Goal: Task Accomplishment & Management: Use online tool/utility

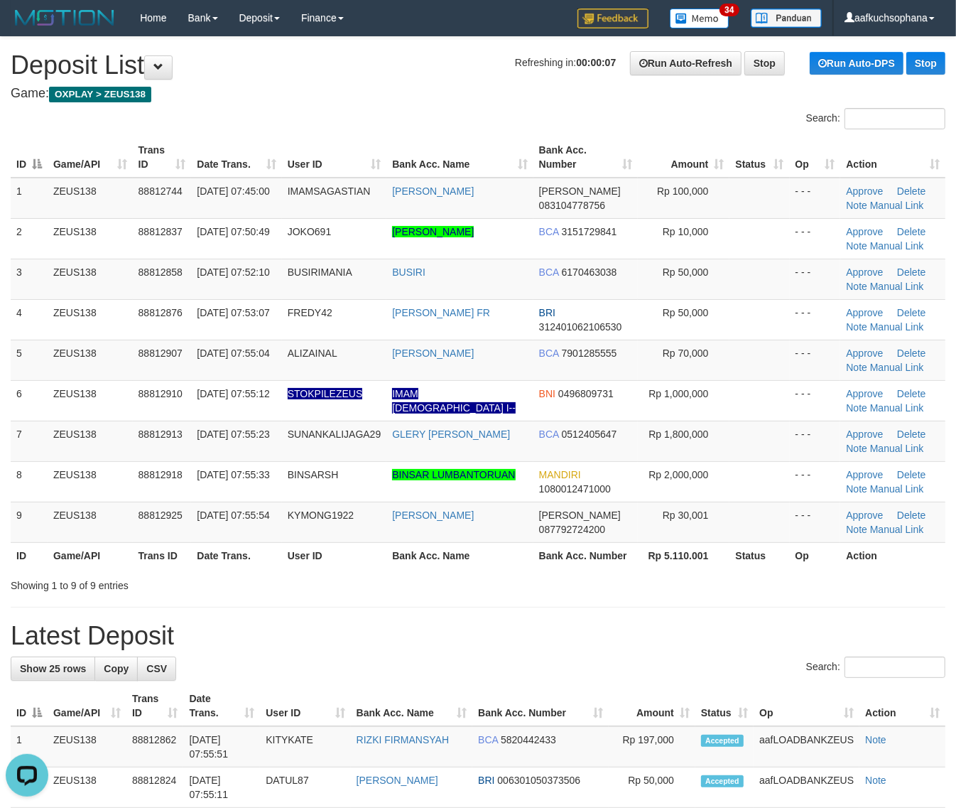
drag, startPoint x: 825, startPoint y: 606, endPoint x: 876, endPoint y: 611, distance: 51.4
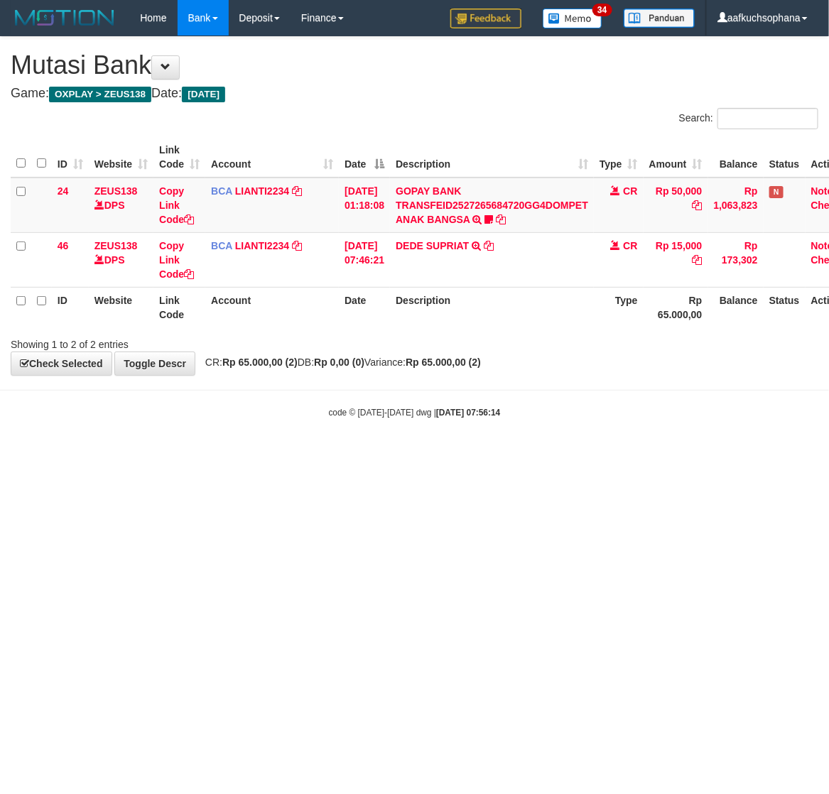
click at [473, 455] on html "Toggle navigation Home Bank Account List Load By Website Group [OXPLAY] ZEUS138…" at bounding box center [414, 227] width 829 height 455
drag, startPoint x: 505, startPoint y: 654, endPoint x: 498, endPoint y: 652, distance: 7.2
click at [498, 455] on html "Toggle navigation Home Bank Account List Load By Website Group [OXPLAY] ZEUS138…" at bounding box center [414, 227] width 829 height 455
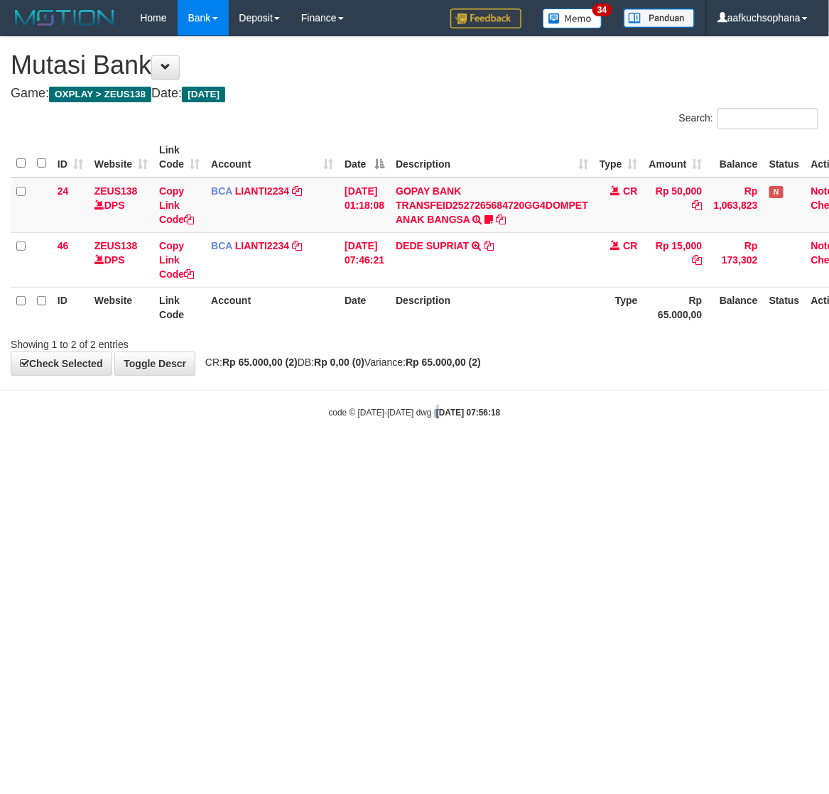
drag, startPoint x: 425, startPoint y: 599, endPoint x: 181, endPoint y: 572, distance: 245.2
click at [416, 455] on html "Toggle navigation Home Bank Account List Load By Website Group [OXPLAY] ZEUS138…" at bounding box center [414, 227] width 829 height 455
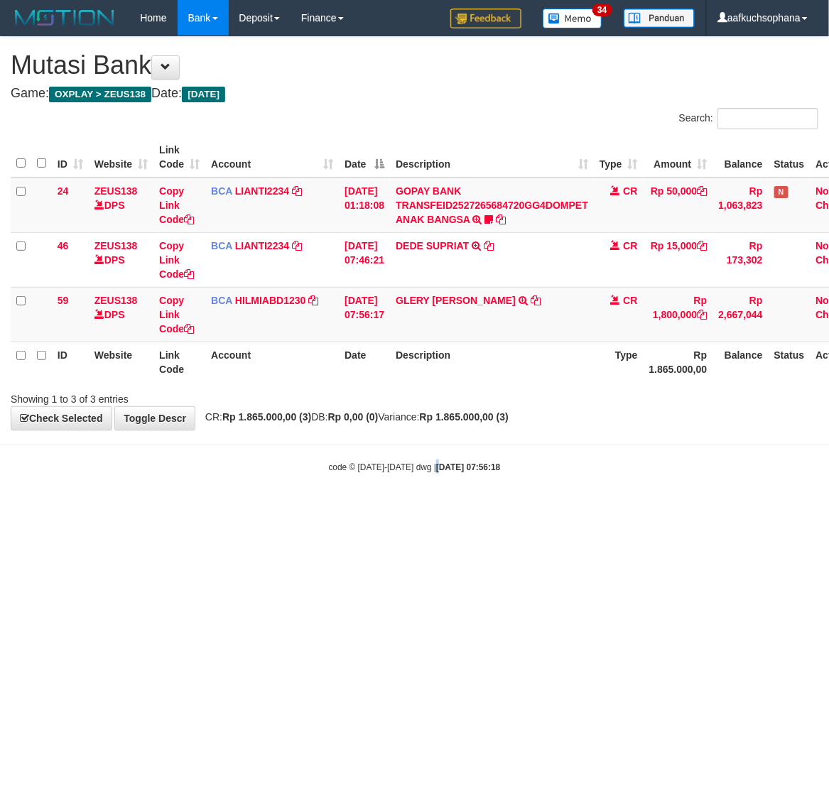
drag, startPoint x: 428, startPoint y: 620, endPoint x: 126, endPoint y: 565, distance: 307.0
click at [420, 509] on html "Toggle navigation Home Bank Account List Load By Website Group [OXPLAY] ZEUS138…" at bounding box center [414, 254] width 829 height 509
click at [460, 509] on html "Toggle navigation Home Bank Account List Load By Website Group [OXPLAY] ZEUS138…" at bounding box center [414, 254] width 829 height 509
click at [384, 509] on html "Toggle navigation Home Bank Account List Load By Website Group [OXPLAY] ZEUS138…" at bounding box center [414, 254] width 829 height 509
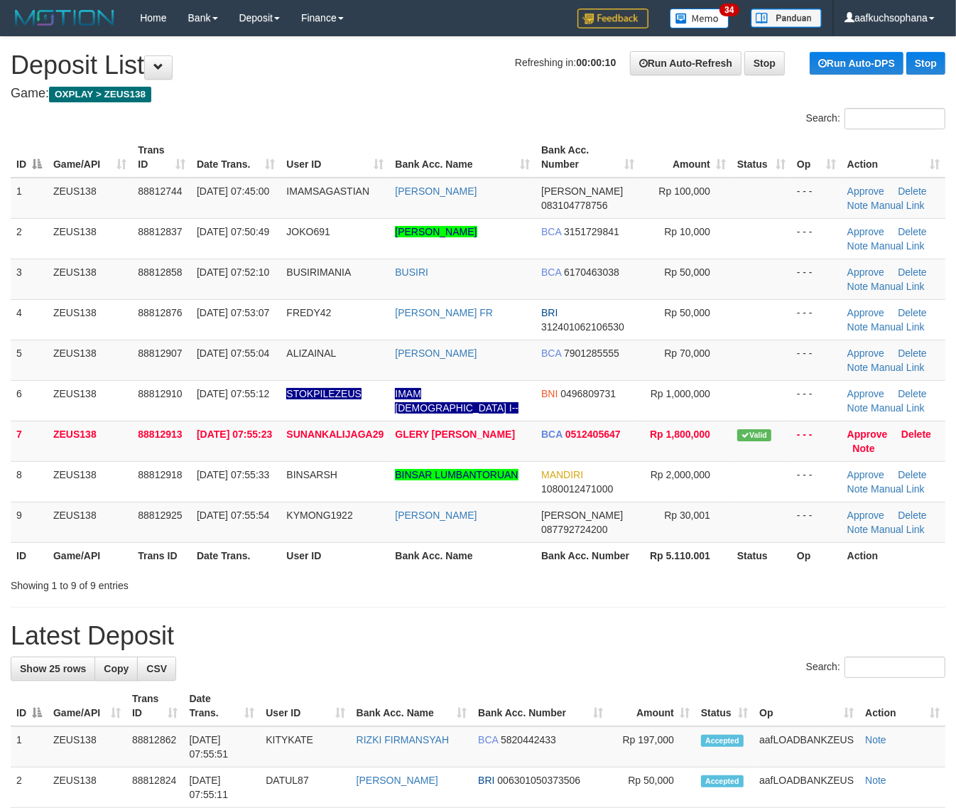
drag, startPoint x: 750, startPoint y: 598, endPoint x: 765, endPoint y: 598, distance: 14.9
drag, startPoint x: 771, startPoint y: 619, endPoint x: 905, endPoint y: 619, distance: 133.6
drag, startPoint x: 713, startPoint y: 603, endPoint x: 968, endPoint y: 625, distance: 256.1
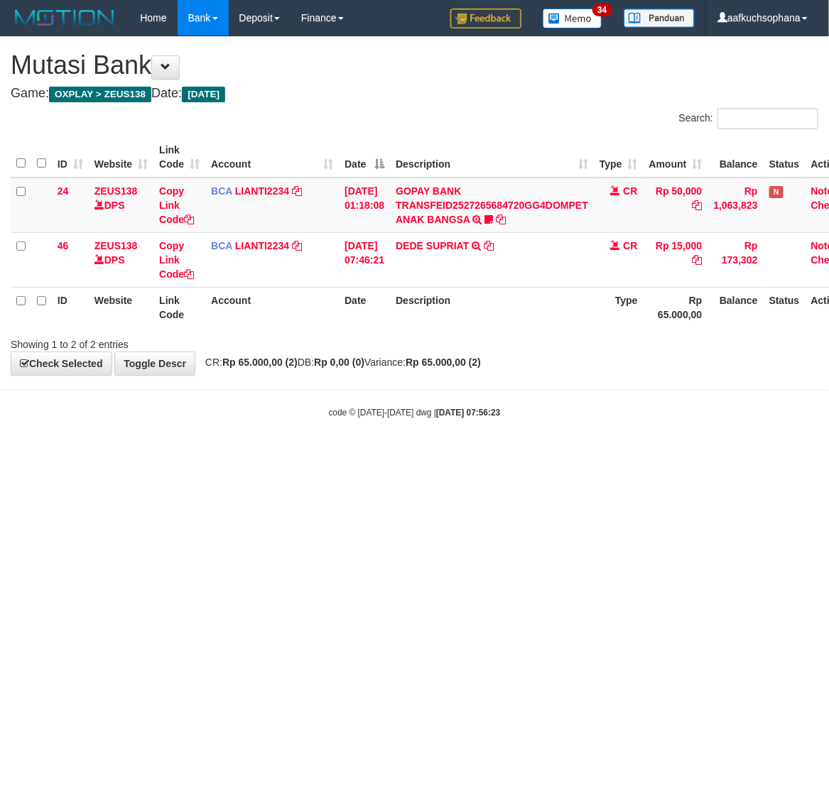
drag, startPoint x: 275, startPoint y: 545, endPoint x: 279, endPoint y: 552, distance: 8.3
click at [281, 455] on html "Toggle navigation Home Bank Account List Load By Website Group [OXPLAY] ZEUS138…" at bounding box center [414, 227] width 829 height 455
click at [279, 455] on html "Toggle navigation Home Bank Account List Load By Website Group [OXPLAY] ZEUS138…" at bounding box center [414, 227] width 829 height 455
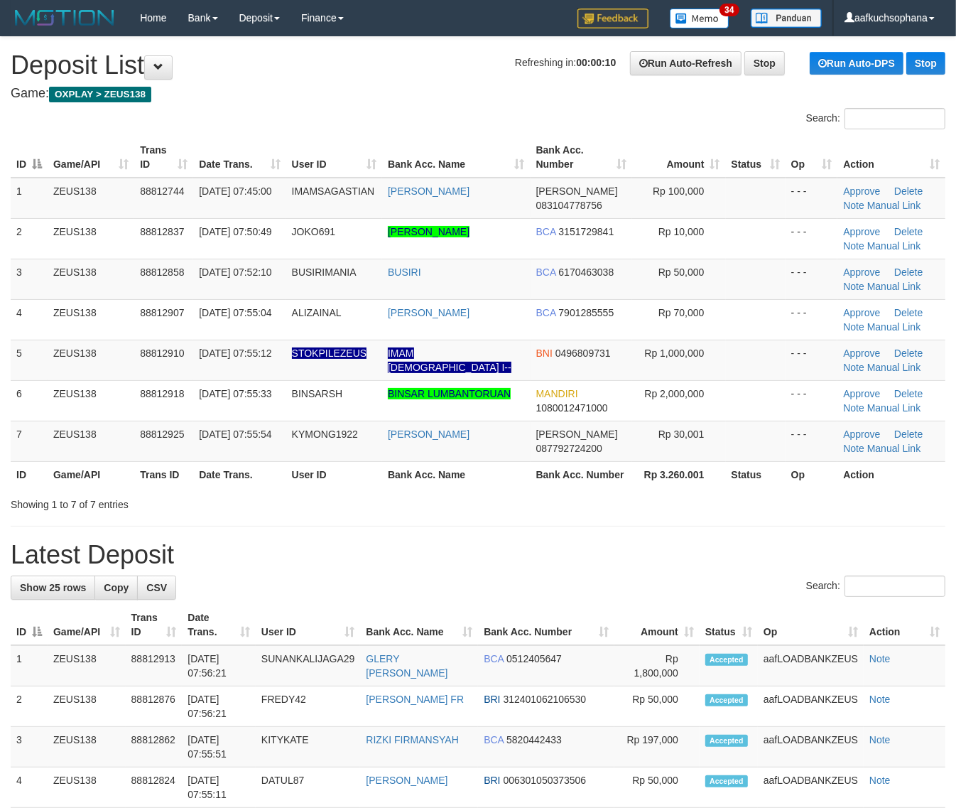
click at [725, 576] on div "Search:" at bounding box center [478, 588] width 935 height 25
drag, startPoint x: 736, startPoint y: 512, endPoint x: 782, endPoint y: 512, distance: 46.2
click at [762, 512] on div "Showing 1 to 7 of 7 entries" at bounding box center [478, 502] width 956 height 20
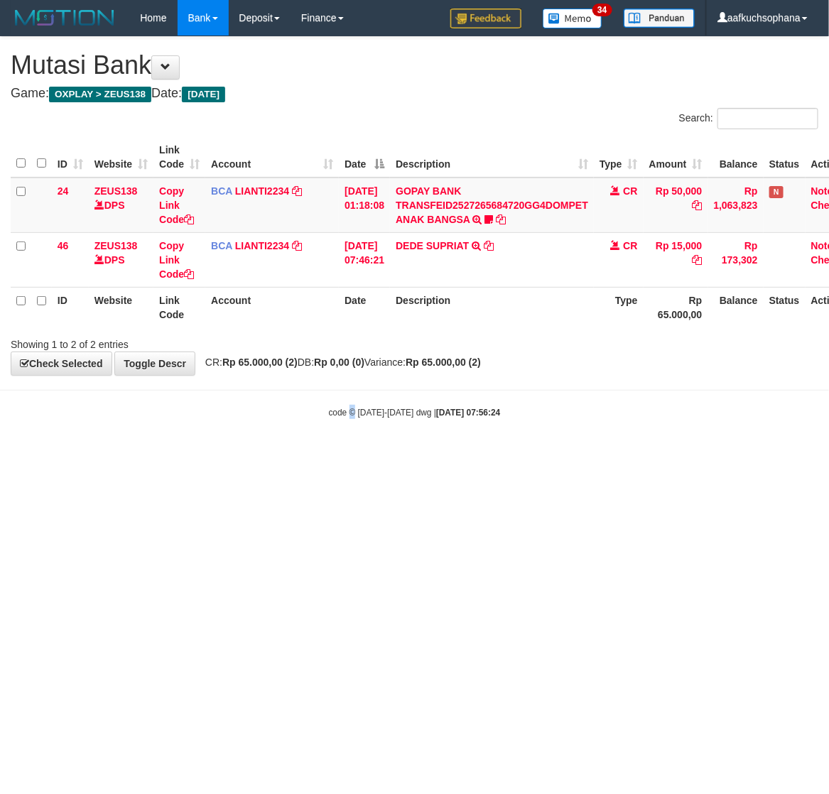
drag, startPoint x: 354, startPoint y: 524, endPoint x: 345, endPoint y: 529, distance: 10.5
click at [349, 455] on html "Toggle navigation Home Bank Account List Load By Website Group [OXPLAY] ZEUS138…" at bounding box center [414, 227] width 829 height 455
click at [134, 455] on html "Toggle navigation Home Bank Account List Load By Website Group [OXPLAY] ZEUS138…" at bounding box center [414, 227] width 829 height 455
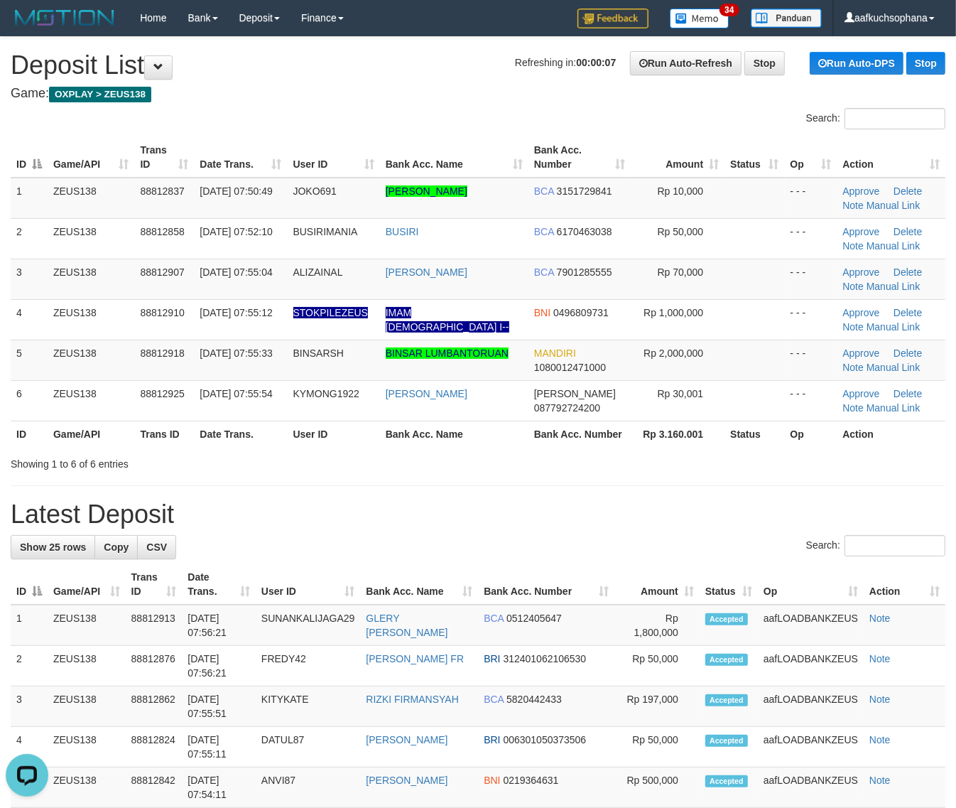
drag, startPoint x: 744, startPoint y: 509, endPoint x: 757, endPoint y: 506, distance: 14.0
click at [750, 508] on h1 "Latest Deposit" at bounding box center [478, 514] width 935 height 28
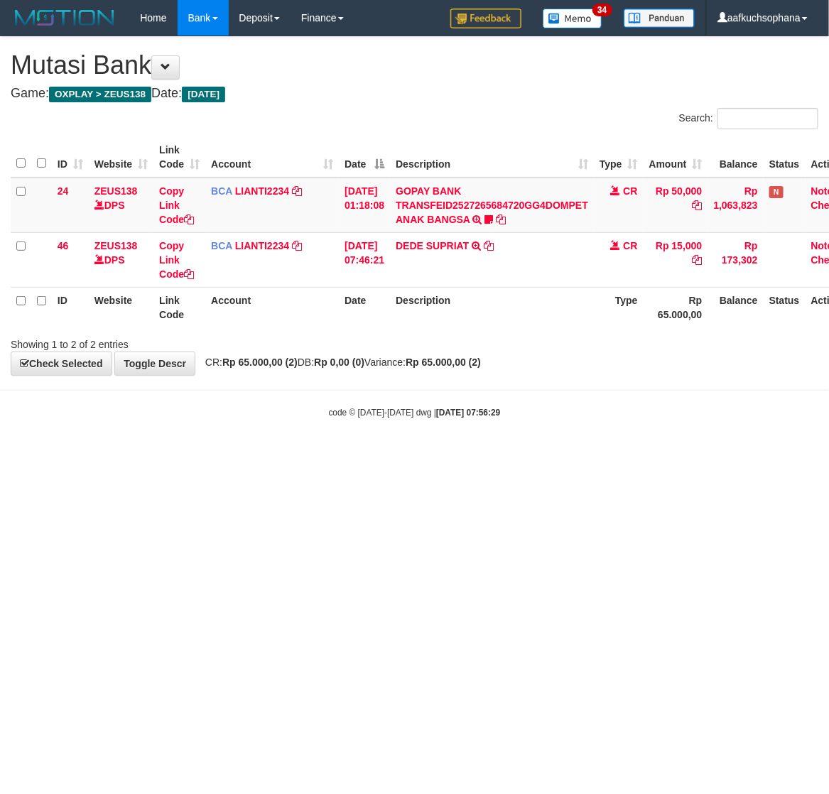
drag, startPoint x: 279, startPoint y: 520, endPoint x: 95, endPoint y: 480, distance: 189.0
click at [277, 455] on html "Toggle navigation Home Bank Account List Load By Website Group [OXPLAY] ZEUS138…" at bounding box center [414, 227] width 829 height 455
drag, startPoint x: 293, startPoint y: 627, endPoint x: 279, endPoint y: 631, distance: 14.2
click at [279, 455] on html "Toggle navigation Home Bank Account List Load By Website Group [OXPLAY] ZEUS138…" at bounding box center [414, 227] width 829 height 455
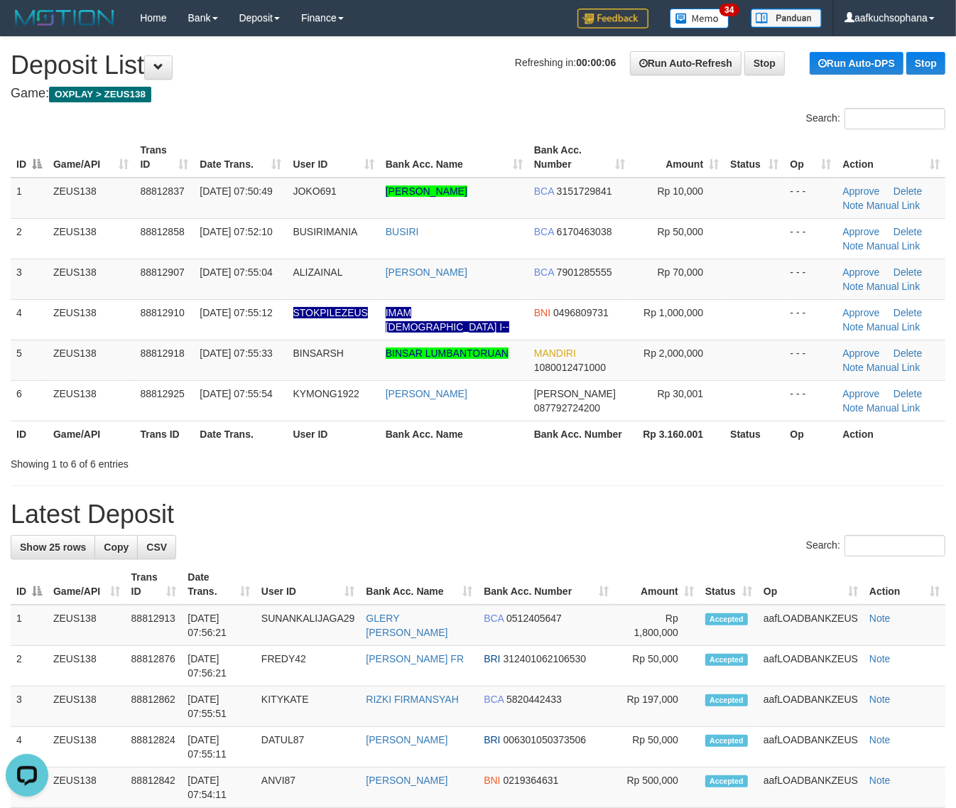
click at [676, 504] on h1 "Latest Deposit" at bounding box center [478, 514] width 935 height 28
drag, startPoint x: 708, startPoint y: 551, endPoint x: 750, endPoint y: 549, distance: 41.3
click at [732, 551] on div "Search:" at bounding box center [478, 547] width 935 height 25
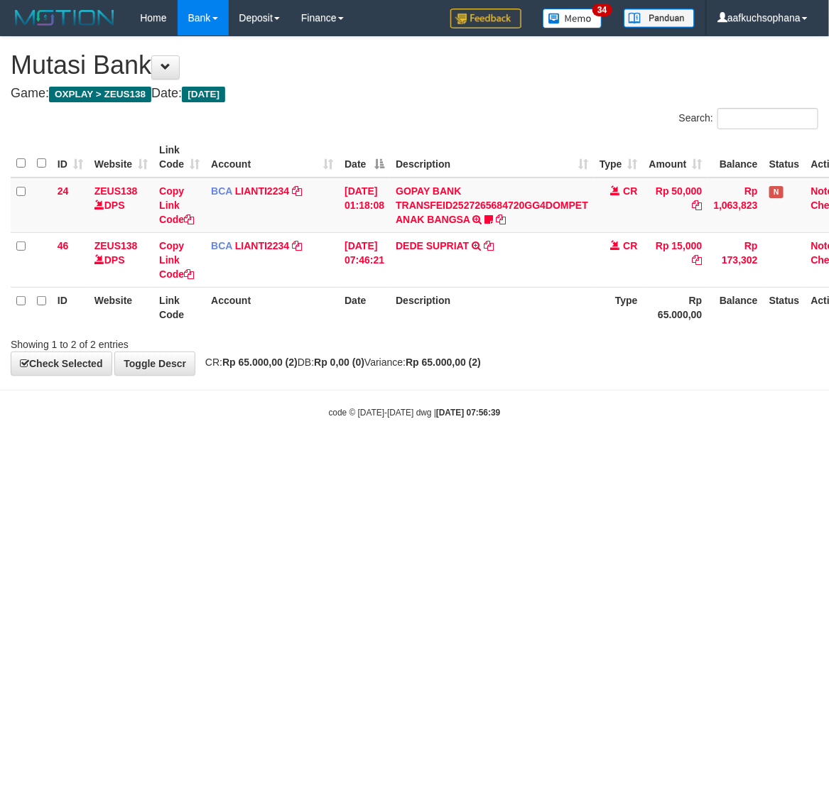
drag, startPoint x: 300, startPoint y: 652, endPoint x: 271, endPoint y: 638, distance: 31.5
click at [299, 455] on html "Toggle navigation Home Bank Account List Load By Website Group [OXPLAY] ZEUS138…" at bounding box center [414, 227] width 829 height 455
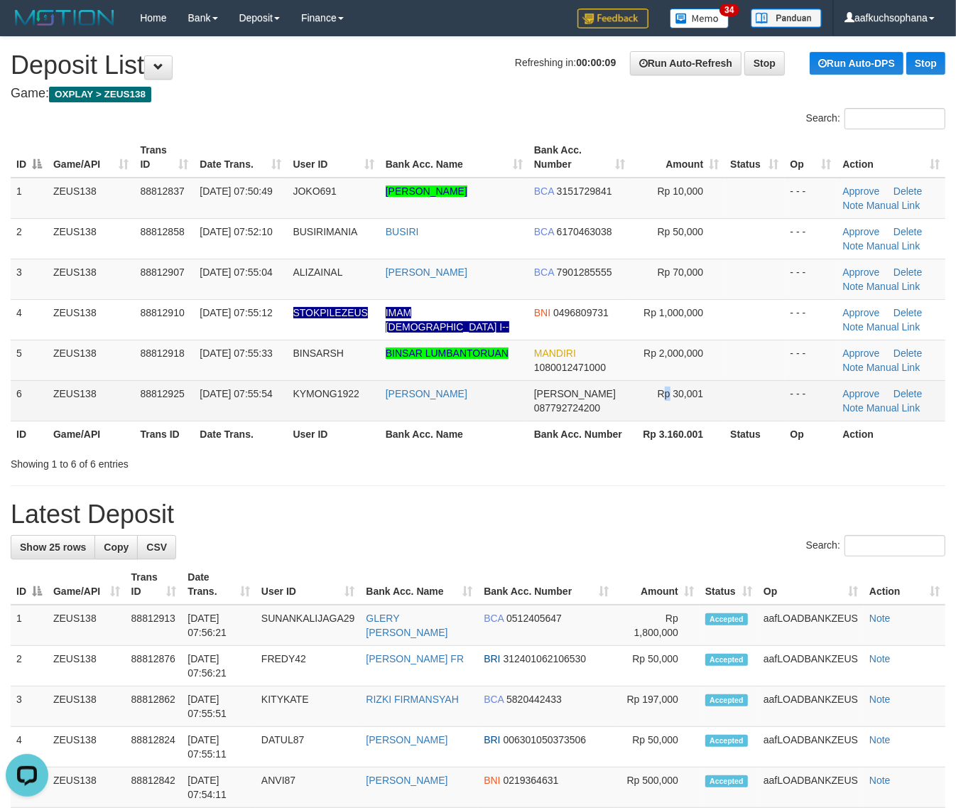
drag, startPoint x: 664, startPoint y: 404, endPoint x: 686, endPoint y: 410, distance: 22.3
click at [664, 407] on td "Rp 30,001" at bounding box center [678, 400] width 94 height 41
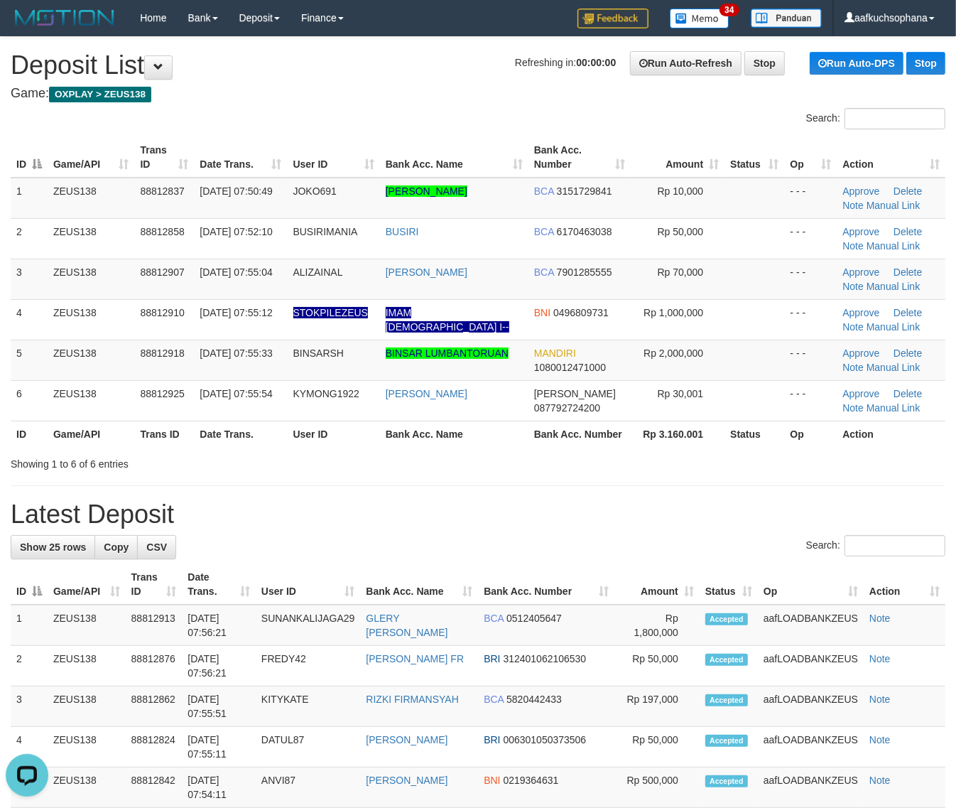
drag, startPoint x: 927, startPoint y: 464, endPoint x: 966, endPoint y: 468, distance: 39.2
click at [944, 467] on div "Showing 1 to 6 of 6 entries" at bounding box center [478, 461] width 956 height 20
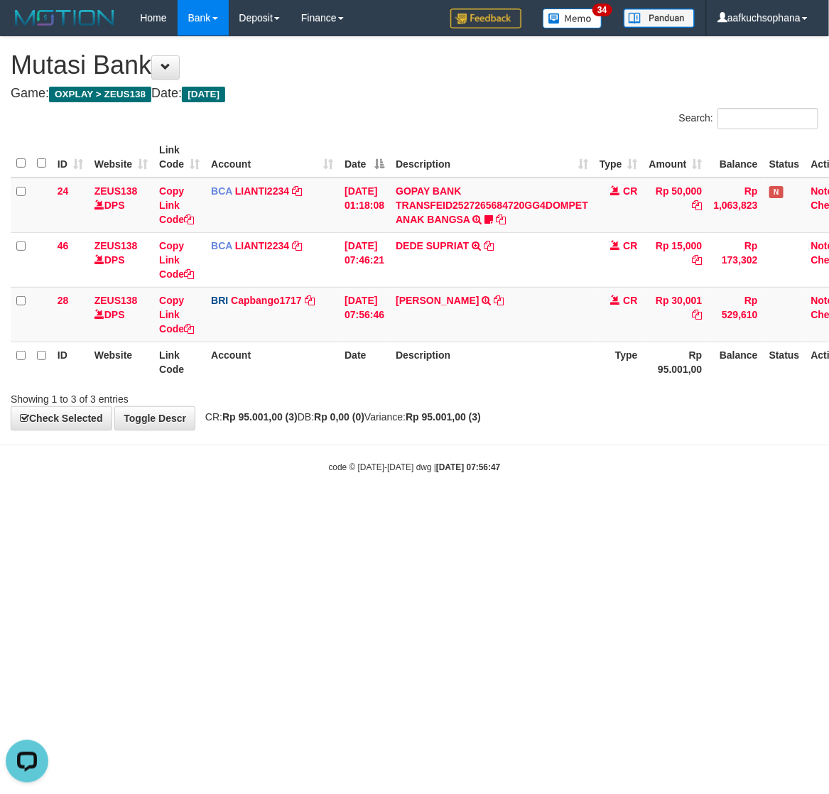
click at [283, 508] on body "Toggle navigation Home Bank Account List Load By Website Group [OXPLAY] ZEUS138…" at bounding box center [414, 254] width 829 height 509
click at [512, 509] on html "Toggle navigation Home Bank Account List Load By Website Group [OXPLAY] ZEUS138…" at bounding box center [414, 254] width 829 height 509
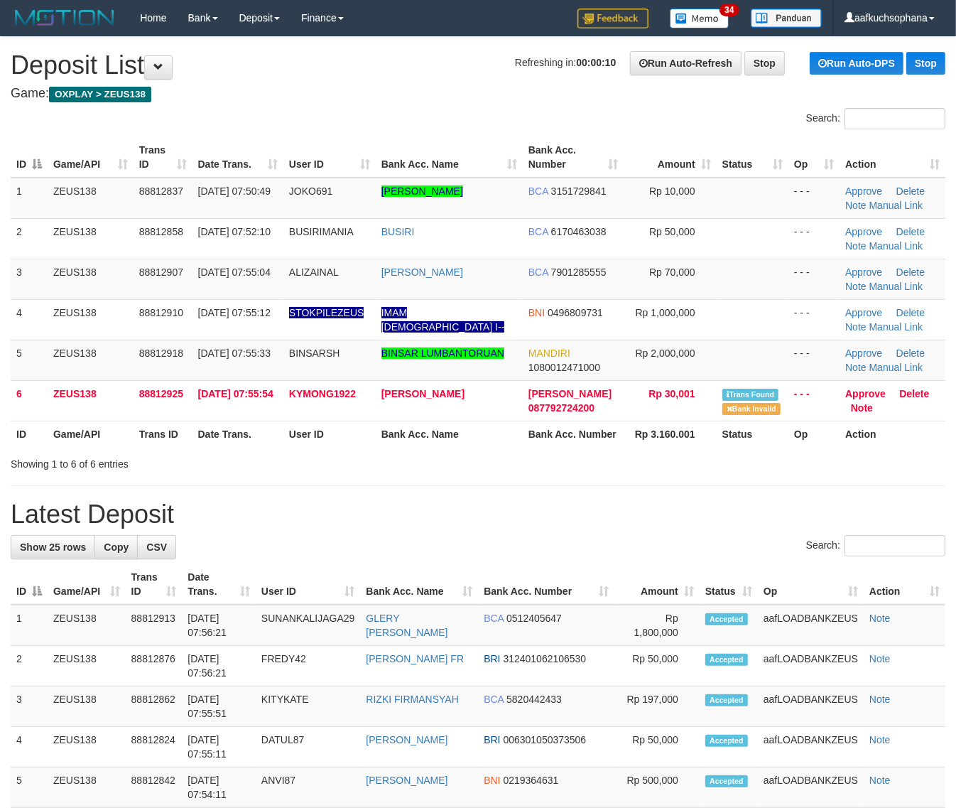
drag, startPoint x: 831, startPoint y: 507, endPoint x: 858, endPoint y: 506, distance: 26.3
click at [829, 508] on h1 "Latest Deposit" at bounding box center [478, 514] width 935 height 28
click at [787, 513] on h1 "Latest Deposit" at bounding box center [478, 514] width 935 height 28
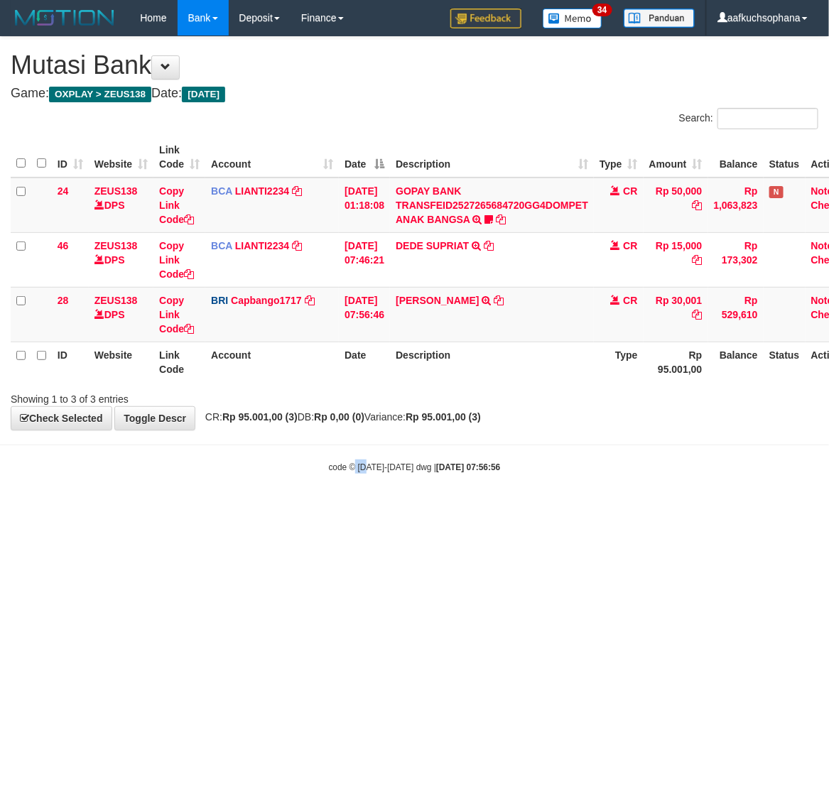
drag, startPoint x: 359, startPoint y: 556, endPoint x: 348, endPoint y: 560, distance: 11.2
click at [348, 509] on html "Toggle navigation Home Bank Account List Load By Website Group [OXPLAY] ZEUS138…" at bounding box center [414, 254] width 829 height 509
drag, startPoint x: 453, startPoint y: 581, endPoint x: 464, endPoint y: 581, distance: 10.7
click at [449, 509] on html "Toggle navigation Home Bank Account List Load By Website Group [OXPLAY] ZEUS138…" at bounding box center [414, 254] width 829 height 509
drag, startPoint x: 464, startPoint y: 581, endPoint x: 495, endPoint y: 579, distance: 30.6
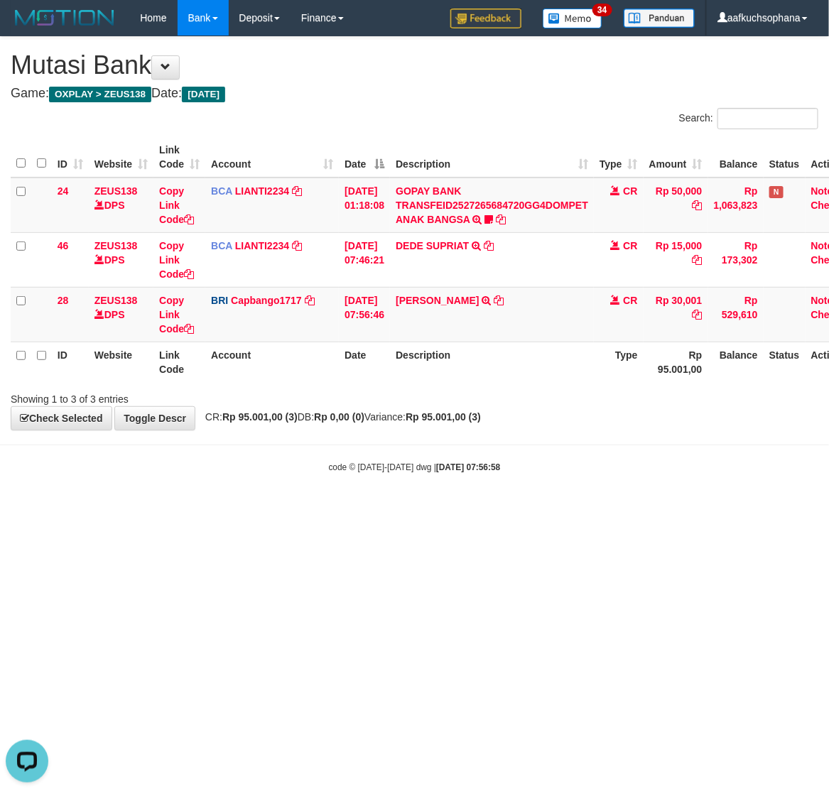
click at [485, 509] on html "Toggle navigation Home Bank Account List Load By Website Group [OXPLAY] ZEUS138…" at bounding box center [414, 254] width 829 height 509
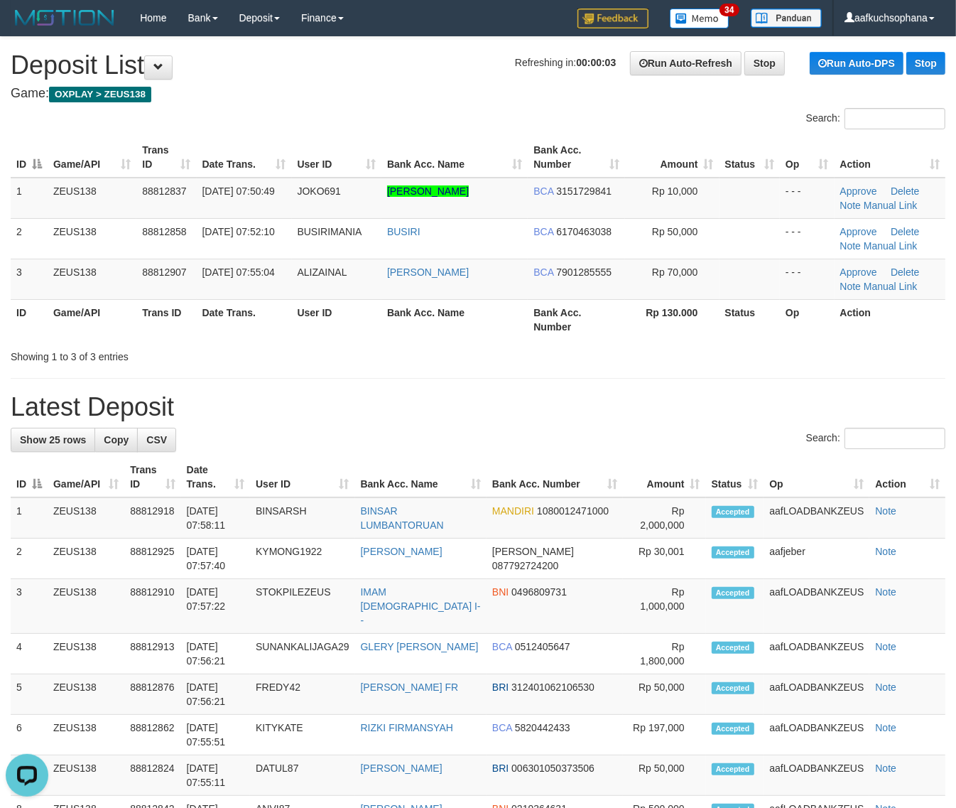
drag, startPoint x: 664, startPoint y: 368, endPoint x: 666, endPoint y: 382, distance: 14.4
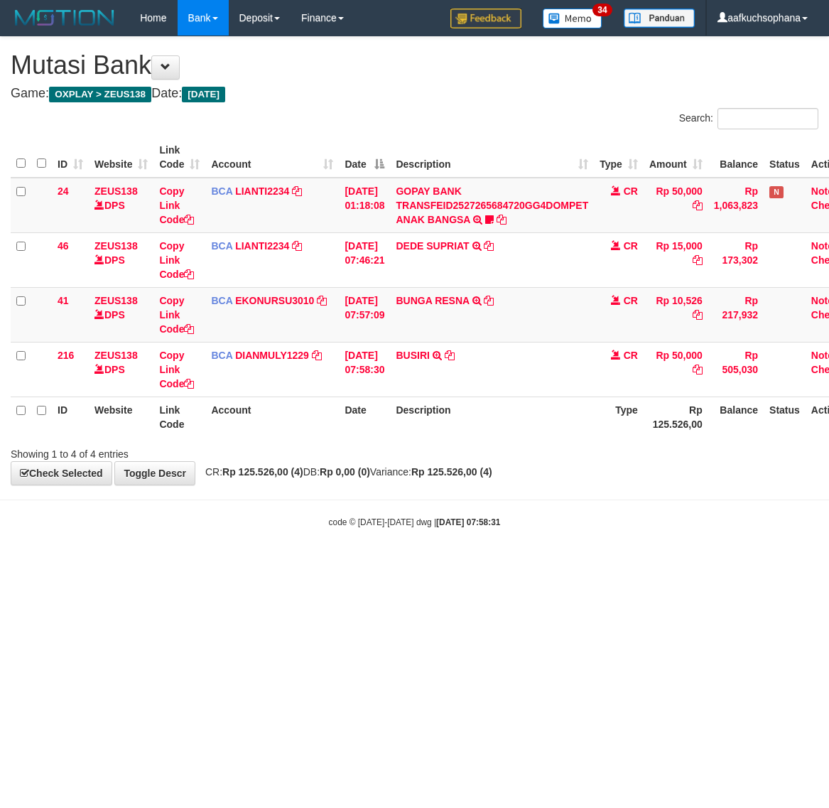
click at [636, 538] on body "Toggle navigation Home Bank Account List Load By Website Group [OXPLAY] ZEUS138…" at bounding box center [414, 282] width 829 height 564
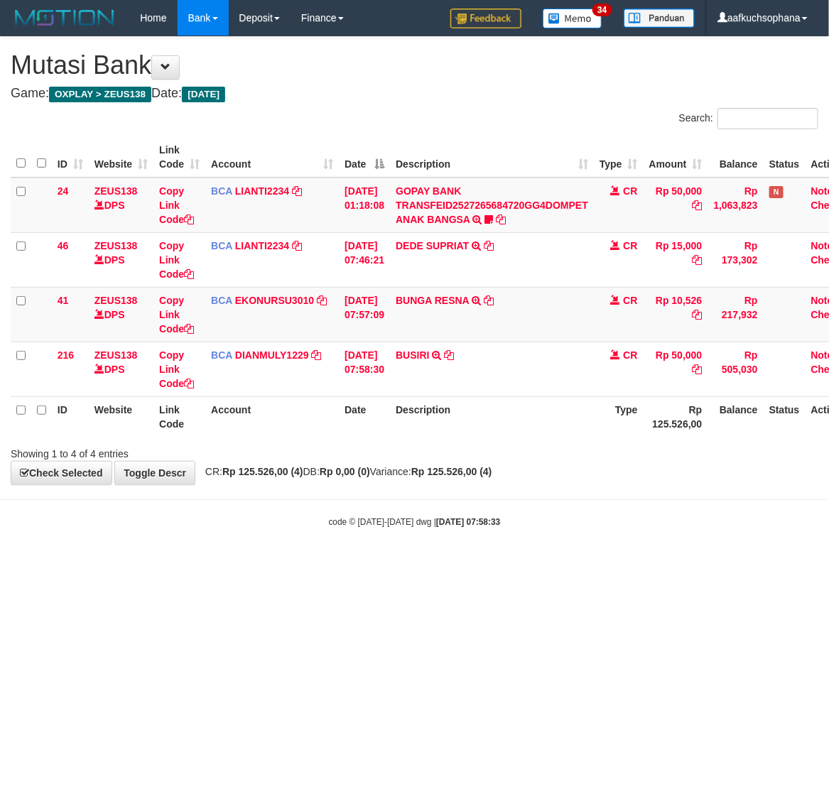
click at [500, 558] on body "Toggle navigation Home Bank Account List Load By Website Group [OXPLAY] ZEUS138…" at bounding box center [414, 282] width 829 height 564
drag, startPoint x: 303, startPoint y: 545, endPoint x: 303, endPoint y: 553, distance: 7.8
click at [304, 554] on body "Toggle navigation Home Bank Account List Load By Website Group [OXPLAY] ZEUS138…" at bounding box center [414, 282] width 829 height 564
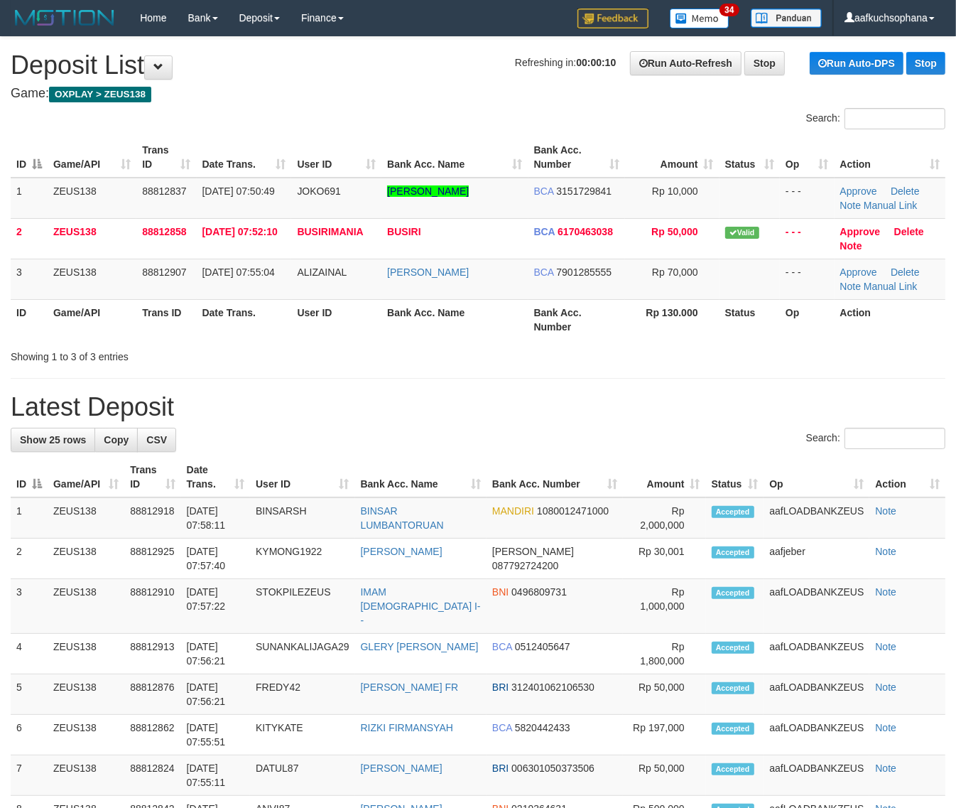
drag, startPoint x: 580, startPoint y: 361, endPoint x: 721, endPoint y: 377, distance: 142.3
drag, startPoint x: 640, startPoint y: 349, endPoint x: 968, endPoint y: 460, distance: 346.0
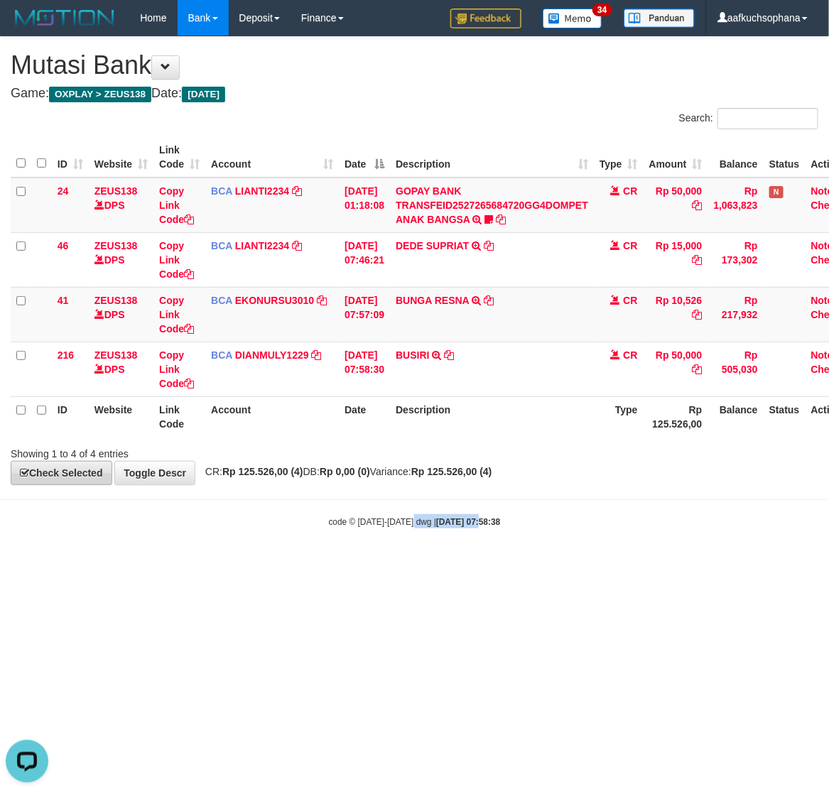
drag, startPoint x: 418, startPoint y: 610, endPoint x: 18, endPoint y: 469, distance: 423.4
click at [410, 564] on html "Toggle navigation Home Bank Account List Load By Website Group [OXPLAY] ZEUS138…" at bounding box center [414, 282] width 829 height 564
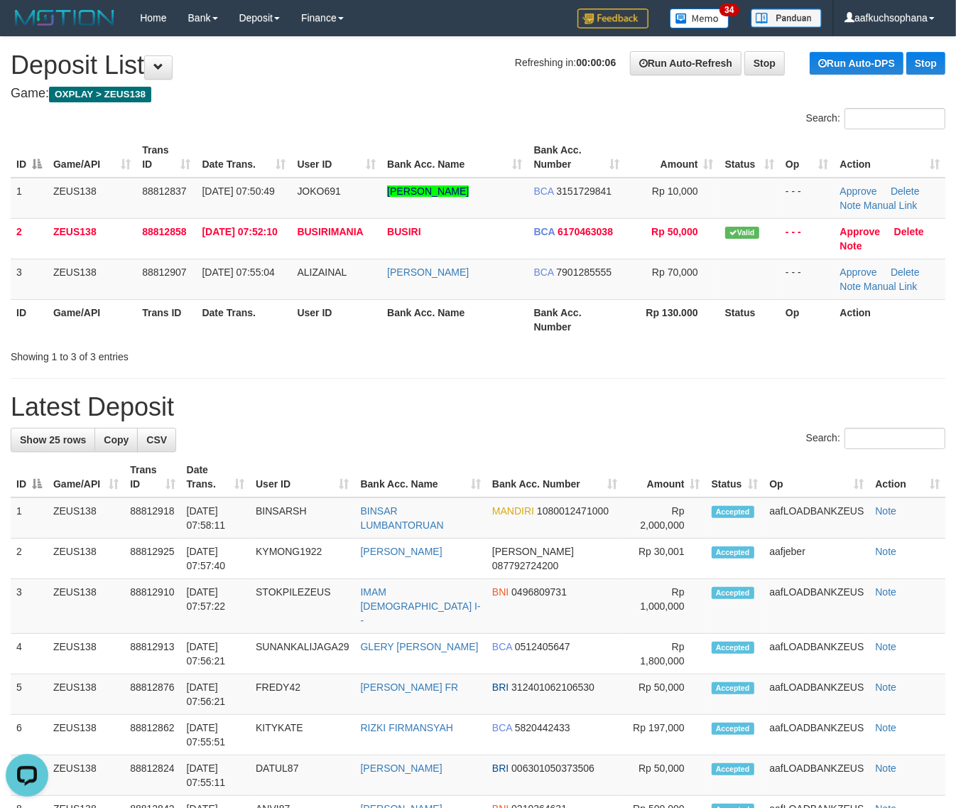
drag, startPoint x: 635, startPoint y: 391, endPoint x: 803, endPoint y: 449, distance: 178.2
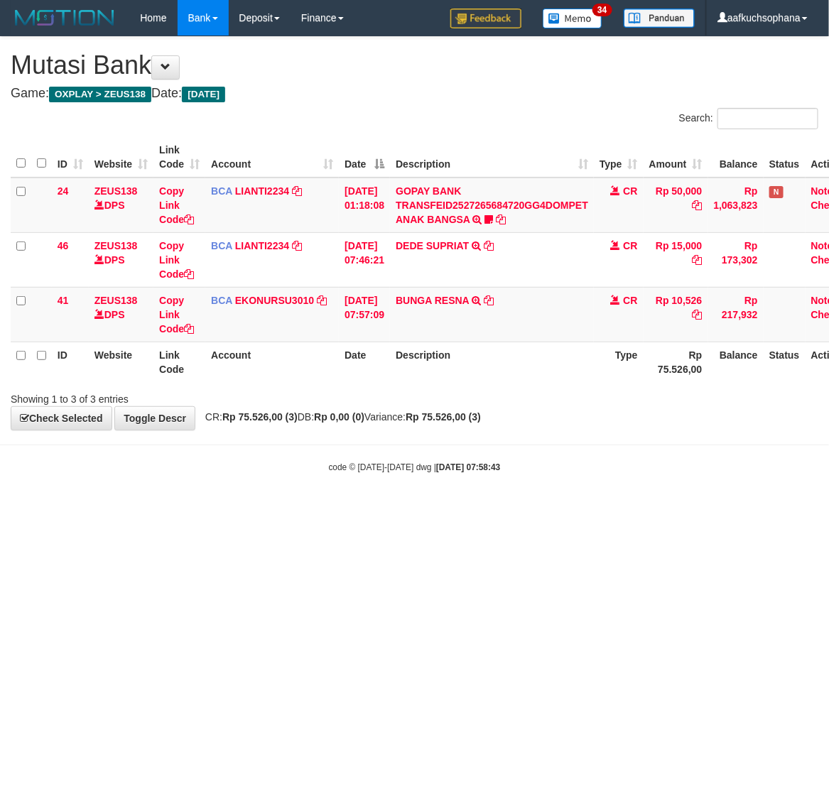
drag, startPoint x: 190, startPoint y: 579, endPoint x: 1, endPoint y: 519, distance: 198.2
click at [166, 509] on html "Toggle navigation Home Bank Account List Load By Website Group [OXPLAY] ZEUS138…" at bounding box center [414, 254] width 829 height 509
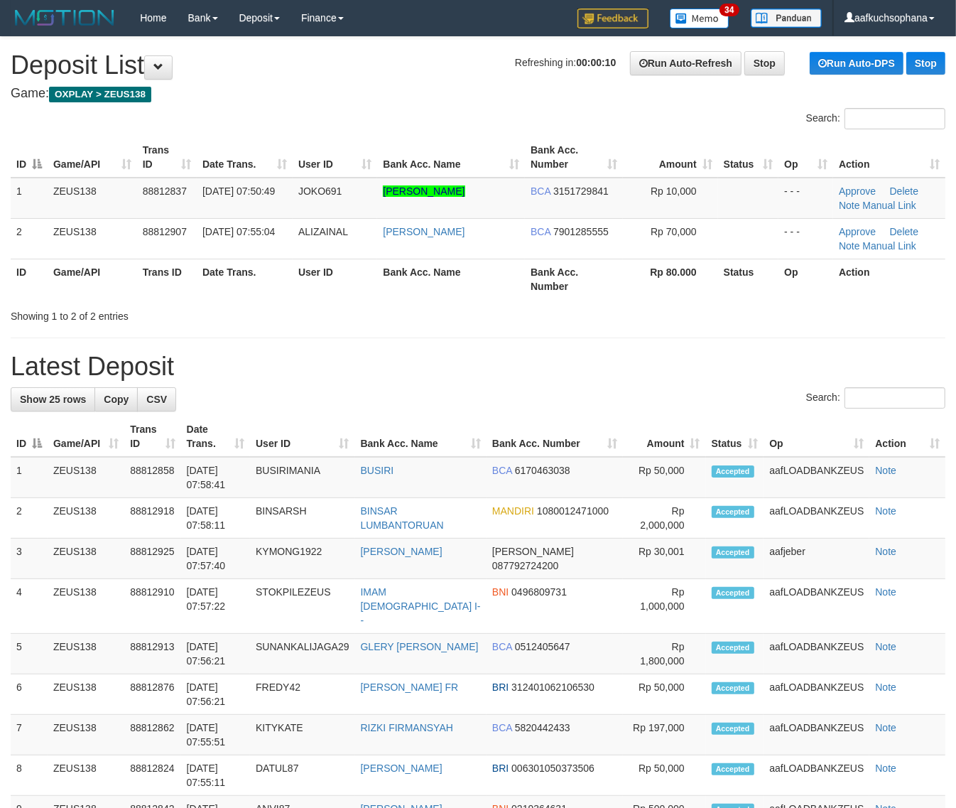
drag, startPoint x: 531, startPoint y: 389, endPoint x: 966, endPoint y: 487, distance: 446.5
click at [542, 394] on div "Search:" at bounding box center [478, 399] width 935 height 25
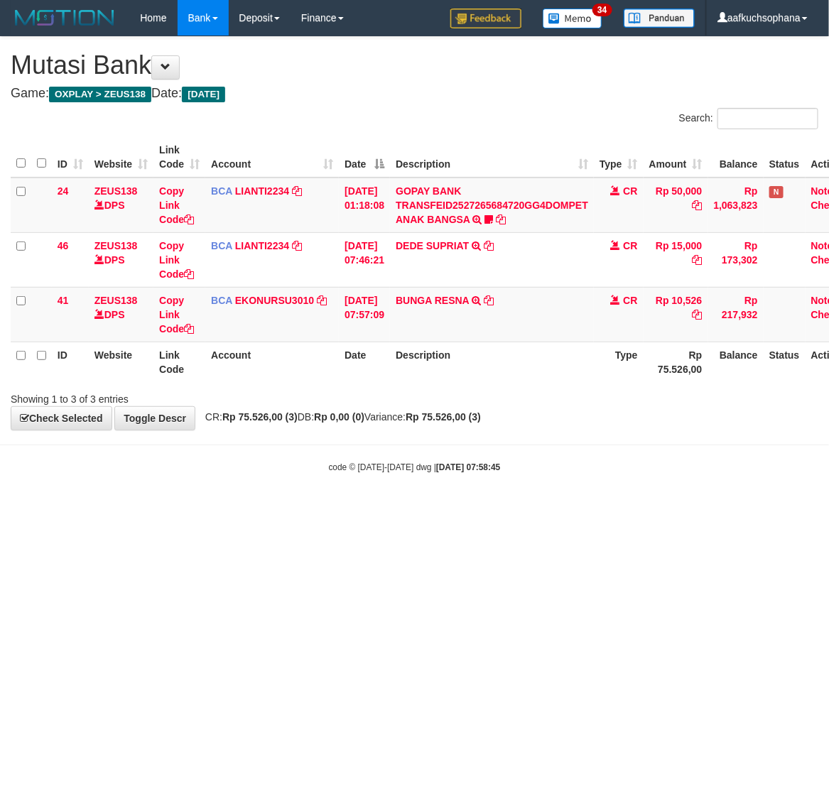
drag, startPoint x: 193, startPoint y: 560, endPoint x: 36, endPoint y: 495, distance: 170.5
click at [185, 509] on html "Toggle navigation Home Bank Account List Load By Website Group [OXPLAY] ZEUS138…" at bounding box center [414, 254] width 829 height 509
drag, startPoint x: 160, startPoint y: 546, endPoint x: 0, endPoint y: 500, distance: 166.4
click at [158, 509] on html "Toggle navigation Home Bank Account List Load By Website Group [OXPLAY] ZEUS138…" at bounding box center [414, 254] width 829 height 509
drag, startPoint x: 203, startPoint y: 506, endPoint x: 1, endPoint y: 445, distance: 211.5
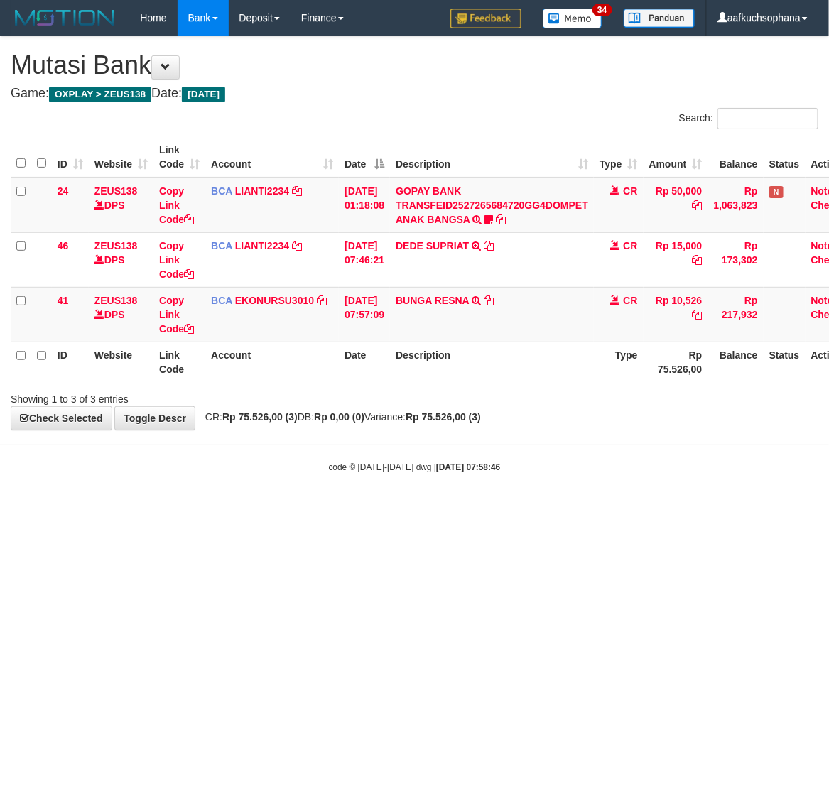
click at [200, 506] on body "Toggle navigation Home Bank Account List Load By Website Group [OXPLAY] ZEUS138…" at bounding box center [414, 254] width 829 height 509
drag, startPoint x: 497, startPoint y: 649, endPoint x: 544, endPoint y: 640, distance: 47.7
click at [504, 509] on html "Toggle navigation Home Bank Account List Load By Website Group [OXPLAY] ZEUS138…" at bounding box center [414, 254] width 829 height 509
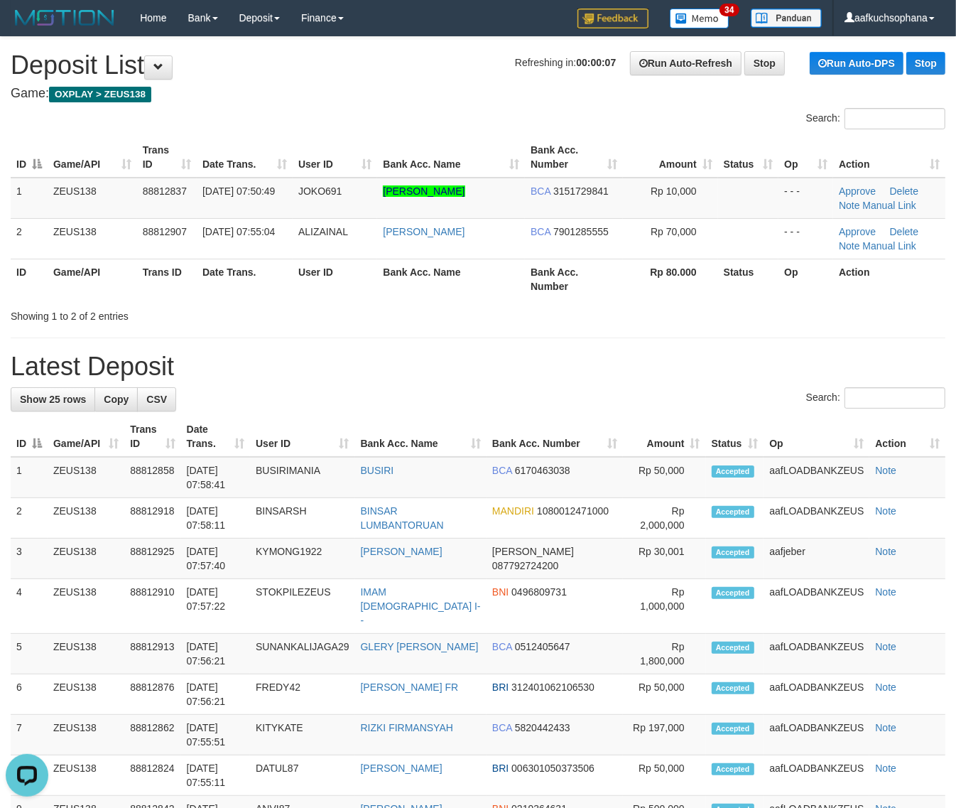
drag, startPoint x: 608, startPoint y: 389, endPoint x: 963, endPoint y: 464, distance: 363.2
click at [630, 393] on div "Search:" at bounding box center [478, 399] width 935 height 25
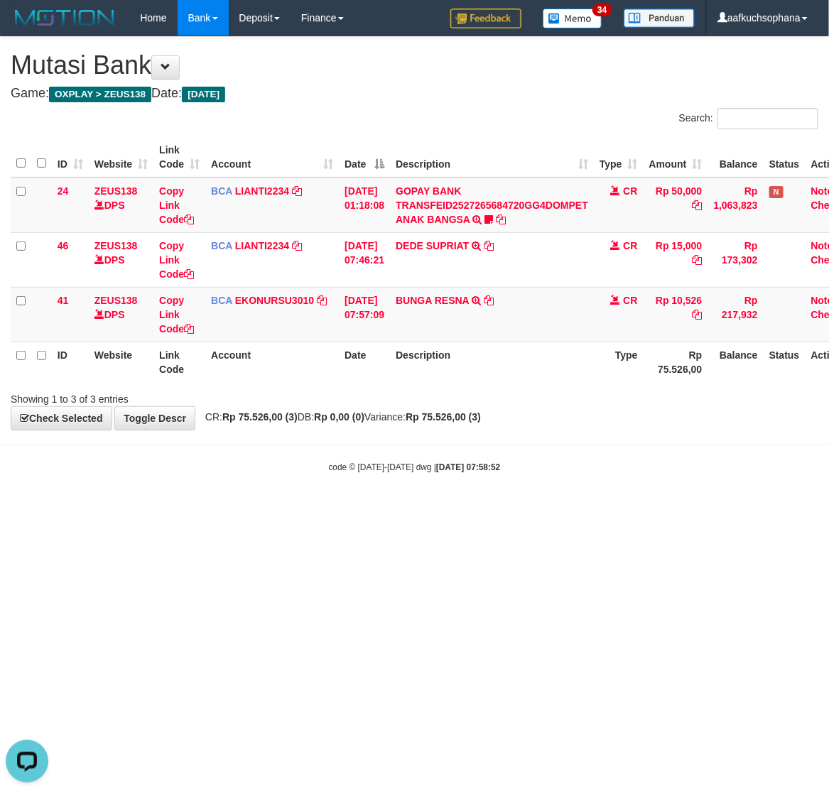
click at [476, 435] on body "Toggle navigation Home Bank Account List Load By Website Group [OXPLAY] ZEUS138…" at bounding box center [414, 254] width 829 height 509
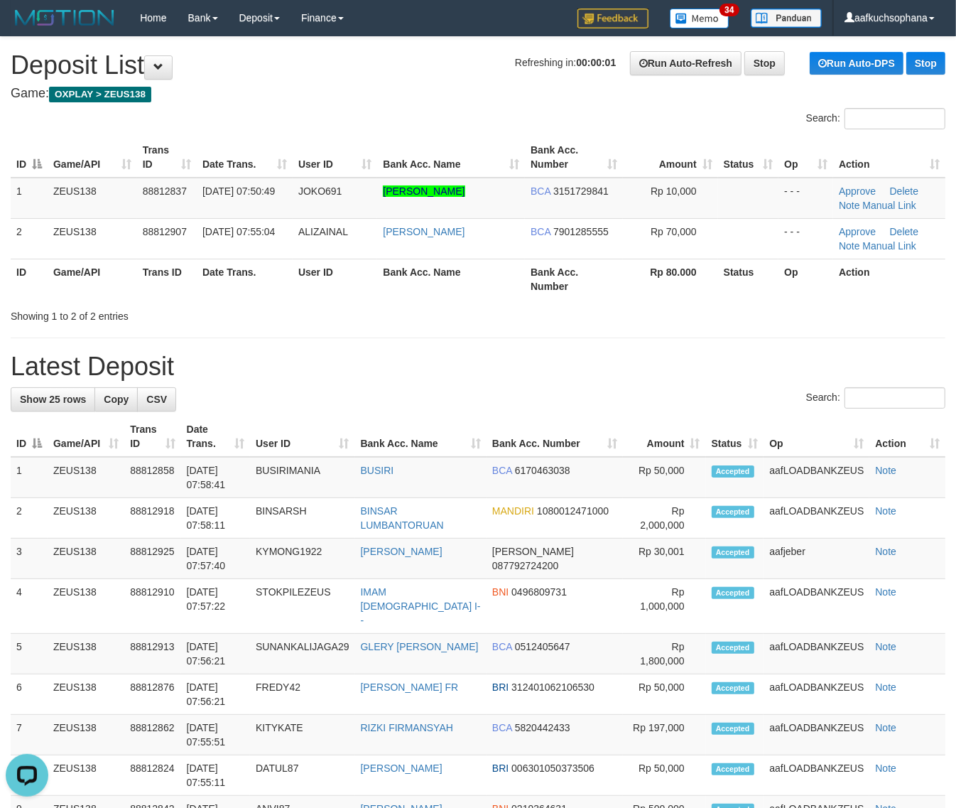
drag, startPoint x: 593, startPoint y: 334, endPoint x: 961, endPoint y: 428, distance: 379.1
click at [669, 354] on div "**********" at bounding box center [478, 808] width 956 height 1542
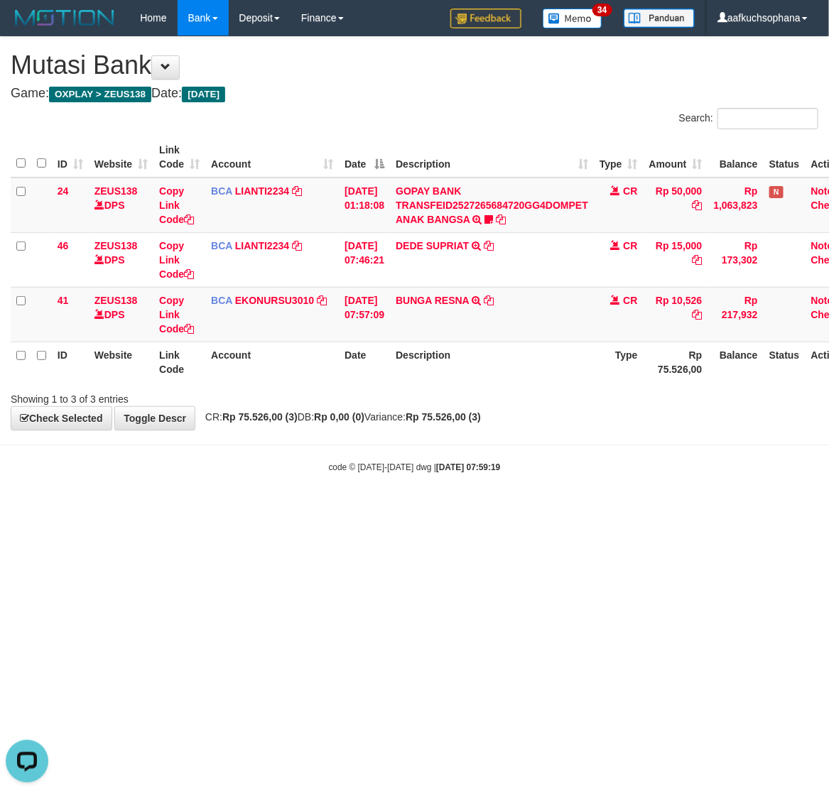
drag, startPoint x: 391, startPoint y: 453, endPoint x: 4, endPoint y: 274, distance: 426.3
click at [382, 442] on body "Toggle navigation Home Bank Account List Load By Website Group [OXPLAY] ZEUS138…" at bounding box center [414, 254] width 829 height 509
click at [438, 509] on html "Toggle navigation Home Bank Account List Load By Website Group [OXPLAY] ZEUS138…" at bounding box center [414, 254] width 829 height 509
click at [168, 509] on html "Toggle navigation Home Bank Account List Load By Website Group [OXPLAY] ZEUS138…" at bounding box center [414, 254] width 829 height 509
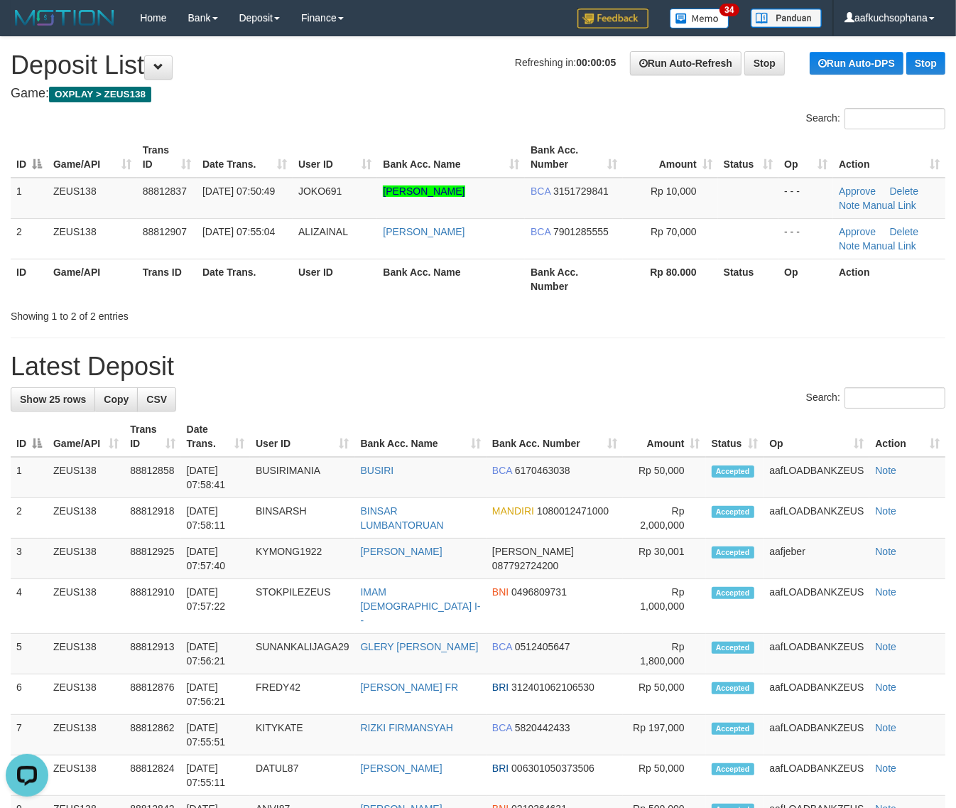
drag, startPoint x: 508, startPoint y: 416, endPoint x: 968, endPoint y: 289, distance: 476.8
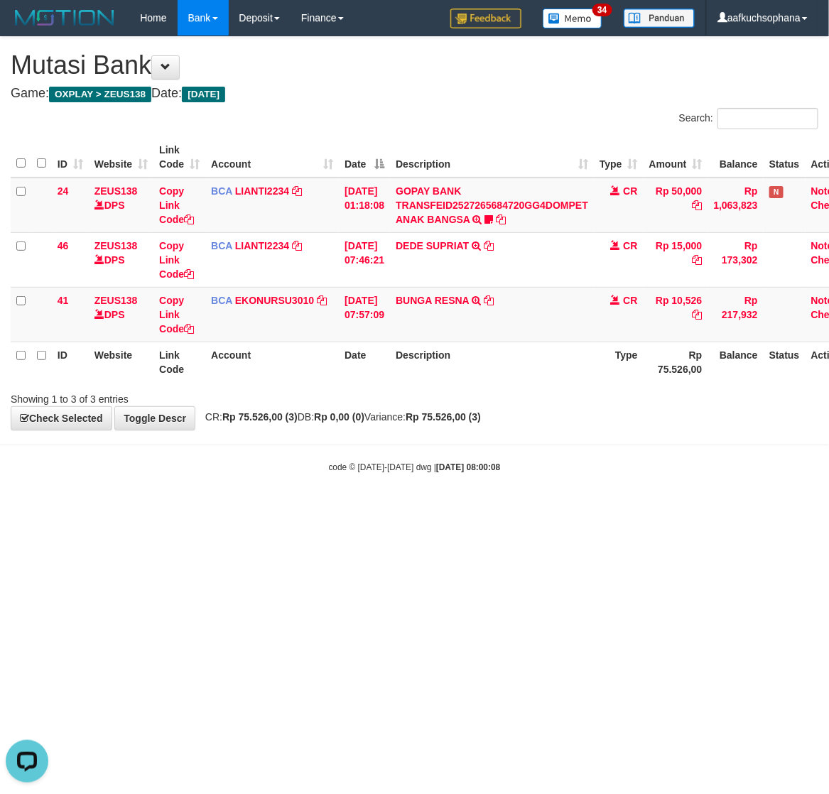
click at [639, 509] on html "Toggle navigation Home Bank Account List Load By Website Group [OXPLAY] ZEUS138…" at bounding box center [414, 254] width 829 height 509
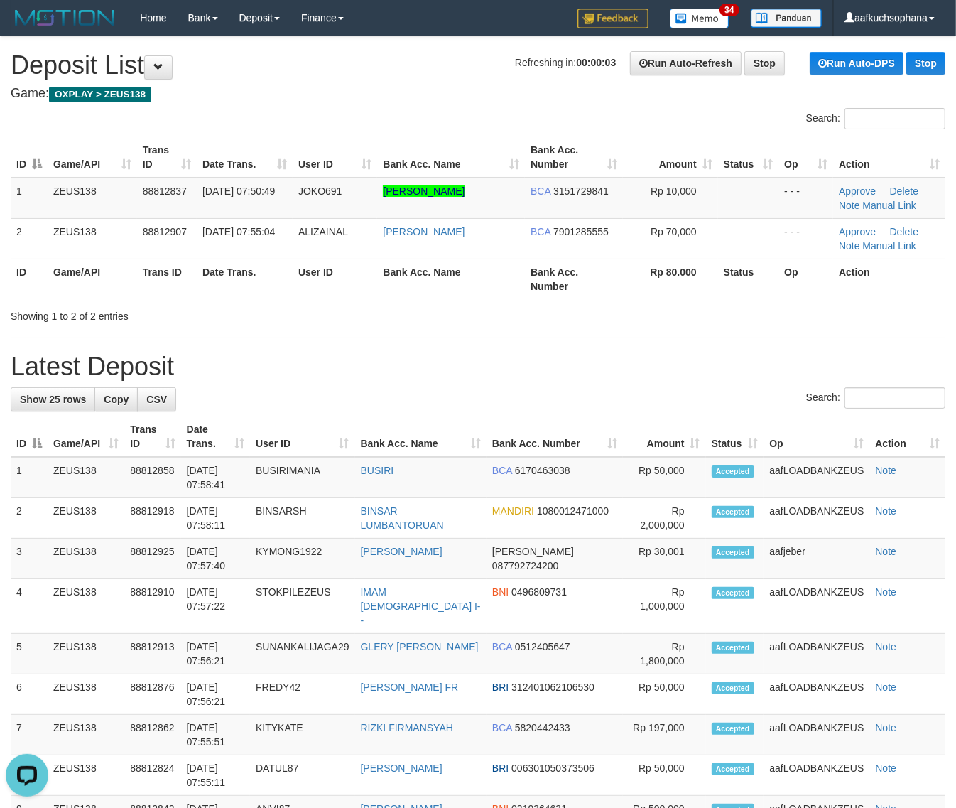
drag, startPoint x: 568, startPoint y: 355, endPoint x: 576, endPoint y: 355, distance: 7.8
click at [568, 355] on h1 "Latest Deposit" at bounding box center [478, 366] width 935 height 28
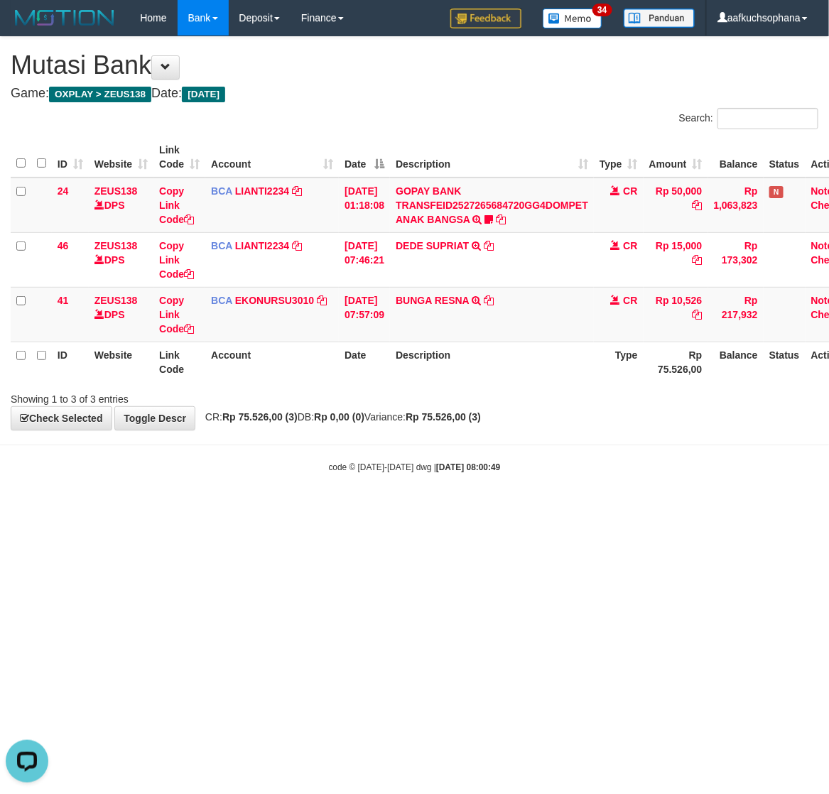
drag, startPoint x: 168, startPoint y: 622, endPoint x: 2, endPoint y: 489, distance: 212.8
click at [166, 509] on html "Toggle navigation Home Bank Account List Load By Website Group [OXPLAY] ZEUS138…" at bounding box center [414, 254] width 829 height 509
click at [47, 509] on html "Toggle navigation Home Bank Account List Load By Website Group [OXPLAY] ZEUS138…" at bounding box center [414, 254] width 829 height 509
click at [225, 509] on html "Toggle navigation Home Bank Account List Load By Website Group [OXPLAY] ZEUS138…" at bounding box center [414, 254] width 829 height 509
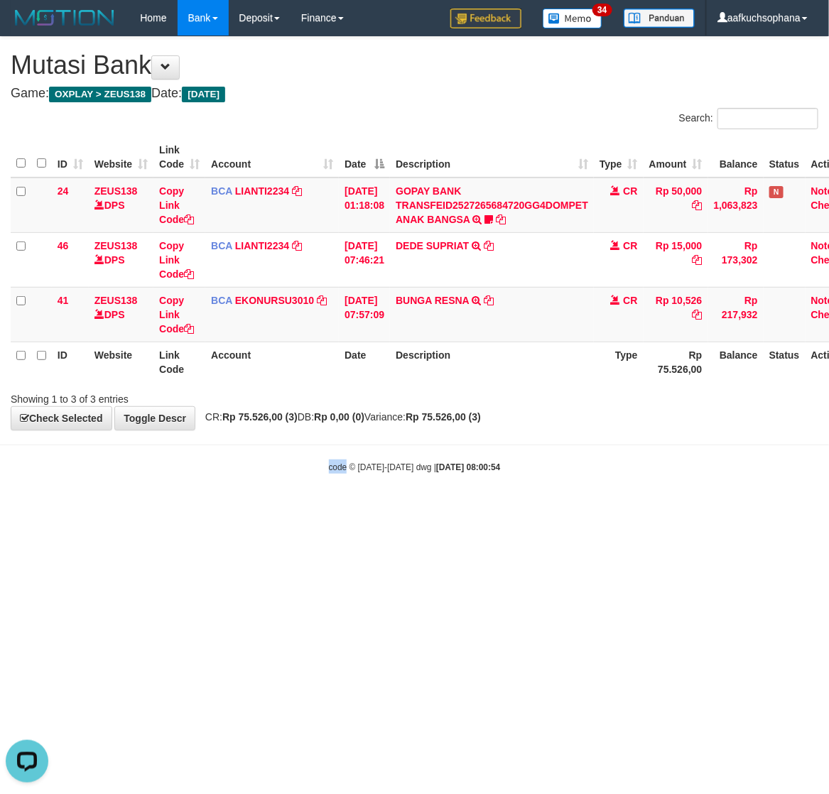
click at [222, 509] on html "Toggle navigation Home Bank Account List Load By Website Group [OXPLAY] ZEUS138…" at bounding box center [414, 254] width 829 height 509
drag, startPoint x: 217, startPoint y: 555, endPoint x: 1, endPoint y: 484, distance: 226.7
click at [215, 509] on html "Toggle navigation Home Bank Account List Load By Website Group [OXPLAY] ZEUS138…" at bounding box center [414, 254] width 829 height 509
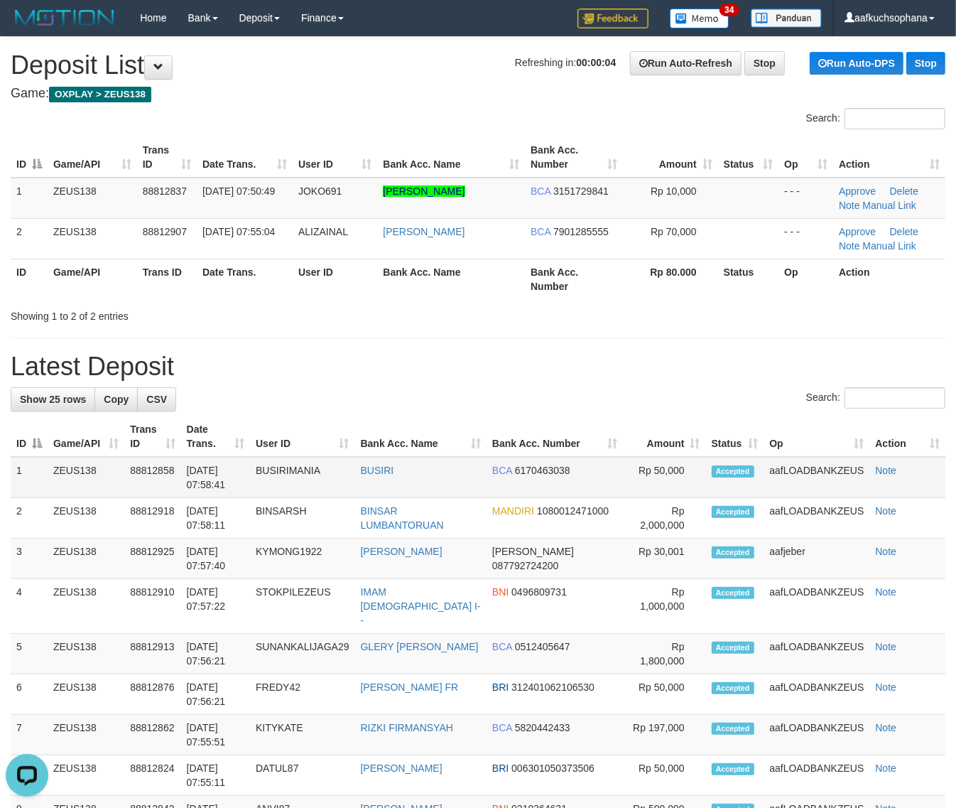
drag, startPoint x: 600, startPoint y: 370, endPoint x: 942, endPoint y: 485, distance: 360.6
click at [720, 428] on div "**********" at bounding box center [478, 808] width 956 height 1542
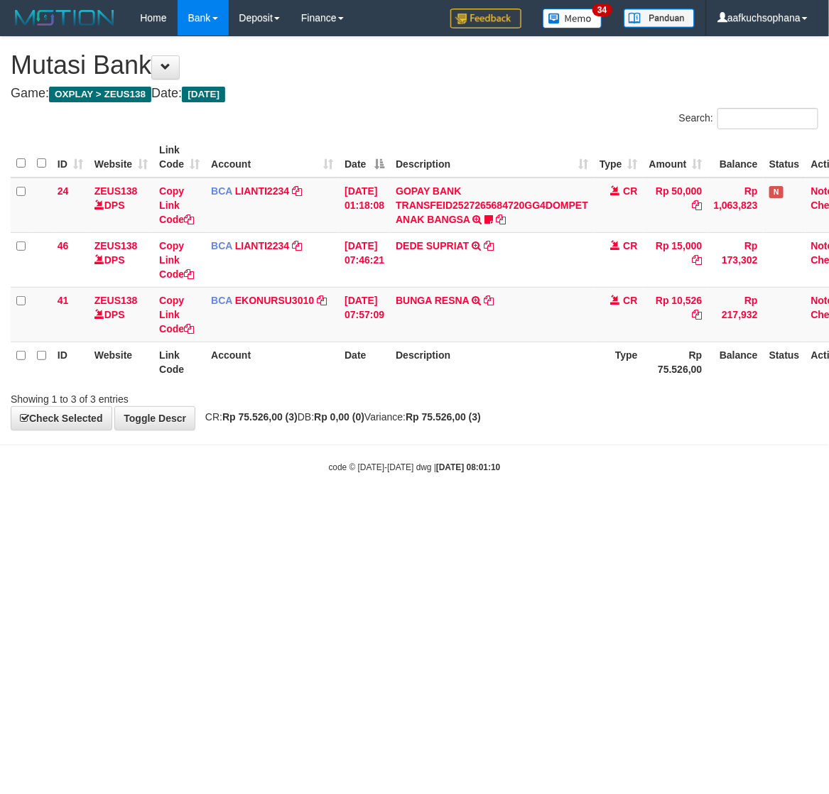
click at [328, 509] on html "Toggle navigation Home Bank Account List Load By Website Group [OXPLAY] ZEUS138…" at bounding box center [414, 254] width 829 height 509
click at [16, 458] on body "Toggle navigation Home Bank Account List Load By Website Group [OXPLAY] ZEUS138…" at bounding box center [414, 254] width 829 height 509
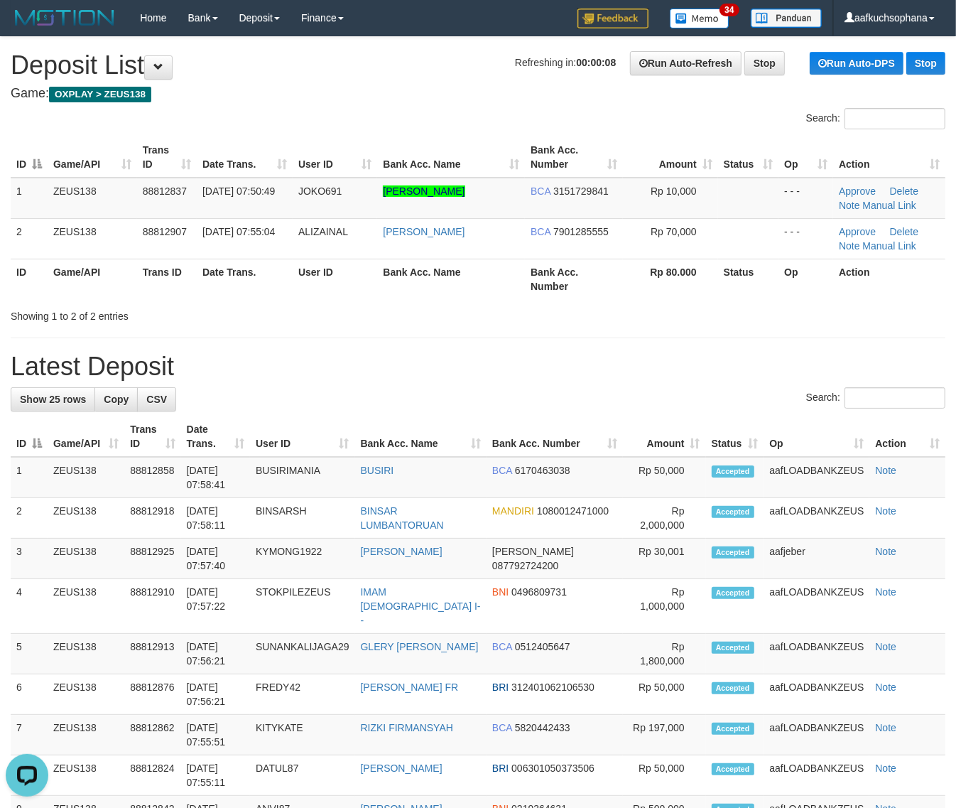
drag, startPoint x: 727, startPoint y: 318, endPoint x: 765, endPoint y: 343, distance: 46.1
click at [743, 330] on div "**********" at bounding box center [478, 808] width 956 height 1542
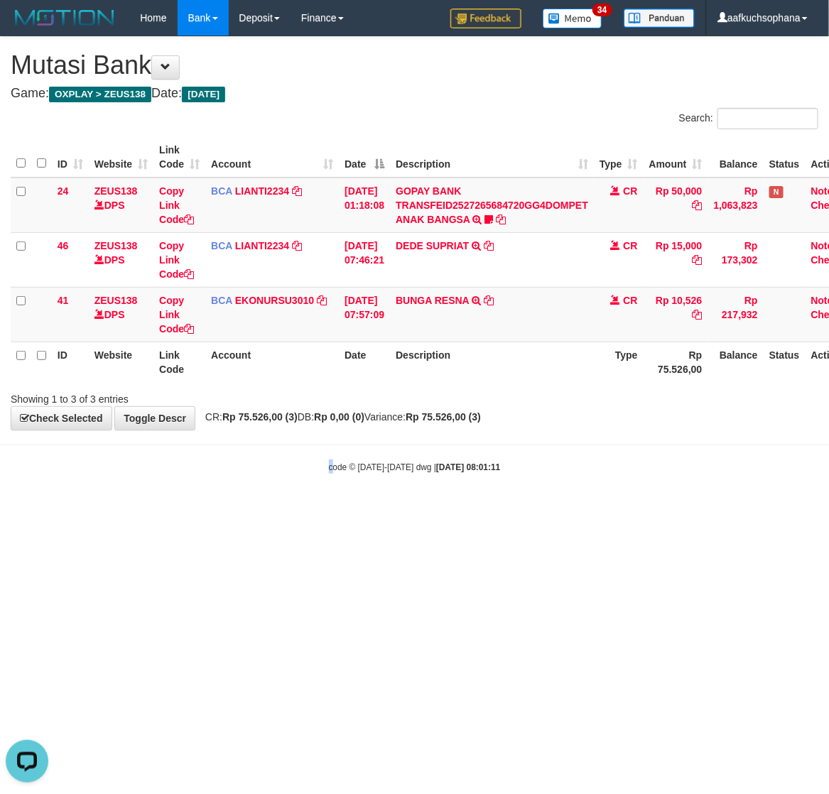
click at [331, 509] on html "Toggle navigation Home Bank Account List Load By Website Group [OXPLAY] ZEUS138…" at bounding box center [414, 254] width 829 height 509
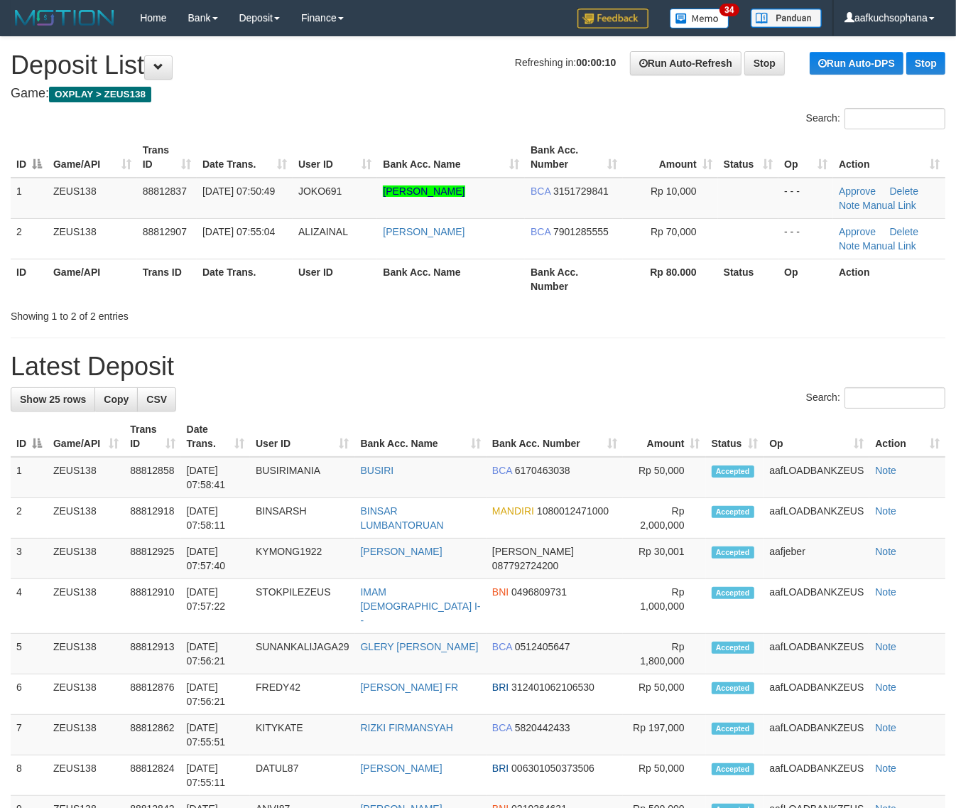
drag, startPoint x: 531, startPoint y: 325, endPoint x: 762, endPoint y: 427, distance: 252.9
click at [559, 355] on div "**********" at bounding box center [478, 808] width 956 height 1542
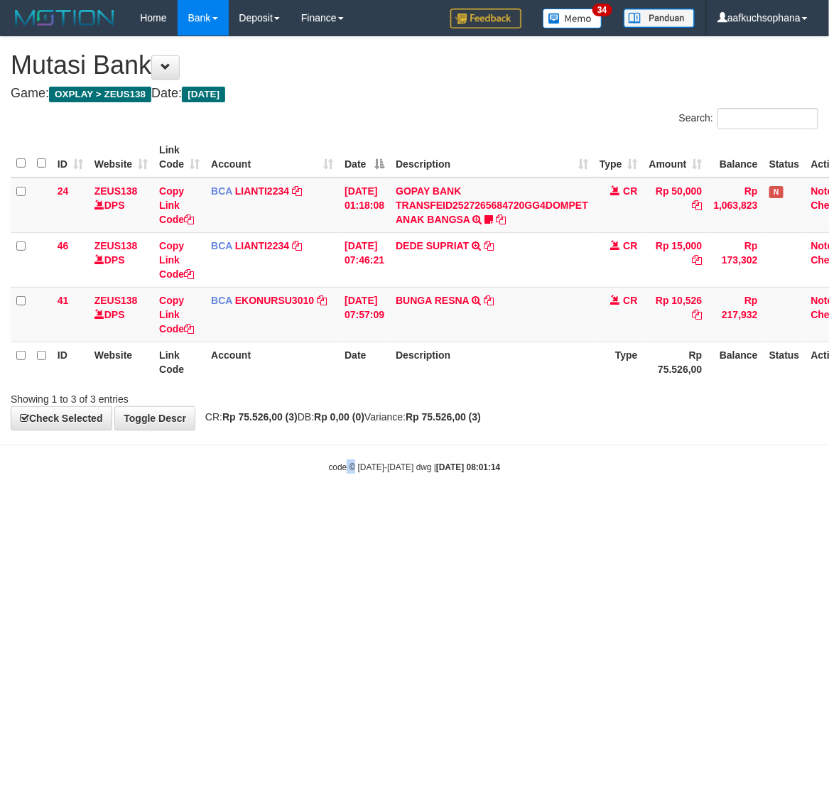
click at [352, 509] on html "Toggle navigation Home Bank Account List Load By Website Group [OXPLAY] ZEUS138…" at bounding box center [414, 254] width 829 height 509
drag, startPoint x: 350, startPoint y: 623, endPoint x: 342, endPoint y: 620, distance: 9.0
click at [347, 509] on html "Toggle navigation Home Bank Account List Load By Website Group [OXPLAY] ZEUS138…" at bounding box center [414, 254] width 829 height 509
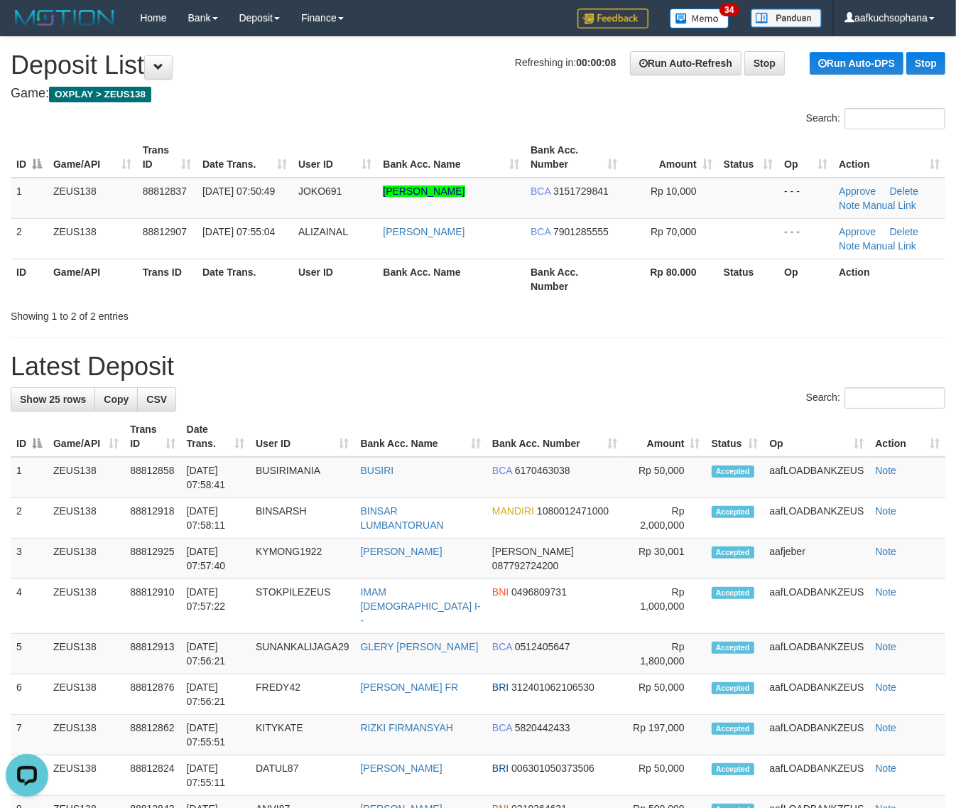
drag, startPoint x: 839, startPoint y: 381, endPoint x: 966, endPoint y: 427, distance: 135.3
click at [844, 384] on div "**********" at bounding box center [478, 808] width 956 height 1542
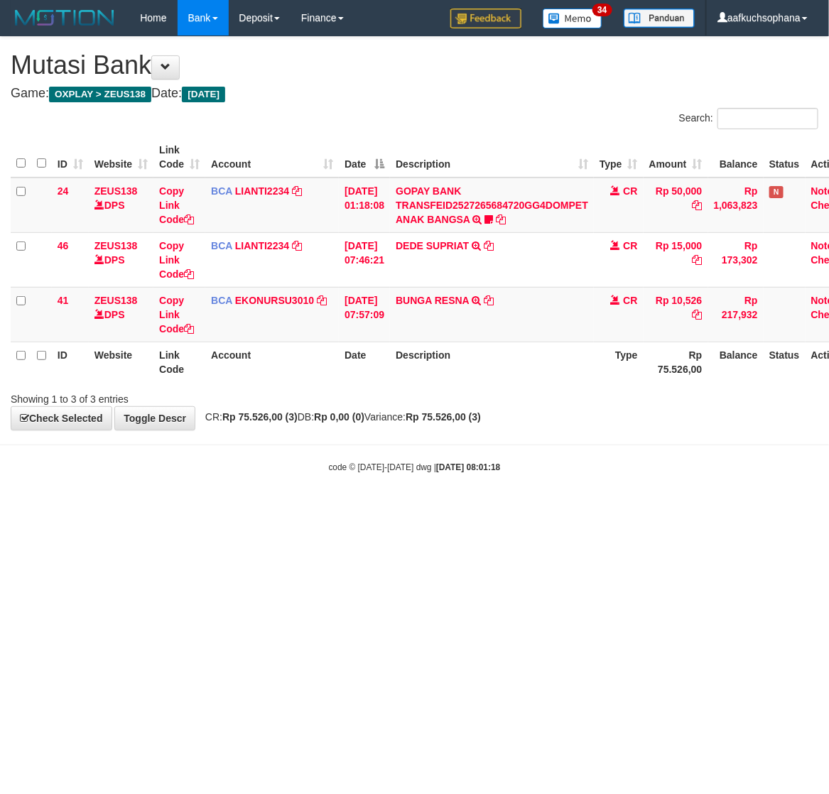
click at [654, 509] on html "Toggle navigation Home Bank Account List Load By Website Group [OXPLAY] ZEUS138…" at bounding box center [414, 254] width 829 height 509
click at [232, 497] on body "Toggle navigation Home Bank Account List Load By Website Group [OXPLAY] ZEUS138…" at bounding box center [414, 254] width 829 height 509
click at [409, 477] on body "Toggle navigation Home Bank Account List Load By Website Group [OXPLAY] ZEUS138…" at bounding box center [414, 254] width 829 height 509
click at [386, 509] on html "Toggle navigation Home Bank Account List Load By Website Group [OXPLAY] ZEUS138…" at bounding box center [414, 254] width 829 height 509
click at [421, 509] on html "Toggle navigation Home Bank Account List Load By Website Group [OXPLAY] ZEUS138…" at bounding box center [414, 254] width 829 height 509
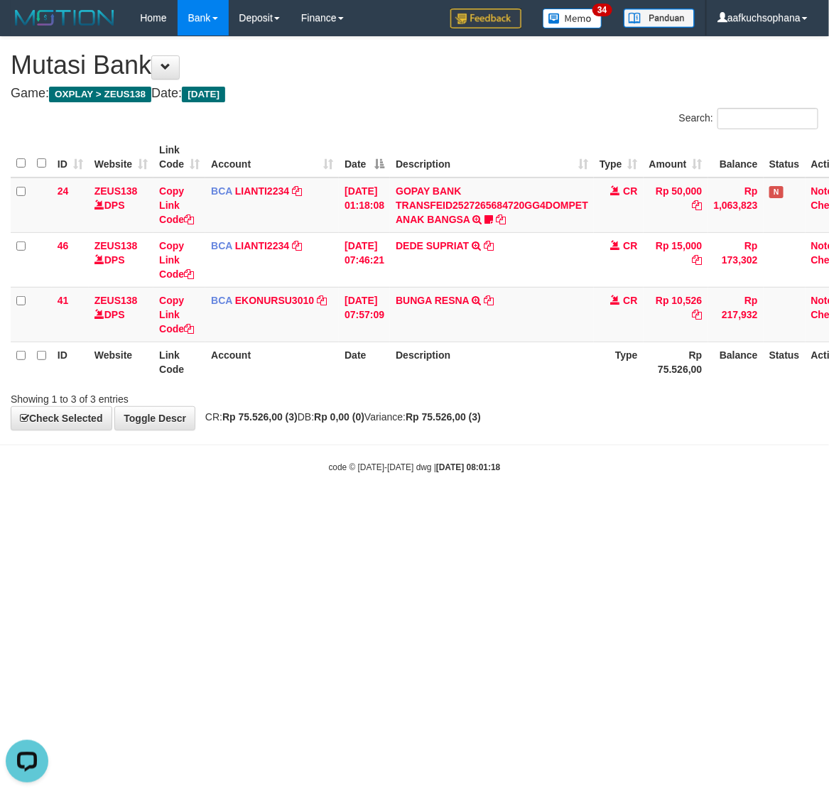
click at [423, 509] on html "Toggle navigation Home Bank Account List Load By Website Group [OXPLAY] ZEUS138…" at bounding box center [414, 254] width 829 height 509
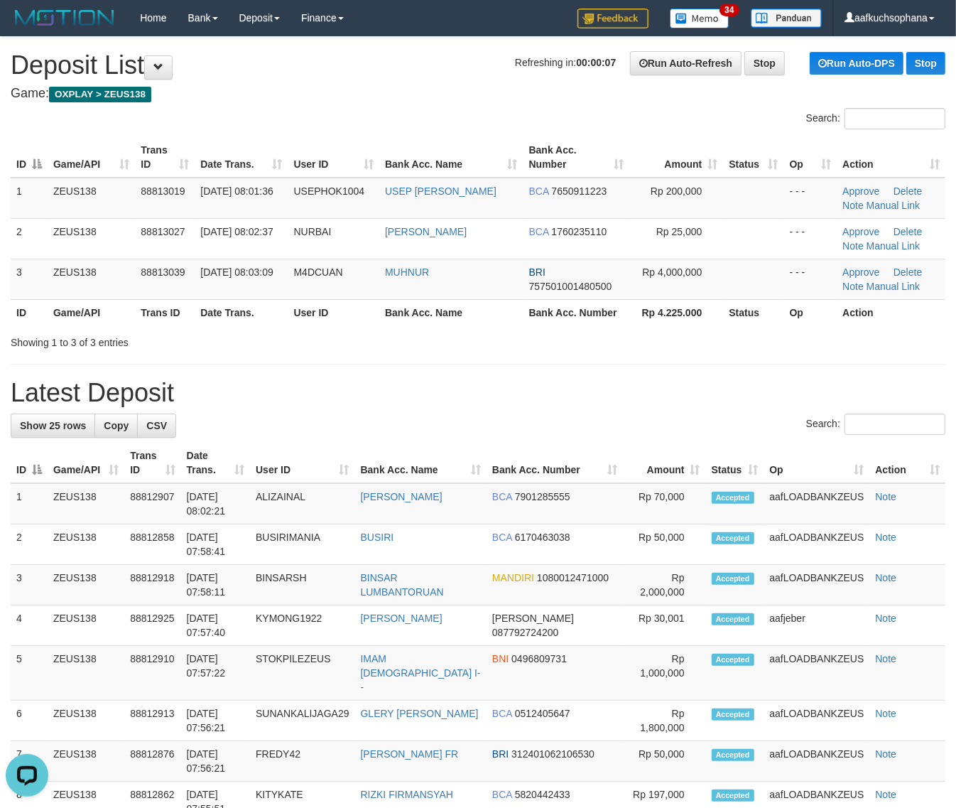
drag, startPoint x: 566, startPoint y: 362, endPoint x: 627, endPoint y: 377, distance: 62.7
click at [580, 363] on div "**********" at bounding box center [478, 821] width 956 height 1568
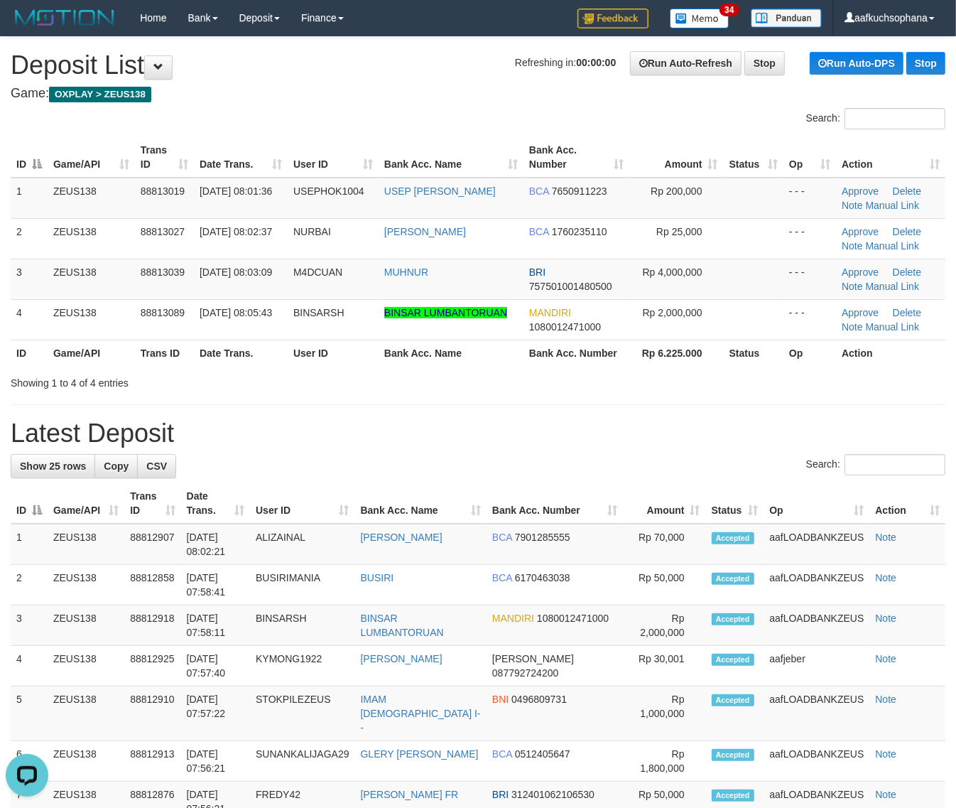
click at [761, 435] on h1 "Latest Deposit" at bounding box center [478, 433] width 935 height 28
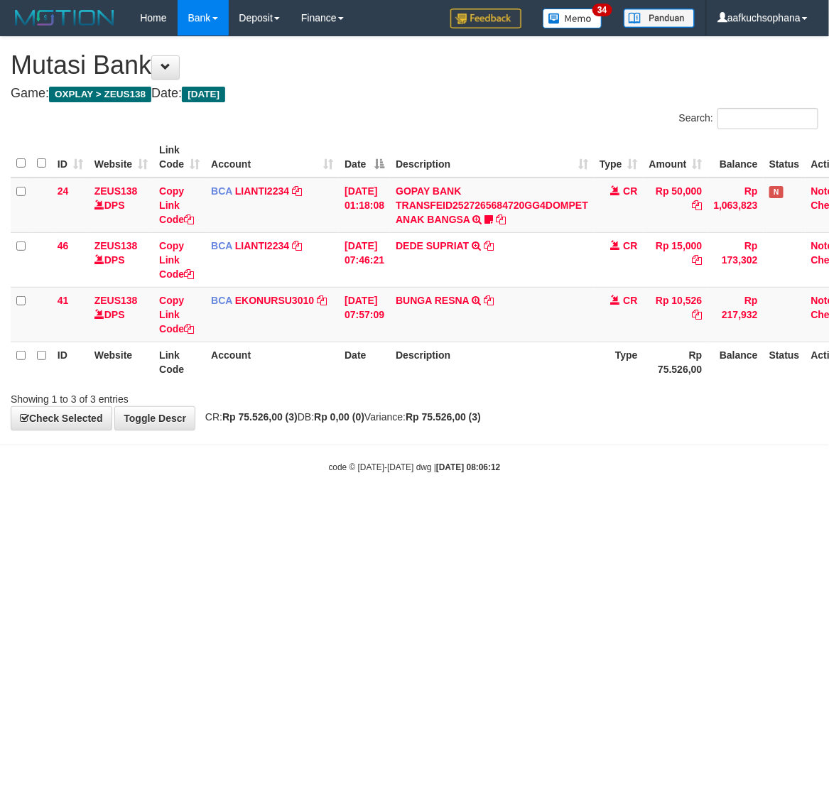
drag, startPoint x: 595, startPoint y: 510, endPoint x: 828, endPoint y: 478, distance: 235.2
click at [600, 509] on html "Toggle navigation Home Bank Account List Load By Website Group [OXPLAY] ZEUS138…" at bounding box center [414, 254] width 829 height 509
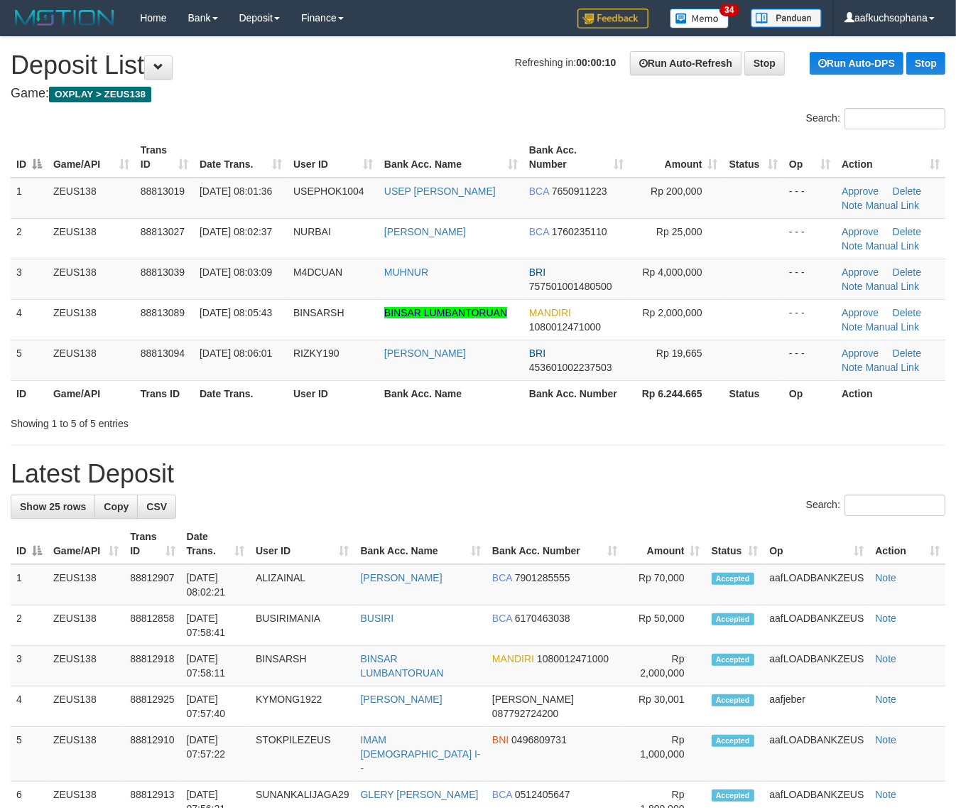
drag, startPoint x: 470, startPoint y: 438, endPoint x: 966, endPoint y: 495, distance: 499.2
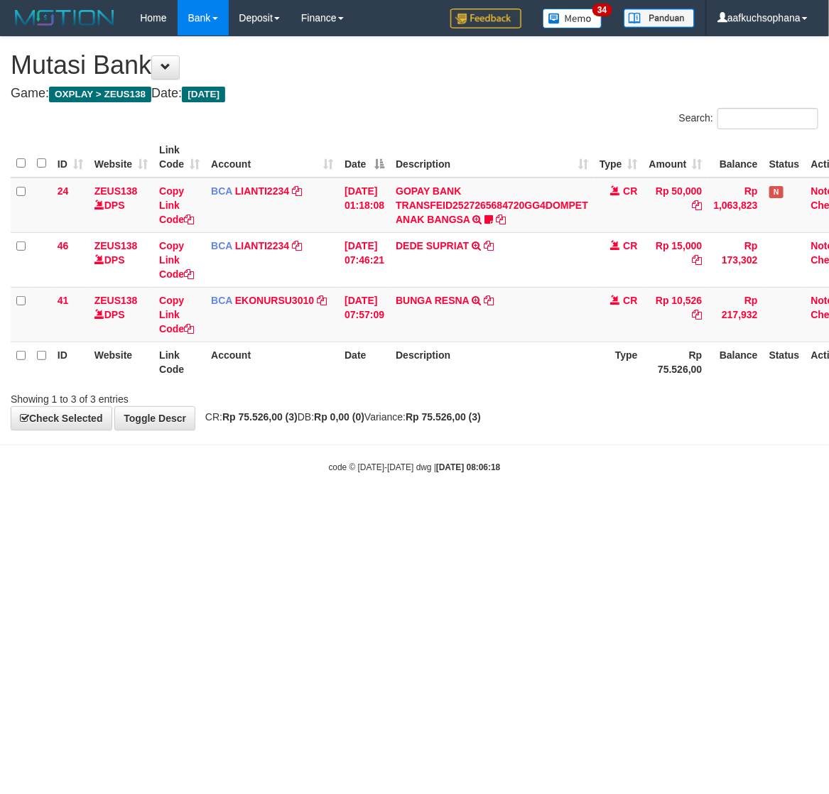
drag, startPoint x: 168, startPoint y: 524, endPoint x: 1, endPoint y: 495, distance: 168.7
click at [156, 509] on html "Toggle navigation Home Bank Account List Load By Website Group [OXPLAY] ZEUS138…" at bounding box center [414, 254] width 829 height 509
click at [363, 476] on body "Toggle navigation Home Bank Account List Load By Website Group [OXPLAY] ZEUS138…" at bounding box center [414, 254] width 829 height 509
click at [519, 437] on body "Toggle navigation Home Bank Account List Load By Website Group [OXPLAY] ZEUS138…" at bounding box center [414, 254] width 829 height 509
drag, startPoint x: 245, startPoint y: 499, endPoint x: 226, endPoint y: 497, distance: 19.2
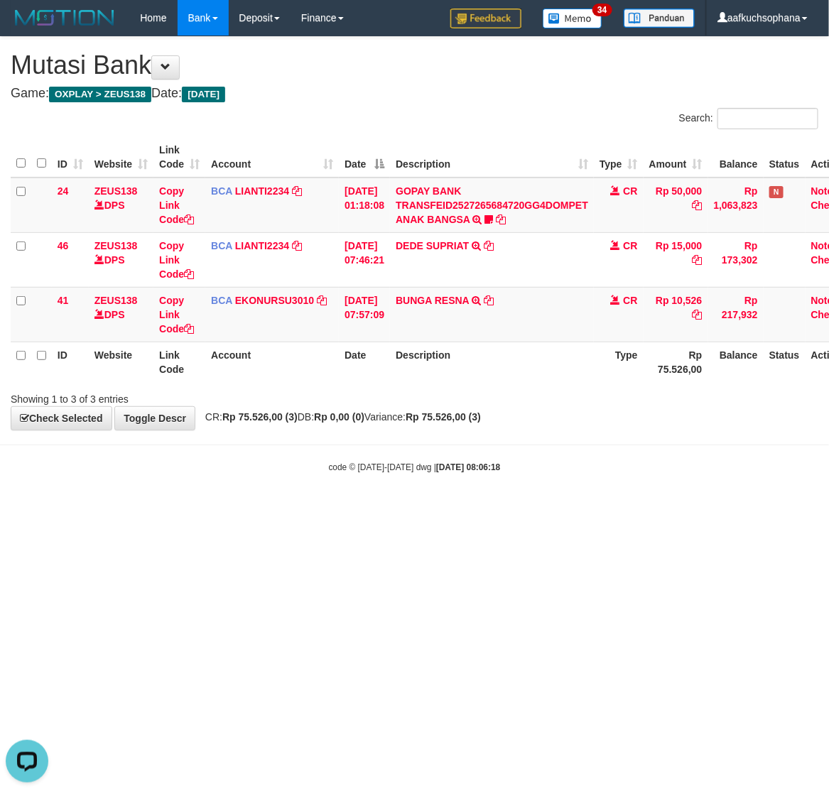
click at [244, 499] on body "Toggle navigation Home Bank Account List Load By Website Group [OXPLAY] ZEUS138…" at bounding box center [414, 254] width 829 height 509
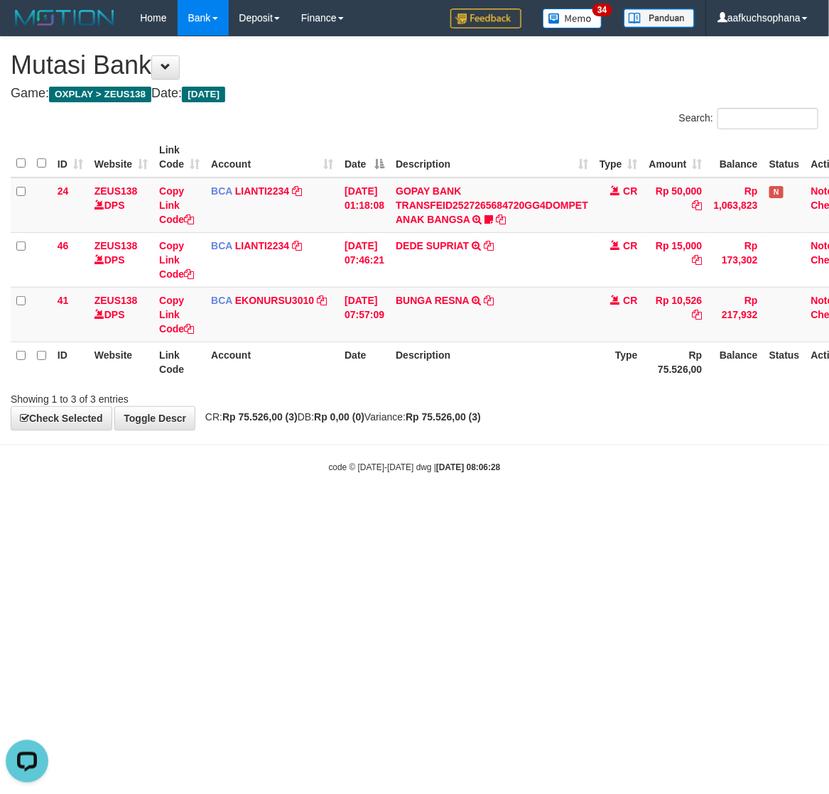
click at [372, 509] on html "Toggle navigation Home Bank Account List Load By Website Group [OXPLAY] ZEUS138…" at bounding box center [414, 254] width 829 height 509
drag, startPoint x: 423, startPoint y: 604, endPoint x: 389, endPoint y: 609, distance: 34.5
click at [423, 509] on html "Toggle navigation Home Bank Account List Load By Website Group [OXPLAY] ZEUS138…" at bounding box center [414, 254] width 829 height 509
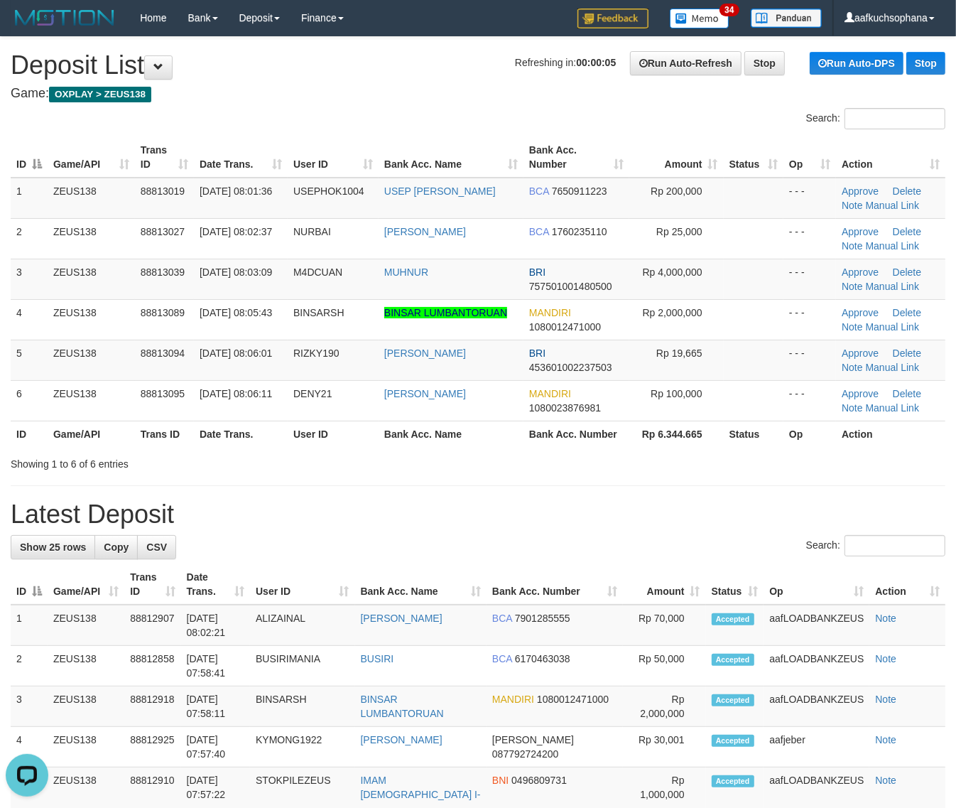
drag, startPoint x: 733, startPoint y: 527, endPoint x: 965, endPoint y: 560, distance: 234.6
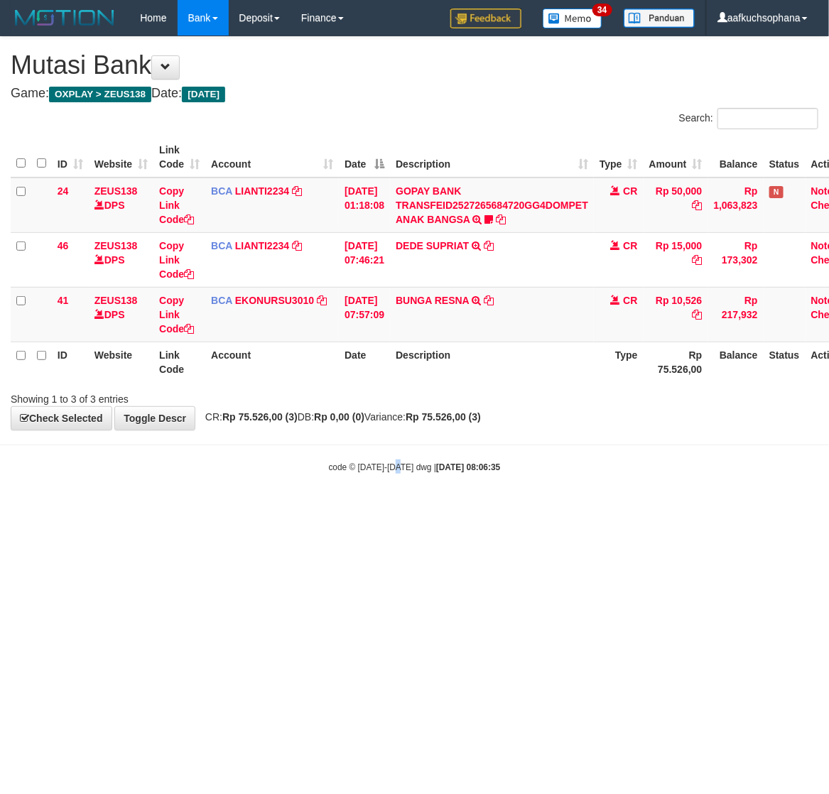
drag, startPoint x: 401, startPoint y: 605, endPoint x: 246, endPoint y: 570, distance: 159.6
click at [389, 509] on html "Toggle navigation Home Bank Account List Load By Website Group [OXPLAY] ZEUS138…" at bounding box center [414, 254] width 829 height 509
click at [213, 509] on html "Toggle navigation Home Bank Account List Load By Website Group [OXPLAY] ZEUS138…" at bounding box center [414, 254] width 829 height 509
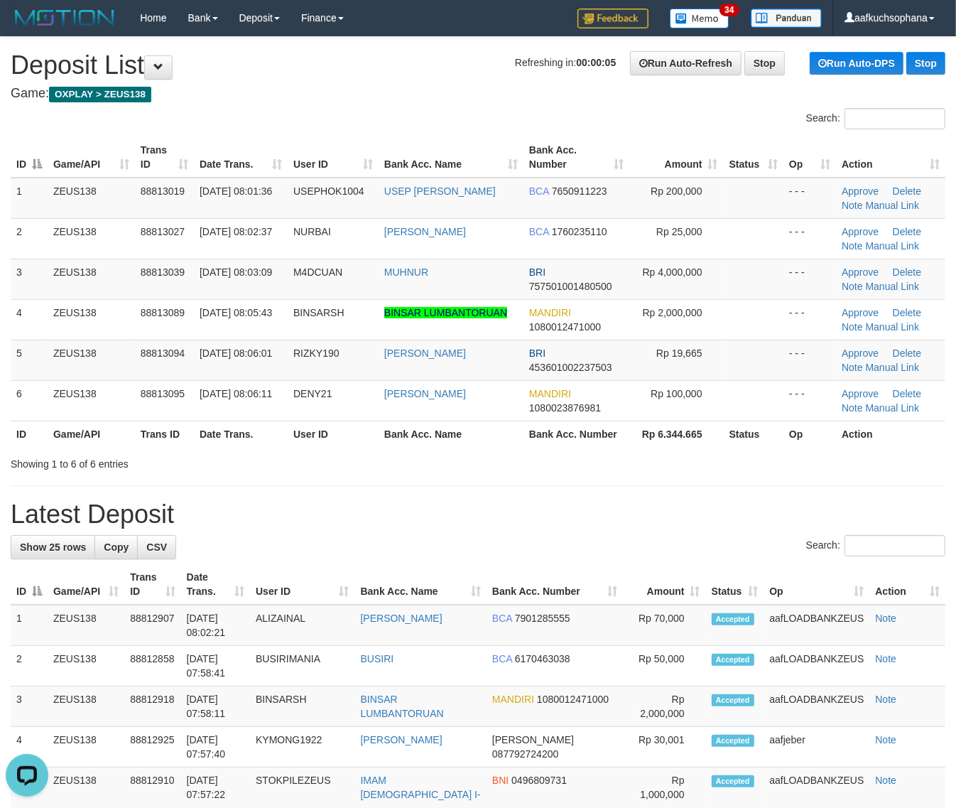
drag, startPoint x: 858, startPoint y: 529, endPoint x: 968, endPoint y: 523, distance: 111.0
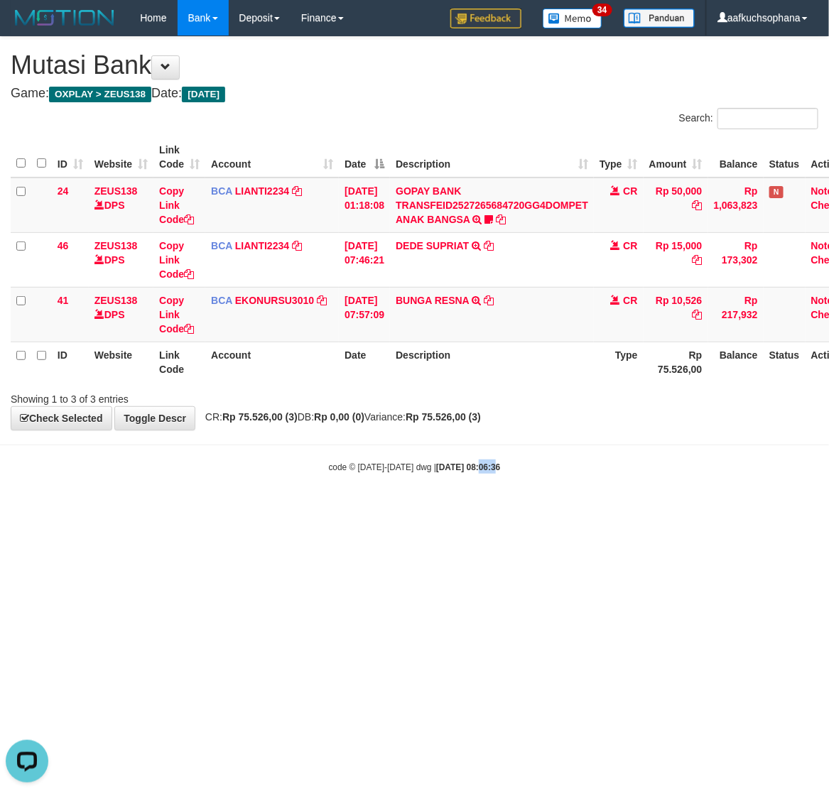
drag, startPoint x: 466, startPoint y: 539, endPoint x: 464, endPoint y: 553, distance: 14.4
click at [464, 509] on html "Toggle navigation Home Bank Account List Load By Website Group [OXPLAY] ZEUS138…" at bounding box center [414, 254] width 829 height 509
drag, startPoint x: 309, startPoint y: 602, endPoint x: 292, endPoint y: 597, distance: 17.8
click at [306, 509] on html "Toggle navigation Home Bank Account List Load By Website Group [OXPLAY] ZEUS138…" at bounding box center [414, 254] width 829 height 509
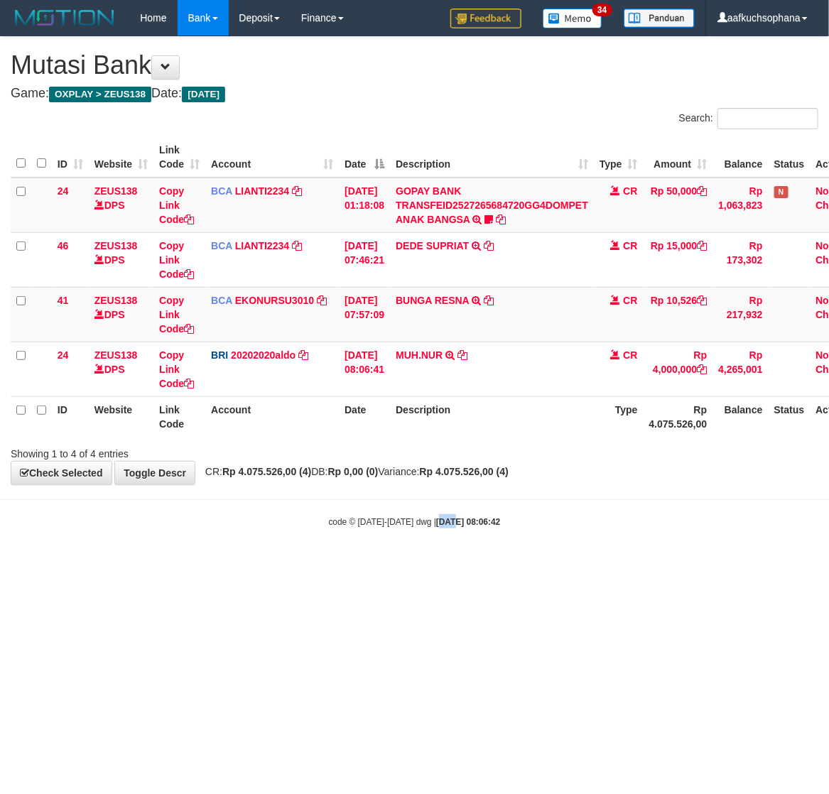
drag, startPoint x: 426, startPoint y: 618, endPoint x: 439, endPoint y: 622, distance: 13.3
click at [439, 564] on html "Toggle navigation Home Bank Account List Load By Website Group [OXPLAY] ZEUS138…" at bounding box center [414, 282] width 829 height 564
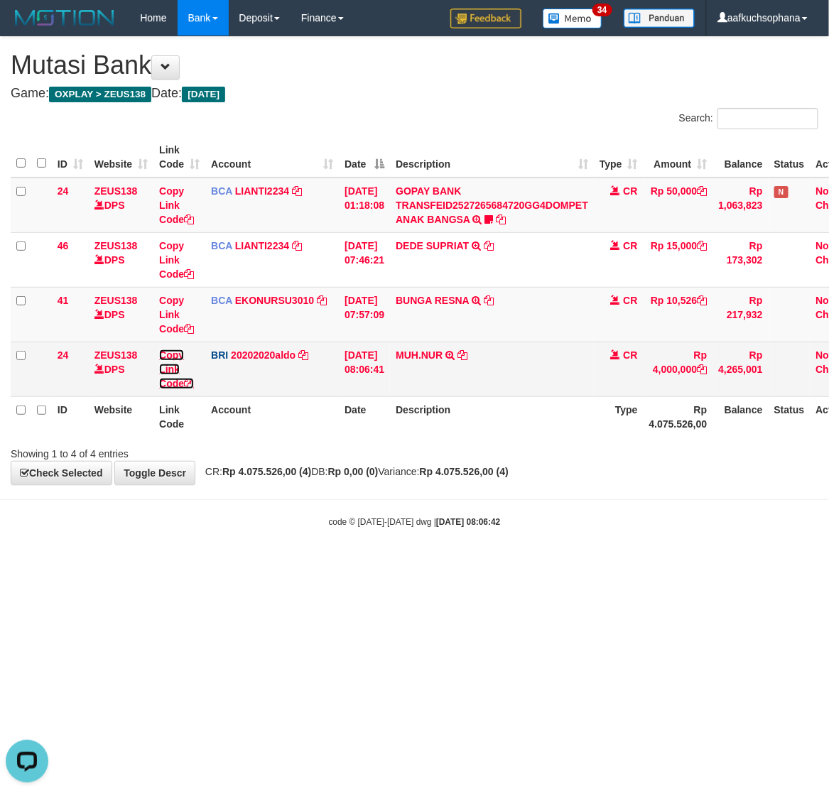
click at [193, 384] on icon at bounding box center [189, 384] width 10 height 10
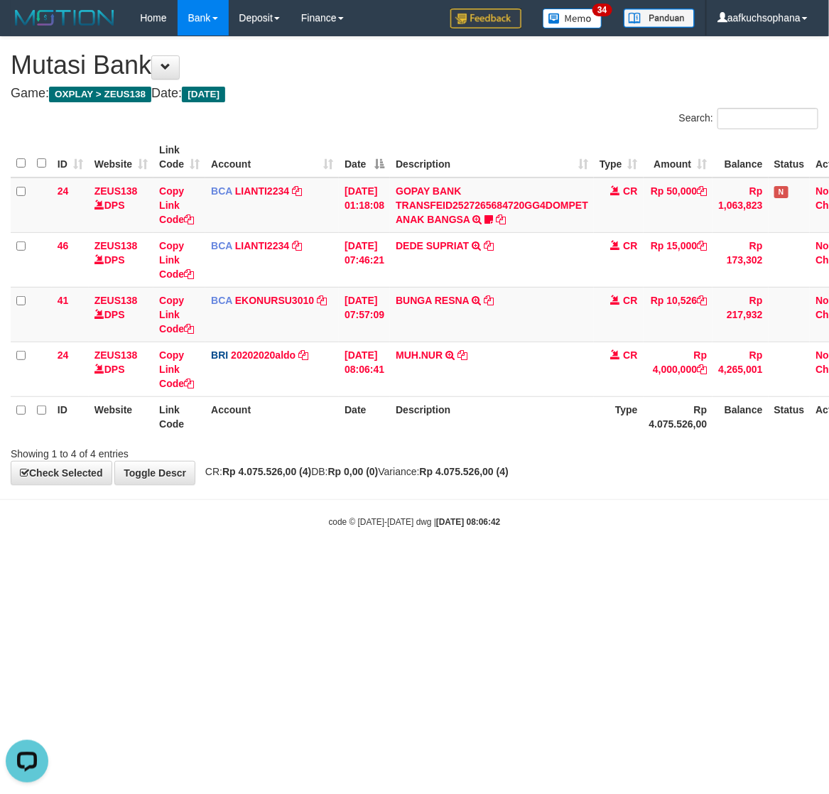
scroll to position [178, 0]
drag, startPoint x: 414, startPoint y: 597, endPoint x: 251, endPoint y: 542, distance: 172.3
click at [396, 564] on html "Toggle navigation Home Bank Account List Load By Website Group [OXPLAY] ZEUS138…" at bounding box center [414, 282] width 829 height 564
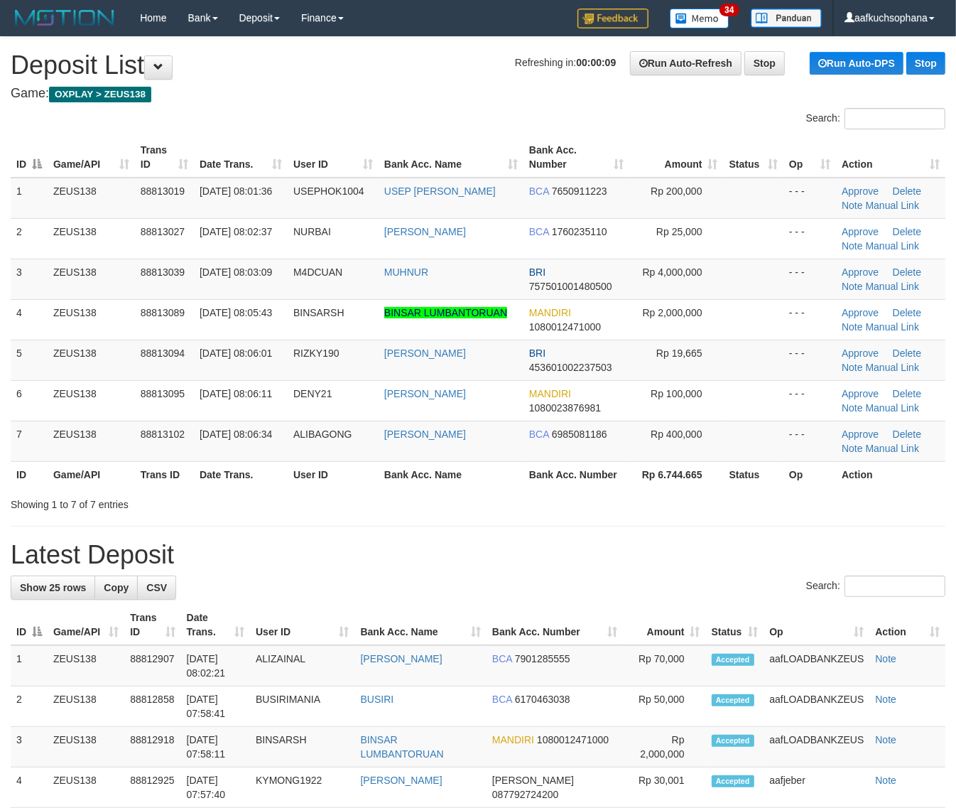
click at [889, 288] on link "Manual Link" at bounding box center [893, 286] width 54 height 11
click at [866, 281] on link "Manual Link" at bounding box center [893, 286] width 54 height 11
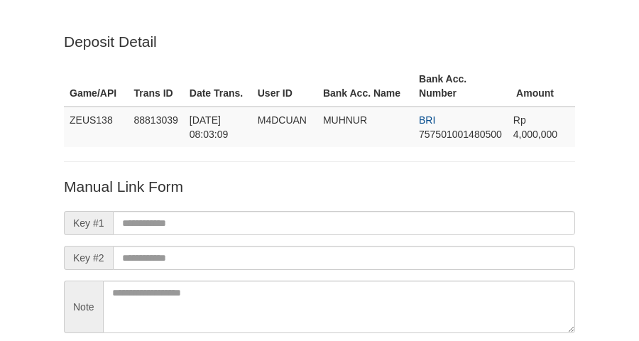
scroll to position [125, 0]
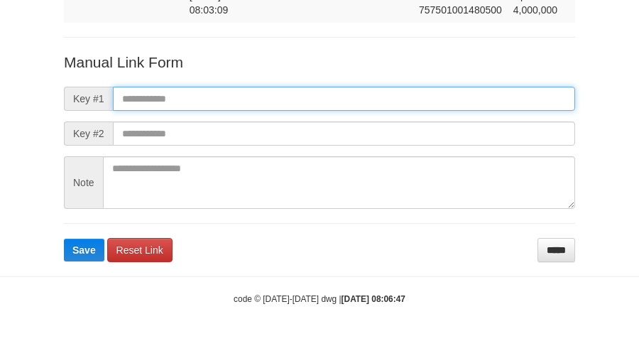
click at [523, 87] on input "text" at bounding box center [344, 99] width 463 height 24
click at [526, 92] on input "text" at bounding box center [344, 99] width 463 height 24
paste input "**********"
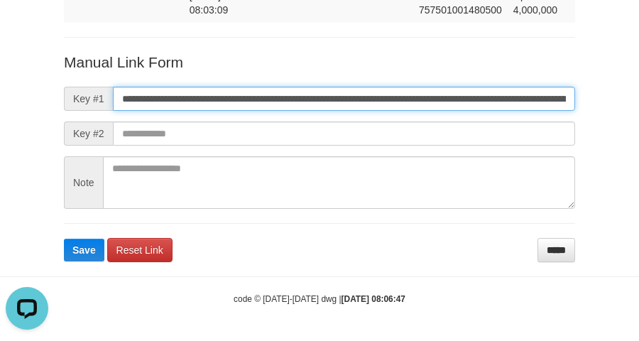
scroll to position [0, 801]
type input "**********"
click at [64, 239] on button "Save" at bounding box center [84, 250] width 41 height 23
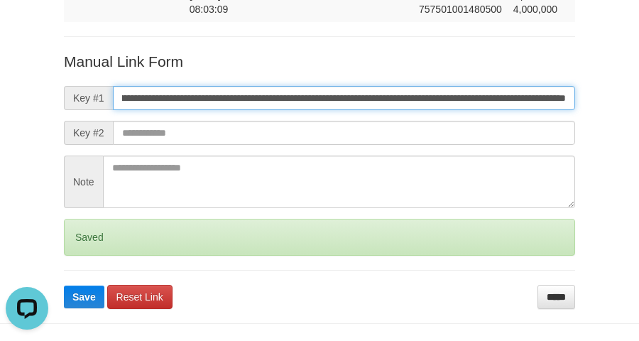
click at [64, 286] on button "Save" at bounding box center [84, 297] width 41 height 23
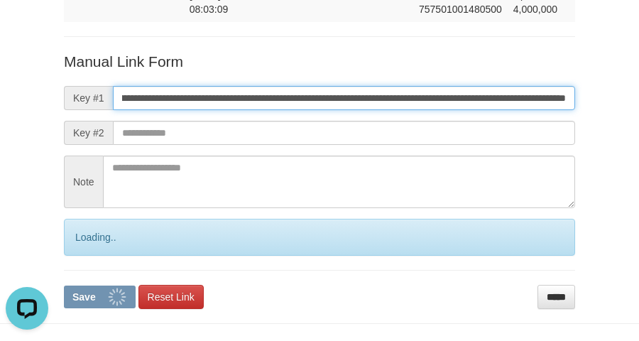
click at [64, 286] on button "Save" at bounding box center [100, 297] width 72 height 23
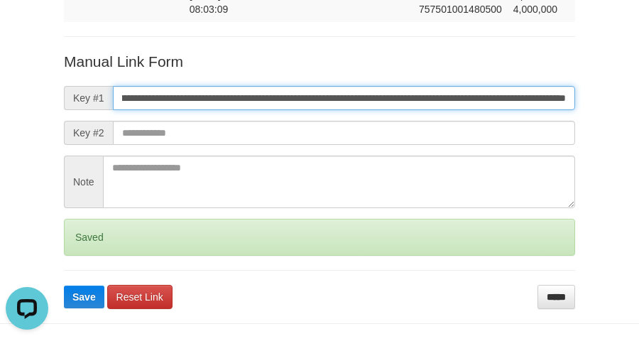
click at [64, 286] on button "Save" at bounding box center [84, 297] width 41 height 23
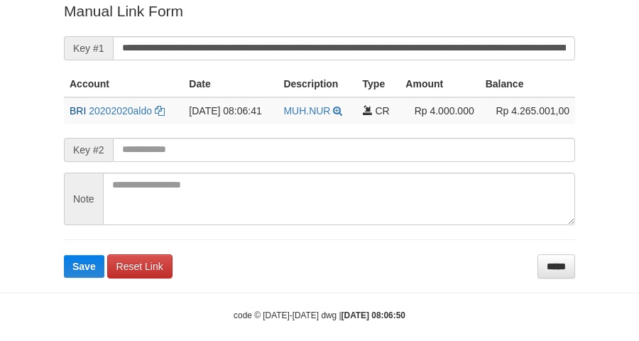
scroll to position [291, 0]
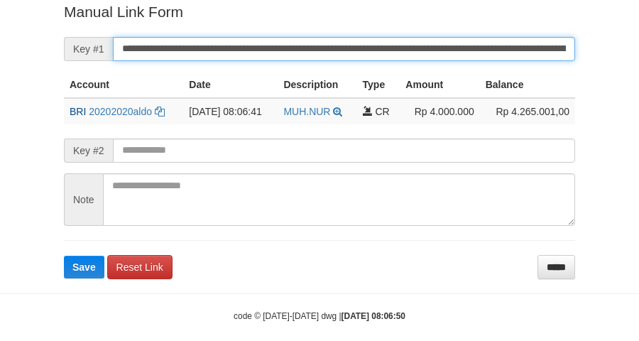
click at [64, 256] on button "Save" at bounding box center [84, 267] width 41 height 23
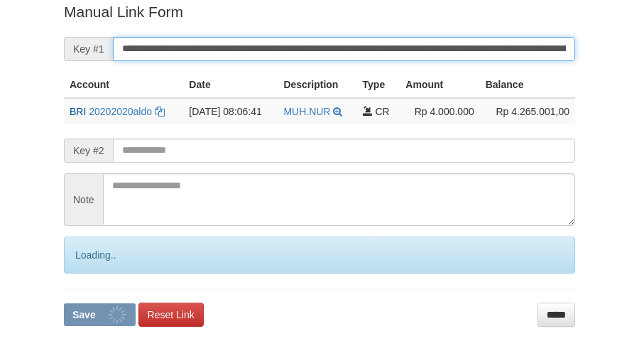
click at [64, 303] on button "Save" at bounding box center [100, 314] width 72 height 23
click at [441, 55] on input "**********" at bounding box center [344, 49] width 463 height 24
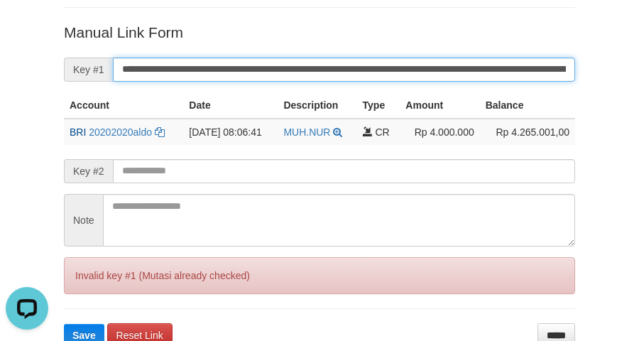
scroll to position [203, 0]
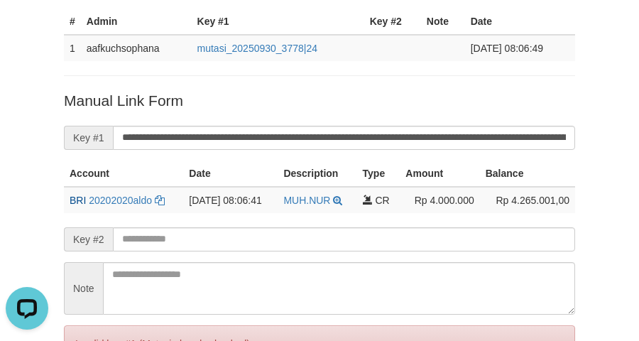
drag, startPoint x: 55, startPoint y: 101, endPoint x: 235, endPoint y: 118, distance: 180.6
click at [58, 101] on div "Deposit Detail Game/API Trans ID Date Trans. User ID Bank Acc. Name Bank Acc. N…" at bounding box center [319, 122] width 533 height 587
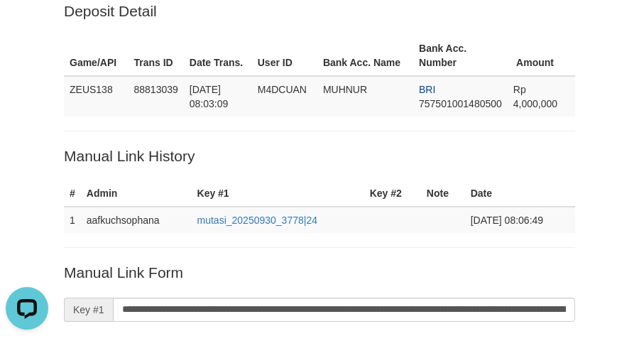
scroll to position [25, 0]
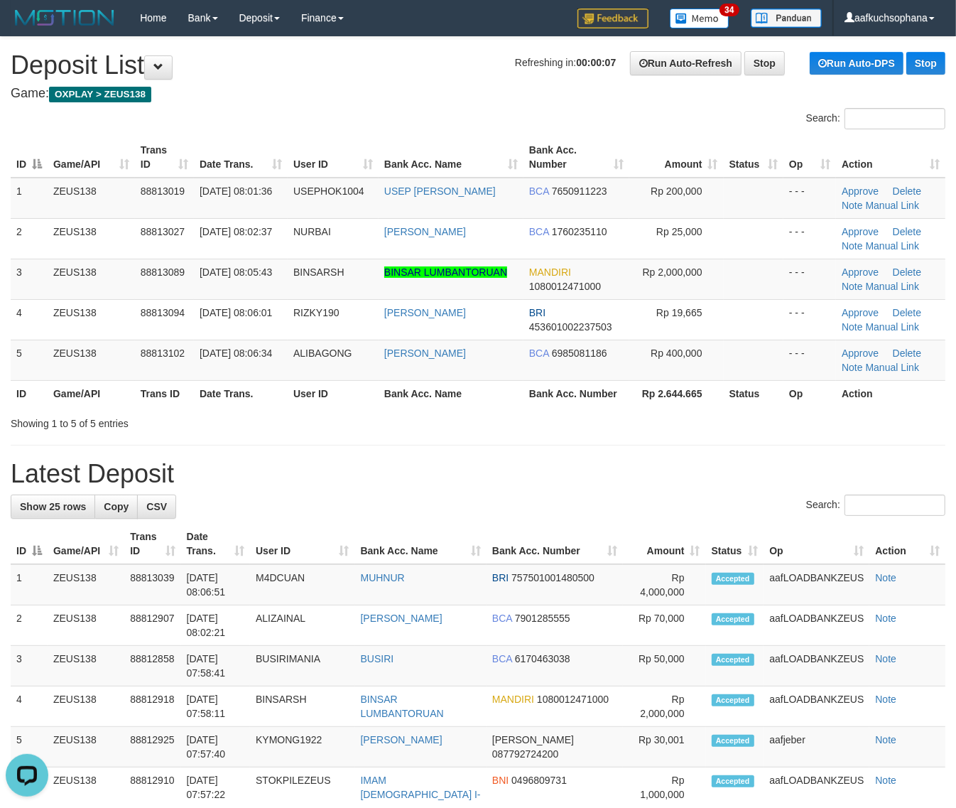
drag, startPoint x: 617, startPoint y: 451, endPoint x: 963, endPoint y: 485, distance: 347.7
drag, startPoint x: 610, startPoint y: 437, endPoint x: 782, endPoint y: 451, distance: 172.5
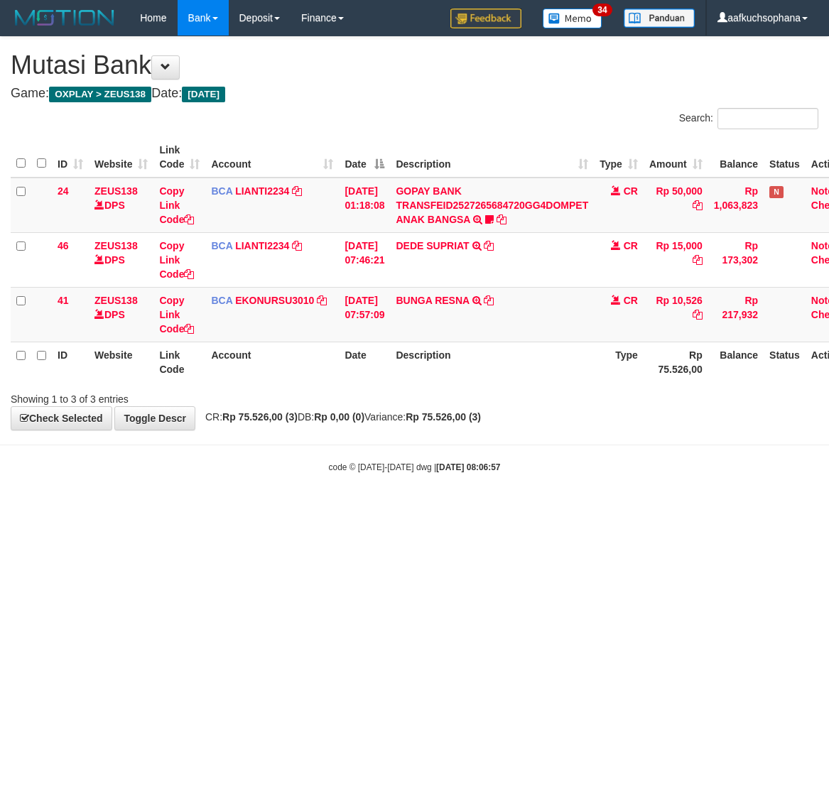
click at [207, 507] on html "Toggle navigation Home Bank Account List Load By Website Group [OXPLAY] ZEUS138…" at bounding box center [414, 254] width 829 height 509
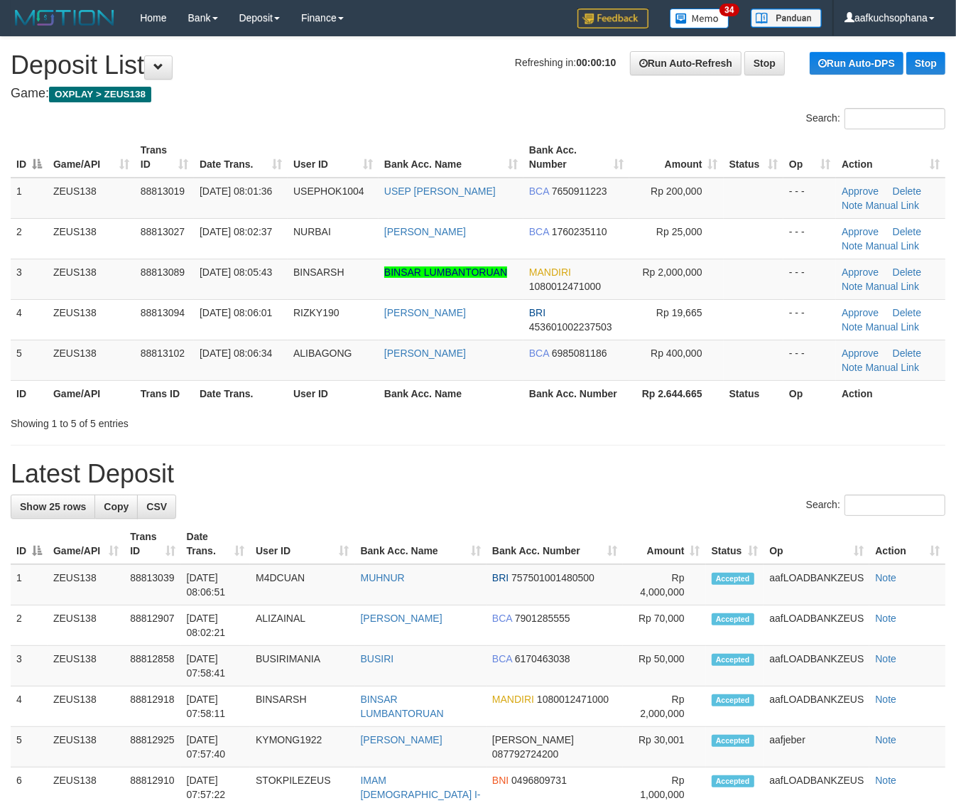
click at [464, 409] on div "ID Game/API Trans ID Date Trans. User ID Bank Acc. Name Bank Acc. Number Amount…" at bounding box center [478, 272] width 956 height 278
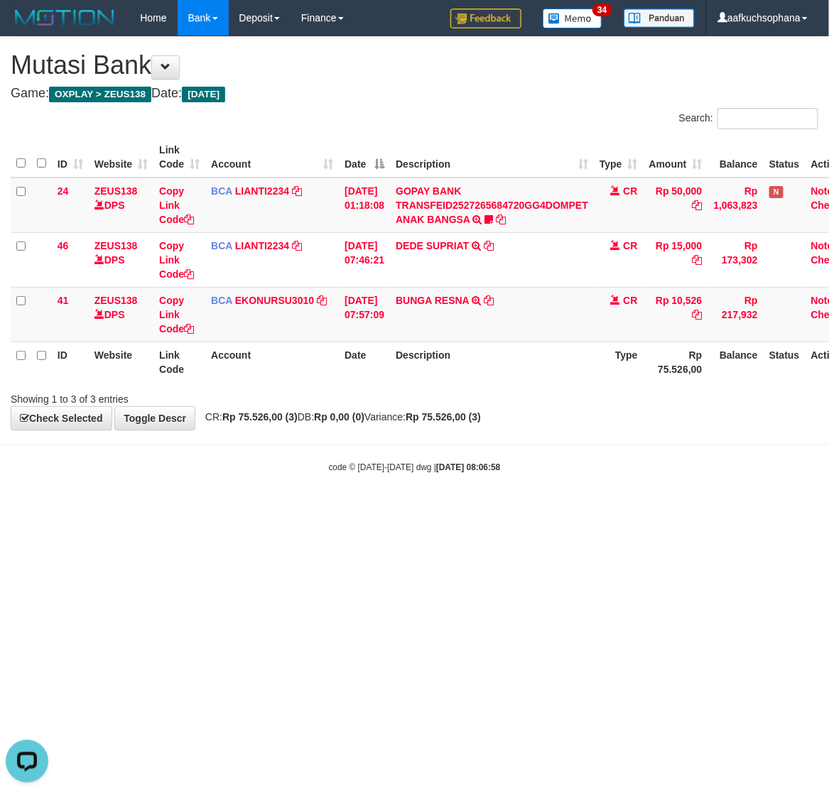
click at [318, 485] on body "Toggle navigation Home Bank Account List Load By Website Group [OXPLAY] ZEUS138…" at bounding box center [414, 254] width 829 height 509
drag, startPoint x: 360, startPoint y: 516, endPoint x: 573, endPoint y: 492, distance: 214.4
click at [374, 509] on html "Toggle navigation Home Bank Account List Load By Website Group [OXPLAY] ZEUS138…" at bounding box center [414, 254] width 829 height 509
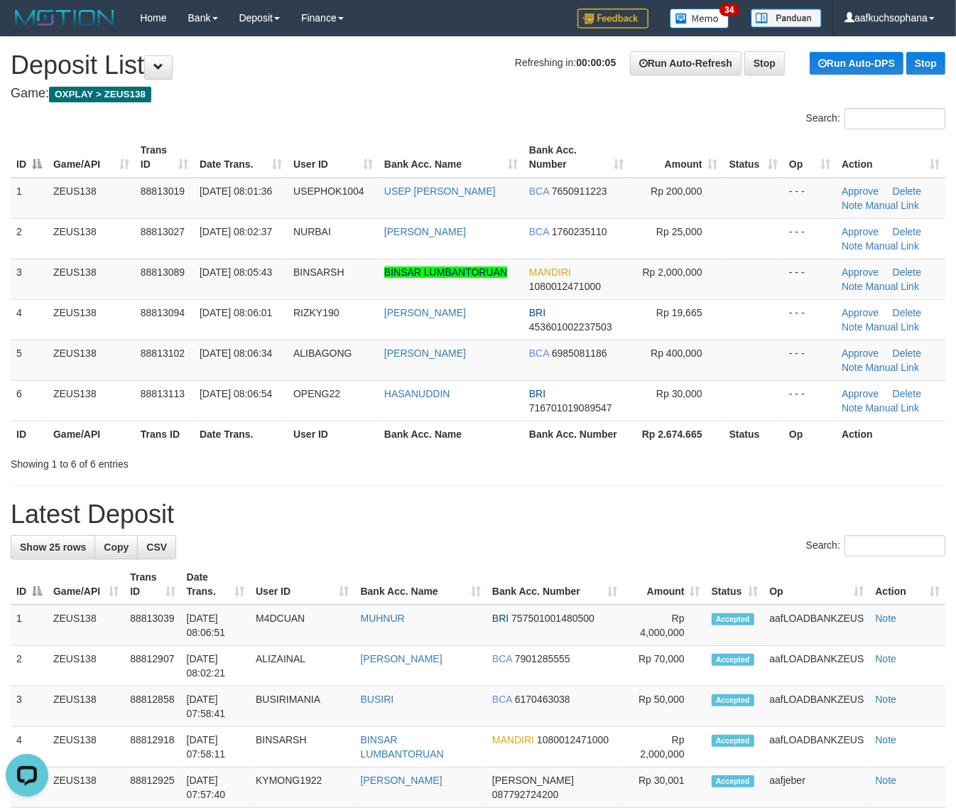
drag, startPoint x: 516, startPoint y: 530, endPoint x: 959, endPoint y: 531, distance: 443.4
click at [608, 527] on h1 "Latest Deposit" at bounding box center [478, 514] width 935 height 28
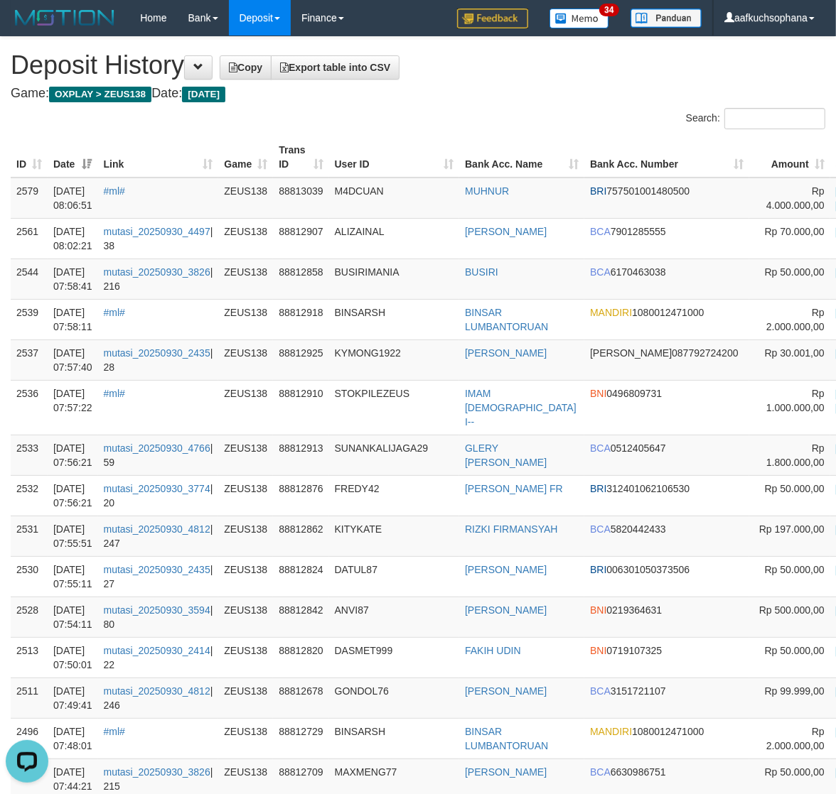
drag, startPoint x: 416, startPoint y: 116, endPoint x: 0, endPoint y: 228, distance: 431.2
click at [404, 121] on div "Search:" at bounding box center [418, 120] width 836 height 25
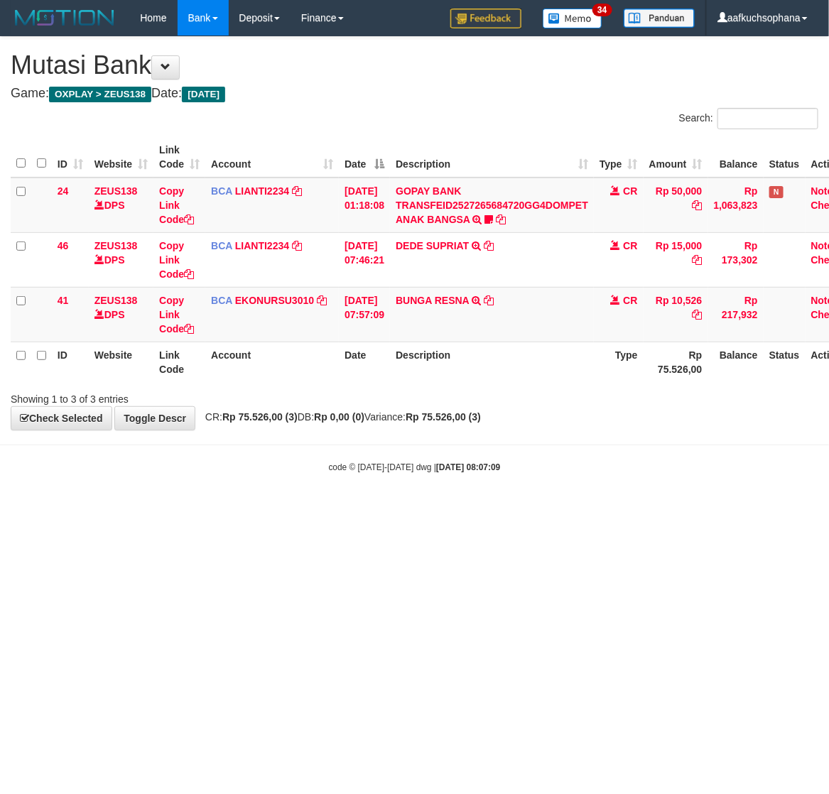
click at [285, 509] on html "Toggle navigation Home Bank Account List Load By Website Group [OXPLAY] ZEUS138…" at bounding box center [414, 254] width 829 height 509
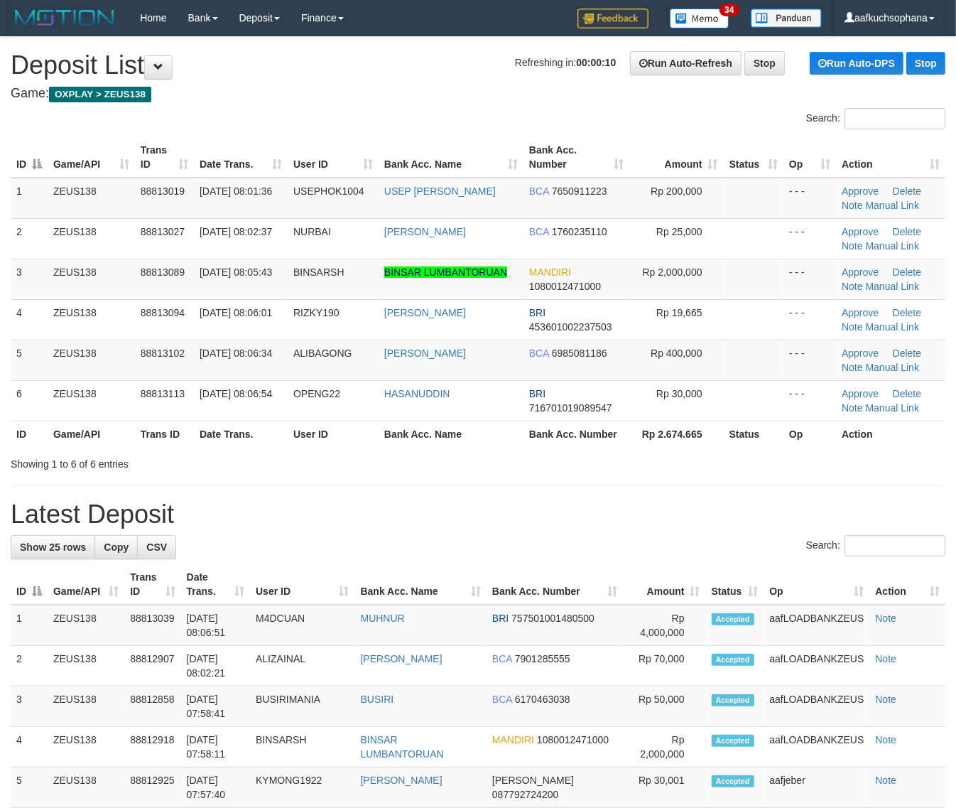
click at [665, 527] on h1 "Latest Deposit" at bounding box center [478, 514] width 935 height 28
drag, startPoint x: 683, startPoint y: 514, endPoint x: 746, endPoint y: 509, distance: 63.4
click at [683, 515] on h1 "Latest Deposit" at bounding box center [478, 514] width 935 height 28
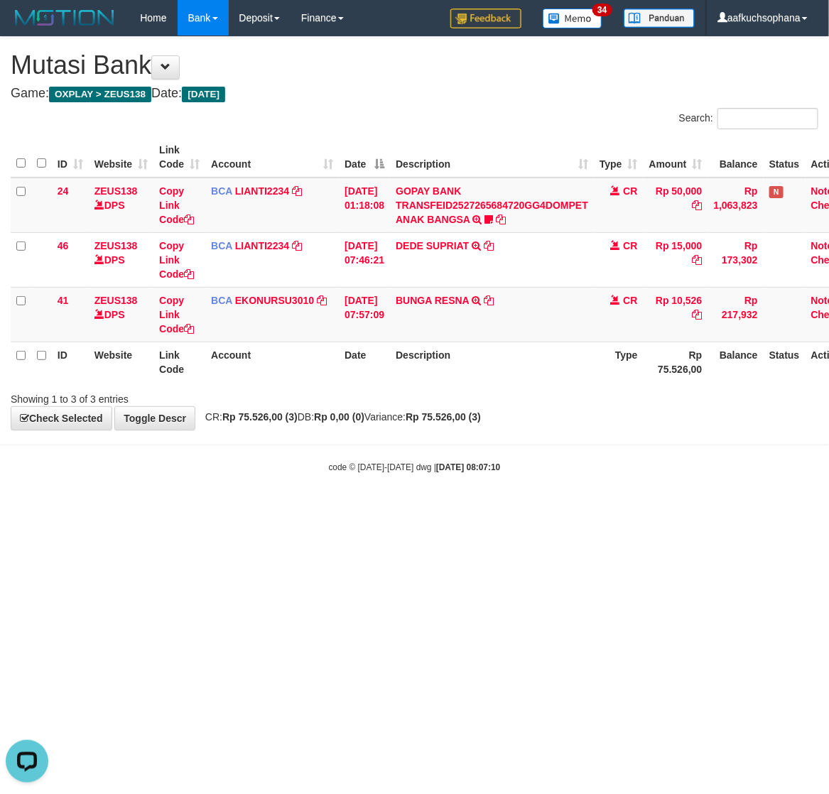
click at [612, 509] on html "Toggle navigation Home Bank Account List Load By Website Group [OXPLAY] ZEUS138…" at bounding box center [414, 254] width 829 height 509
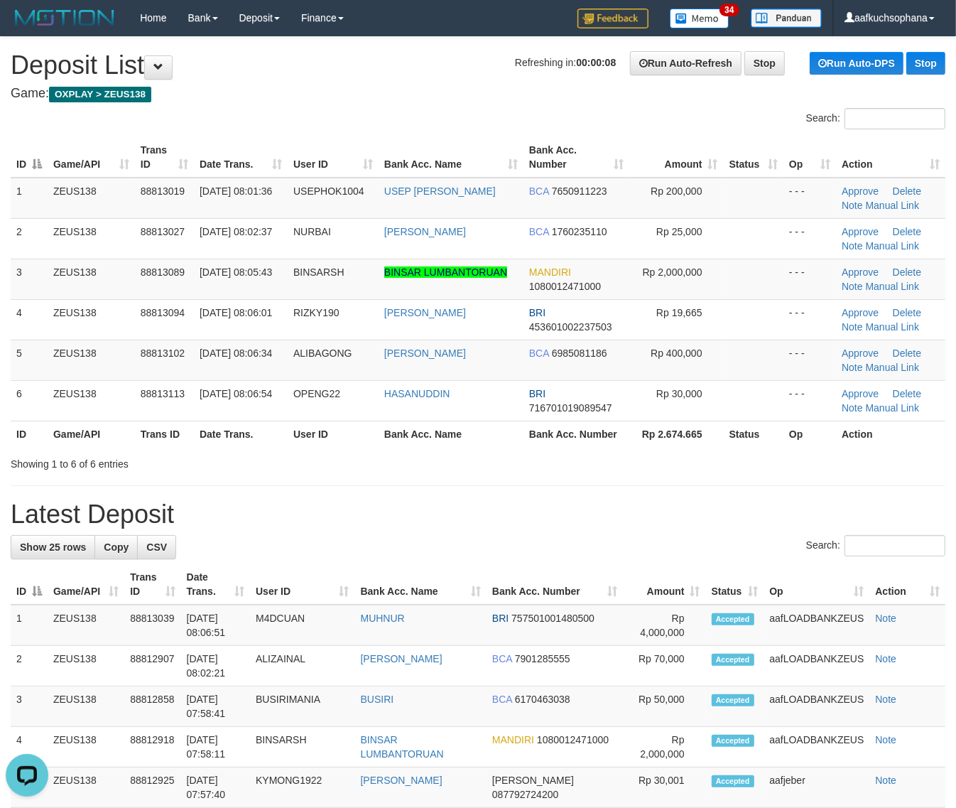
click at [875, 598] on th "Action" at bounding box center [908, 584] width 76 height 41
drag, startPoint x: 787, startPoint y: 590, endPoint x: 858, endPoint y: 594, distance: 71.1
click at [804, 590] on th "Op" at bounding box center [817, 584] width 106 height 41
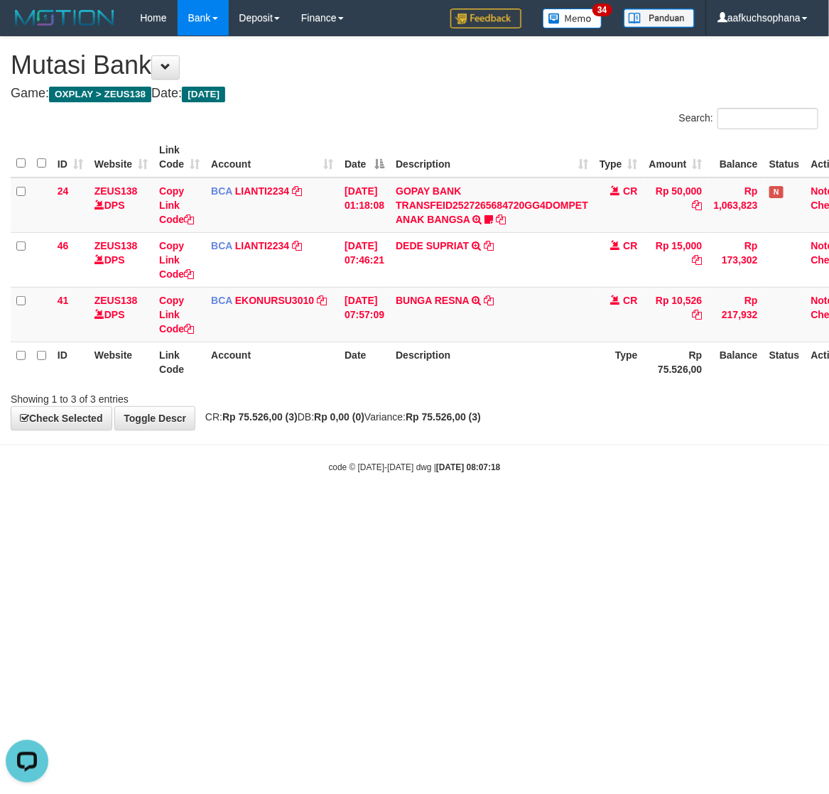
drag, startPoint x: 295, startPoint y: 638, endPoint x: 306, endPoint y: 630, distance: 14.2
click at [295, 509] on html "Toggle navigation Home Bank Account List Load By Website Group [OXPLAY] ZEUS138…" at bounding box center [414, 254] width 829 height 509
click at [306, 509] on html "Toggle navigation Home Bank Account List Load By Website Group [OXPLAY] ZEUS138…" at bounding box center [414, 254] width 829 height 509
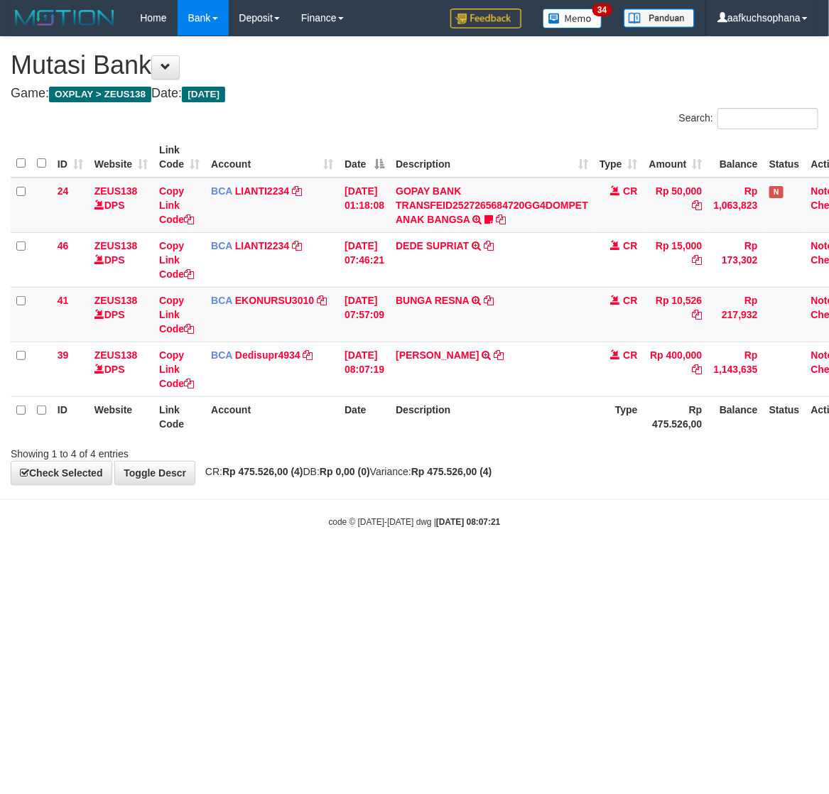
click at [416, 564] on html "Toggle navigation Home Bank Account List Load By Website Group [OXPLAY] ZEUS138…" at bounding box center [414, 282] width 829 height 564
drag, startPoint x: 501, startPoint y: 354, endPoint x: 349, endPoint y: 416, distance: 164.1
click at [500, 357] on td "FAHMI RAMDANI TRSF E-BANKING CR 3009/FTSCY/WS95031 400000.00FAHMI RAMDANI" at bounding box center [492, 369] width 204 height 55
drag, startPoint x: 139, startPoint y: 560, endPoint x: 0, endPoint y: 544, distance: 140.1
click at [107, 560] on body "Toggle navigation Home Bank Account List Load By Website Group [OXPLAY] ZEUS138…" at bounding box center [414, 282] width 829 height 564
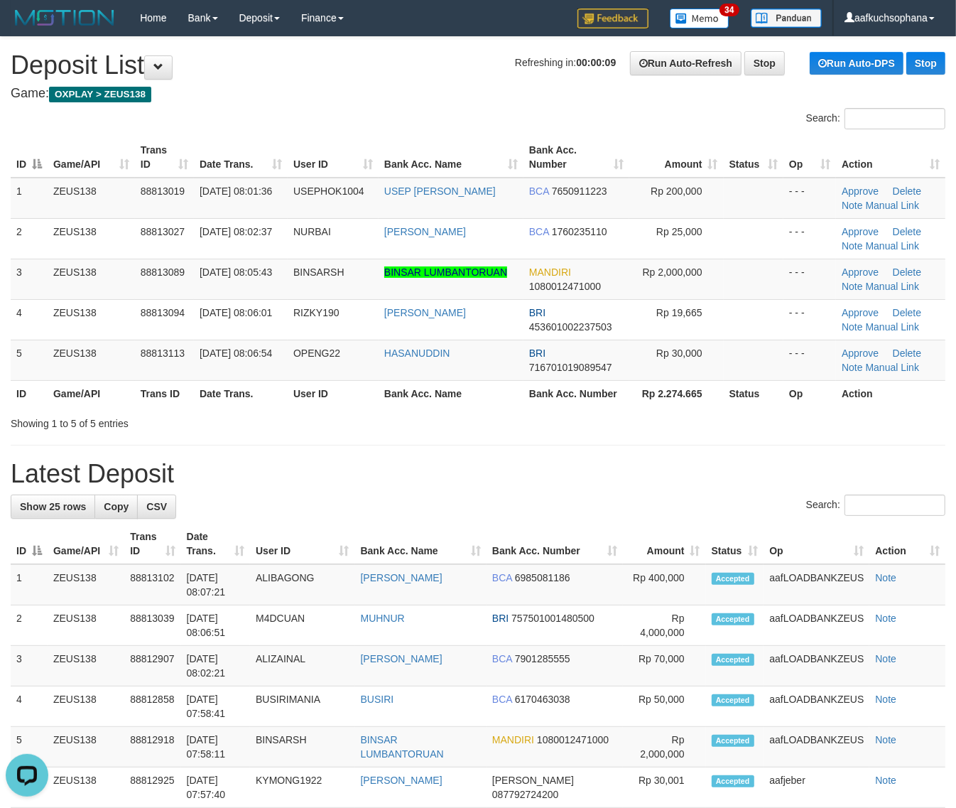
drag, startPoint x: 656, startPoint y: 480, endPoint x: 645, endPoint y: 477, distance: 10.9
click at [645, 477] on h1 "Latest Deposit" at bounding box center [478, 474] width 935 height 28
click at [657, 477] on h1 "Latest Deposit" at bounding box center [478, 474] width 935 height 28
drag, startPoint x: 791, startPoint y: 512, endPoint x: 968, endPoint y: 507, distance: 177.7
click at [927, 509] on label "Search:" at bounding box center [875, 505] width 139 height 21
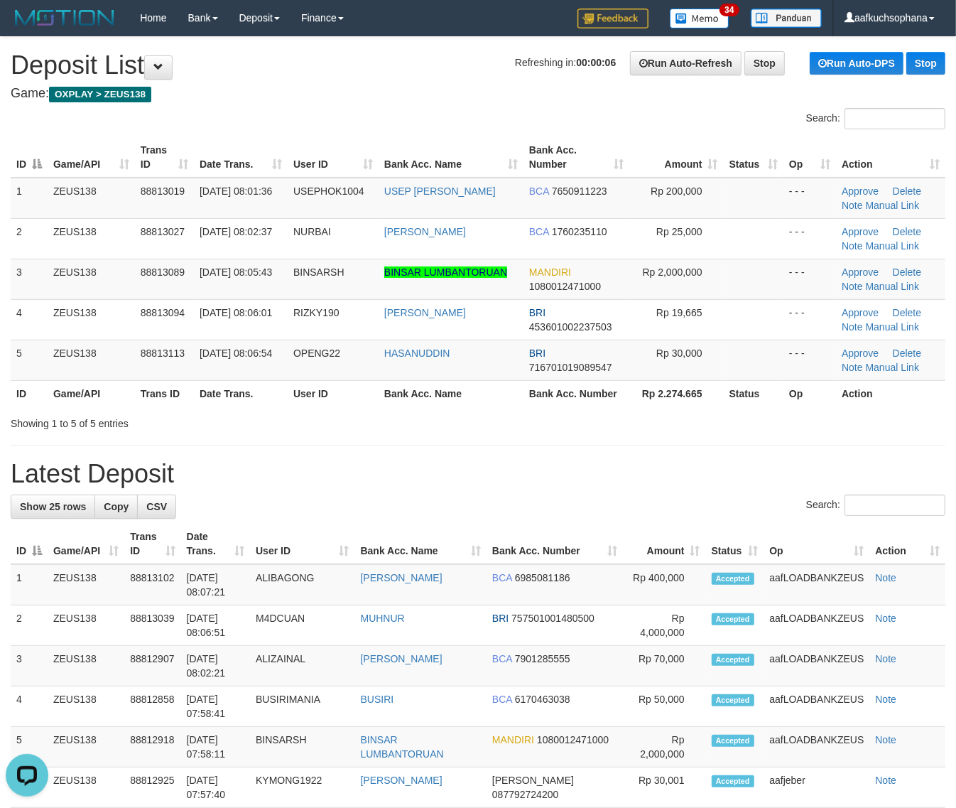
drag, startPoint x: 956, startPoint y: 499, endPoint x: 968, endPoint y: 499, distance: 12.8
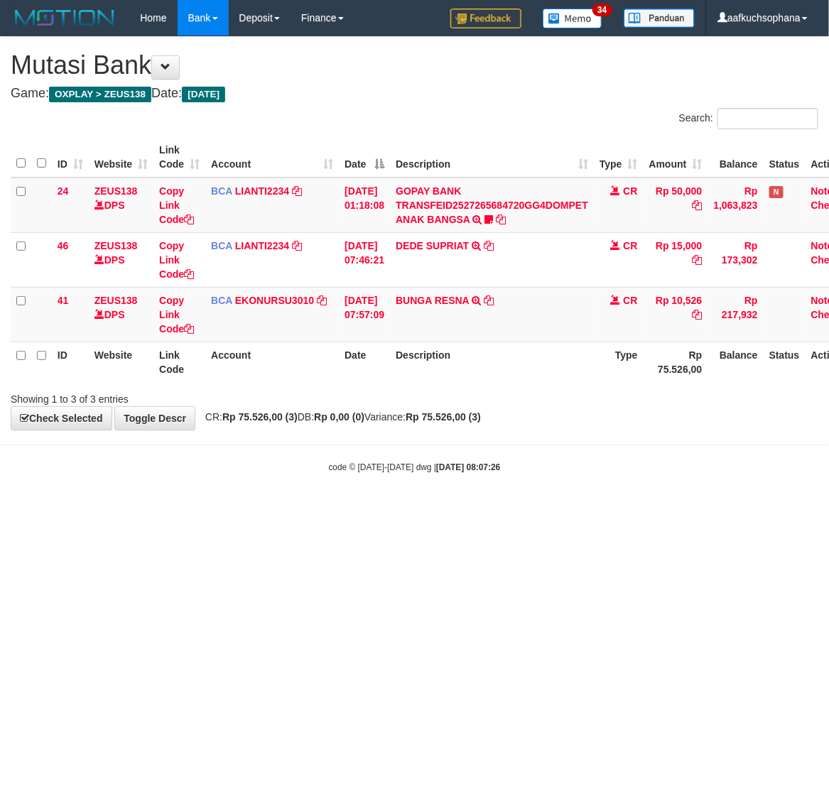
click at [386, 502] on body "Toggle navigation Home Bank Account List Load By Website Group [OXPLAY] ZEUS138…" at bounding box center [414, 254] width 829 height 509
drag, startPoint x: 235, startPoint y: 509, endPoint x: 2, endPoint y: 505, distance: 233.1
click at [233, 509] on body "Toggle navigation Home Bank Account List Load By Website Group [OXPLAY] ZEUS138…" at bounding box center [414, 254] width 829 height 509
drag, startPoint x: 359, startPoint y: 545, endPoint x: 271, endPoint y: 533, distance: 88.9
click at [352, 509] on html "Toggle navigation Home Bank Account List Load By Website Group [OXPLAY] ZEUS138…" at bounding box center [414, 254] width 829 height 509
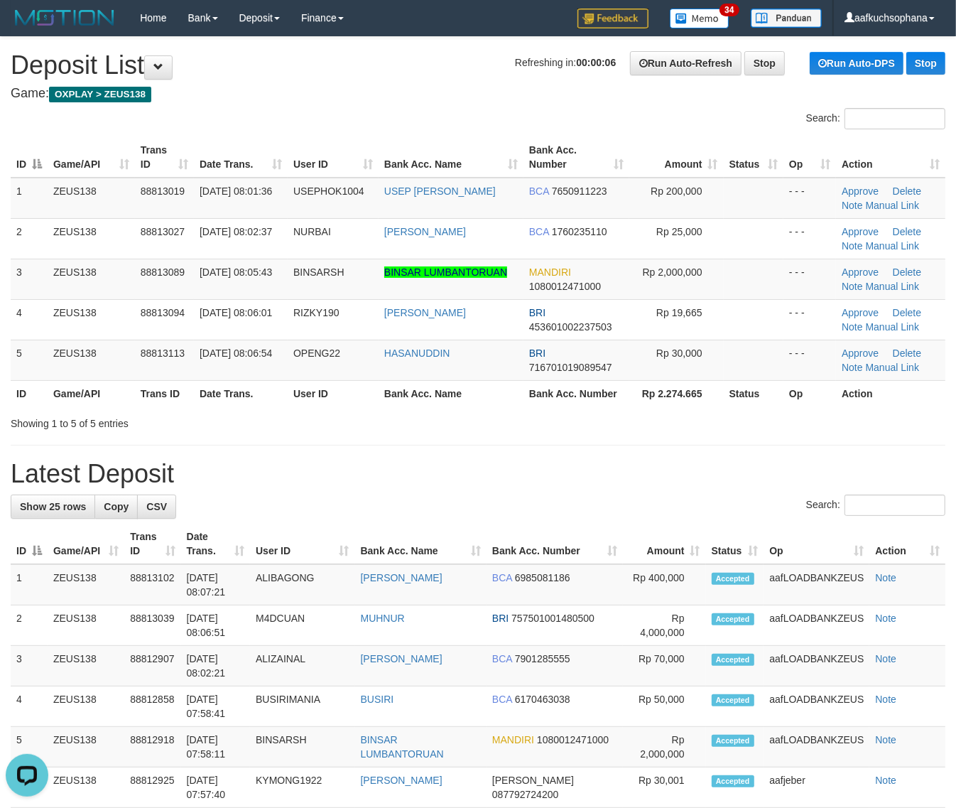
drag, startPoint x: 792, startPoint y: 489, endPoint x: 873, endPoint y: 496, distance: 80.6
click at [680, 469] on h1 "Latest Deposit" at bounding box center [478, 474] width 935 height 28
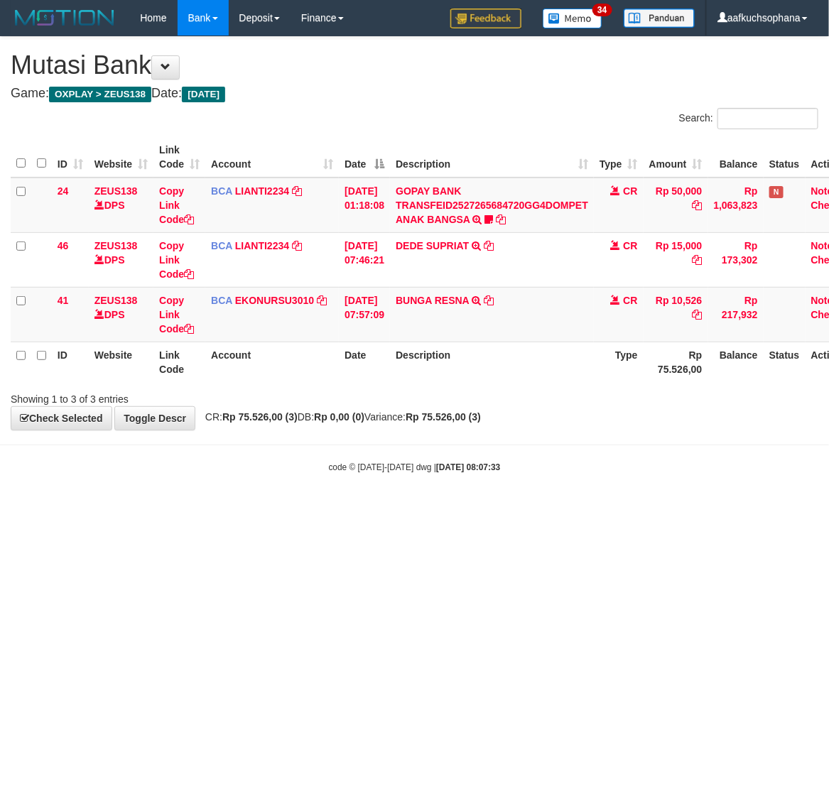
drag, startPoint x: 103, startPoint y: 541, endPoint x: -4, endPoint y: 533, distance: 106.9
click at [0, 509] on html "Toggle navigation Home Bank Account List Load By Website Group [OXPLAY] ZEUS138…" at bounding box center [414, 254] width 829 height 509
drag, startPoint x: 196, startPoint y: 556, endPoint x: 171, endPoint y: 553, distance: 25.0
click at [197, 509] on html "Toggle navigation Home Bank Account List Load By Website Group [OXPLAY] ZEUS138…" at bounding box center [414, 254] width 829 height 509
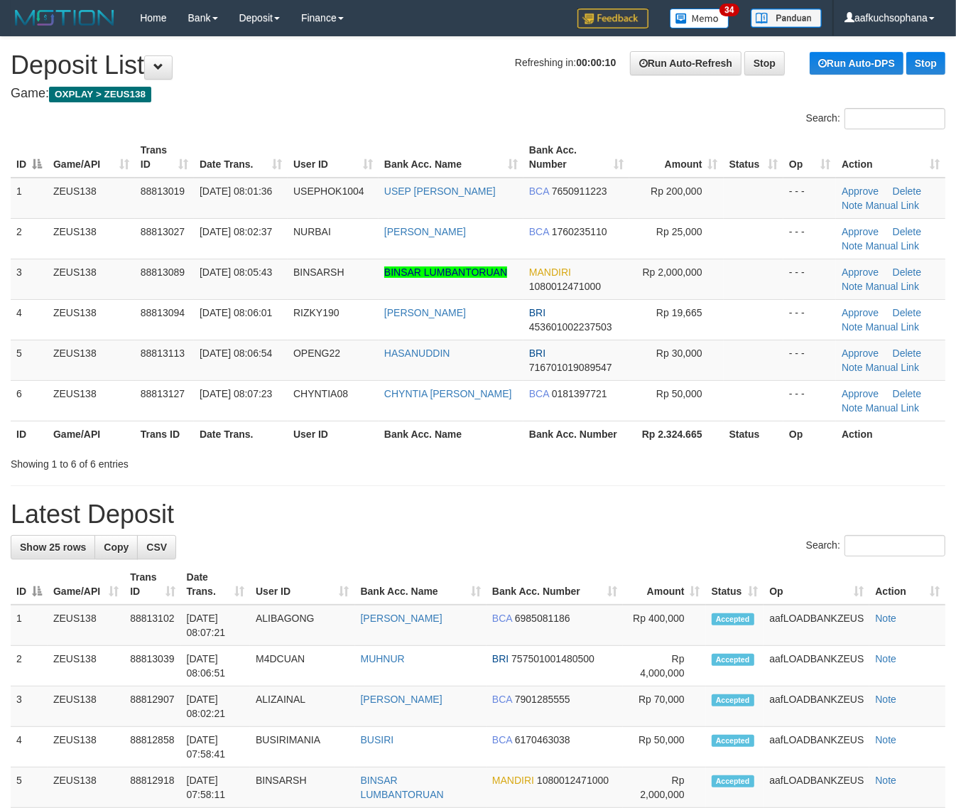
drag, startPoint x: 750, startPoint y: 508, endPoint x: 965, endPoint y: 528, distance: 215.5
click at [751, 508] on h1 "Latest Deposit" at bounding box center [478, 514] width 935 height 28
drag, startPoint x: 649, startPoint y: 466, endPoint x: 905, endPoint y: 503, distance: 258.4
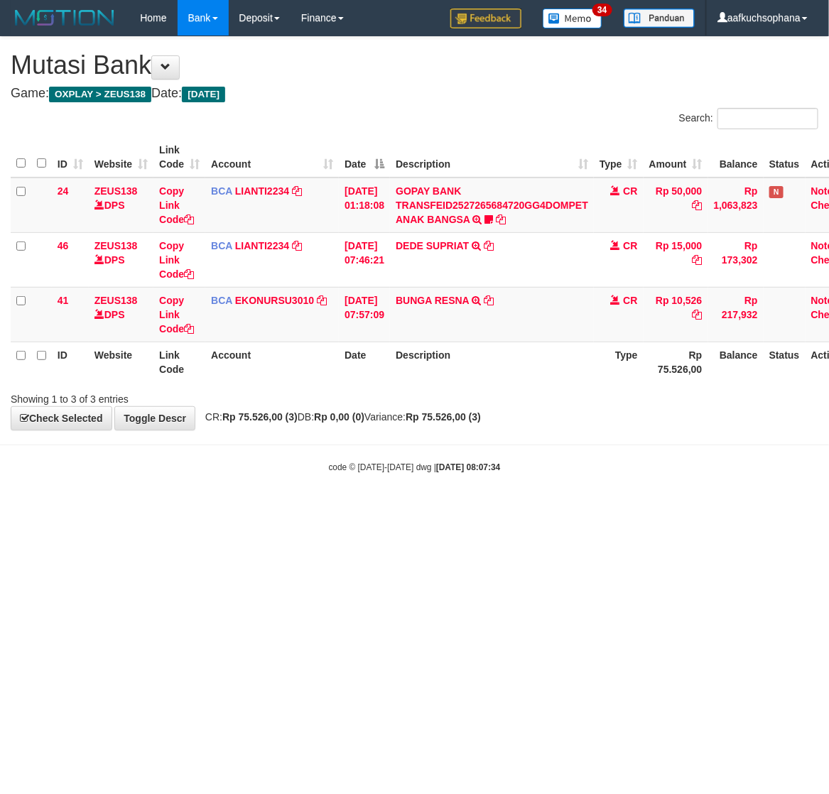
drag, startPoint x: 236, startPoint y: 551, endPoint x: 210, endPoint y: 512, distance: 47.1
click at [224, 509] on html "Toggle navigation Home Bank Account List Load By Website Group [OXPLAY] ZEUS138…" at bounding box center [414, 254] width 829 height 509
drag, startPoint x: 346, startPoint y: 482, endPoint x: 342, endPoint y: 515, distance: 33.6
click at [345, 506] on body "Toggle navigation Home Bank Account List Load By Website Group [OXPLAY] ZEUS138…" at bounding box center [414, 254] width 829 height 509
drag, startPoint x: 283, startPoint y: 527, endPoint x: 1, endPoint y: 473, distance: 286.5
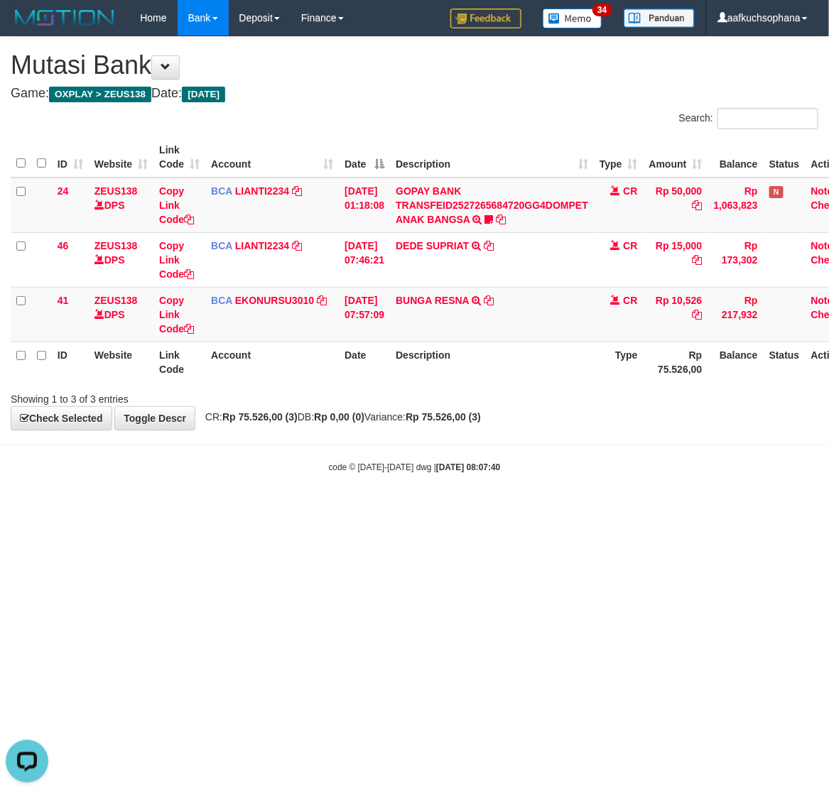
click at [265, 509] on html "Toggle navigation Home Bank Account List Load By Website Group [OXPLAY] ZEUS138…" at bounding box center [414, 254] width 829 height 509
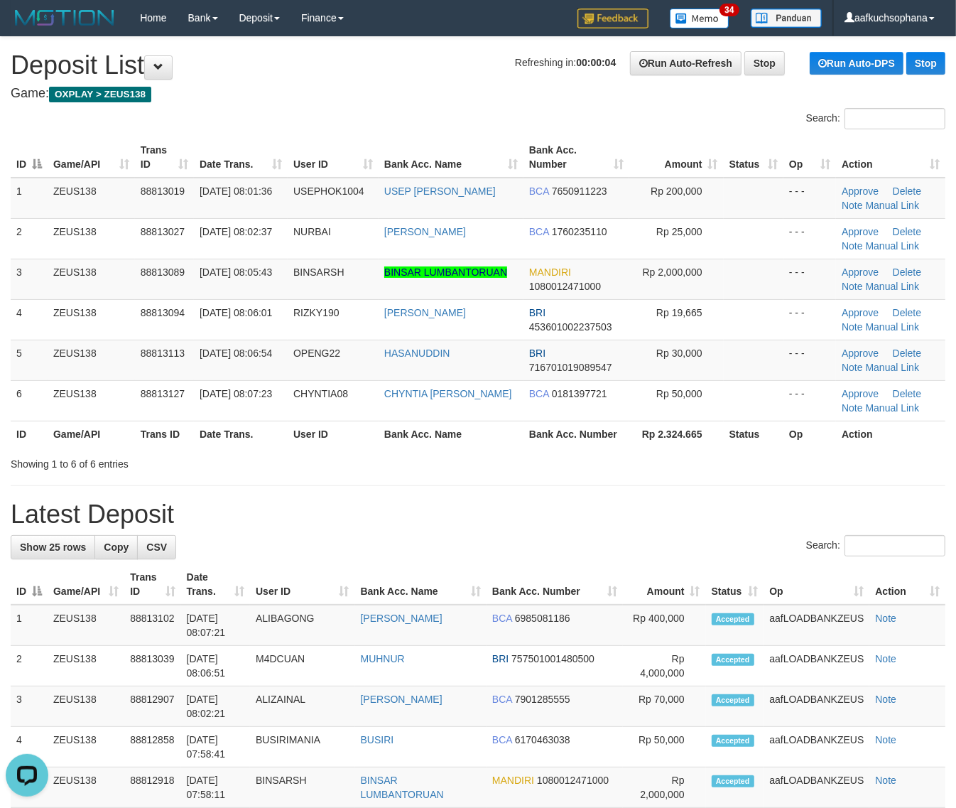
drag, startPoint x: 666, startPoint y: 513, endPoint x: 963, endPoint y: 502, distance: 297.9
click at [701, 513] on h1 "Latest Deposit" at bounding box center [478, 514] width 935 height 28
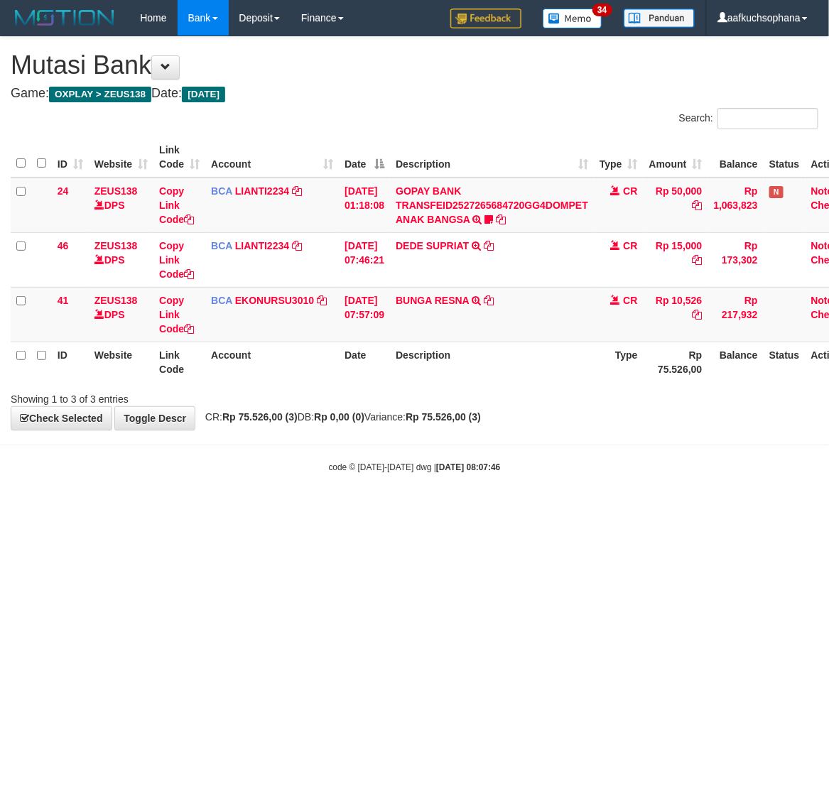
click at [240, 509] on html "Toggle navigation Home Bank Account List Load By Website Group [OXPLAY] ZEUS138…" at bounding box center [414, 254] width 829 height 509
click at [226, 509] on html "Toggle navigation Home Bank Account List Load By Website Group [OXPLAY] ZEUS138…" at bounding box center [414, 254] width 829 height 509
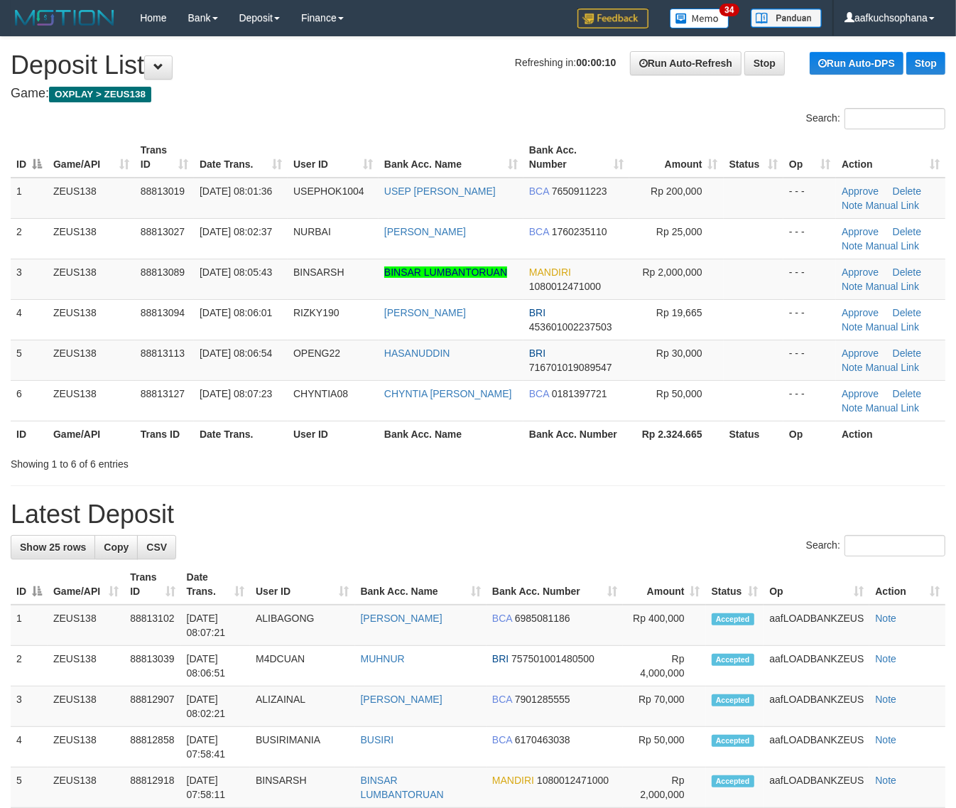
drag, startPoint x: 833, startPoint y: 503, endPoint x: 968, endPoint y: 535, distance: 138.7
click at [875, 519] on h1 "Latest Deposit" at bounding box center [478, 514] width 935 height 28
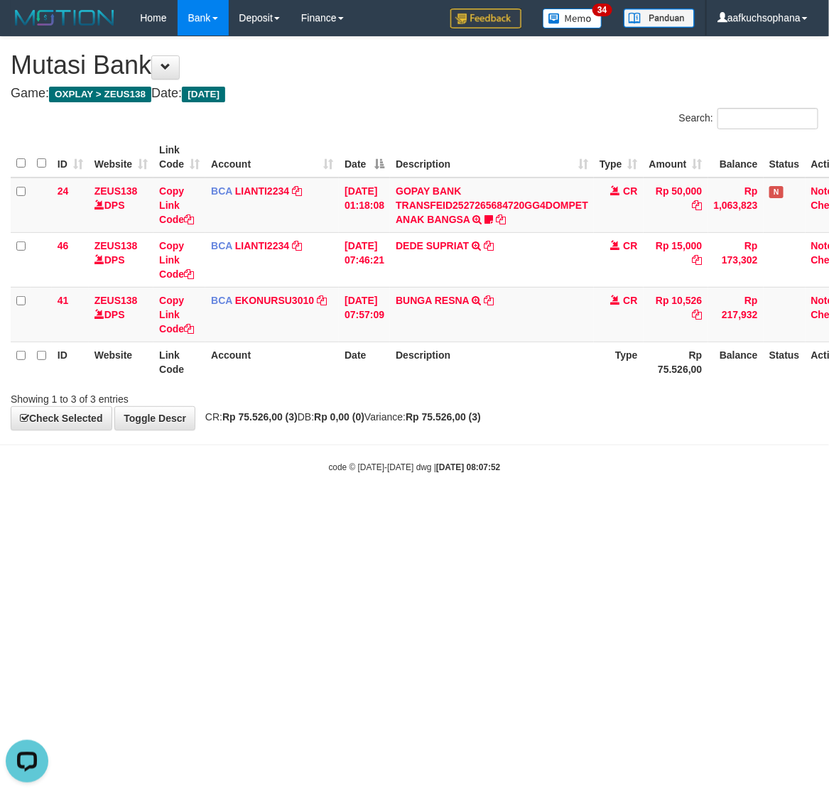
drag, startPoint x: 328, startPoint y: 588, endPoint x: 1, endPoint y: 517, distance: 334.6
click at [306, 509] on html "Toggle navigation Home Bank Account List Load By Website Group [OXPLAY] ZEUS138…" at bounding box center [414, 254] width 829 height 509
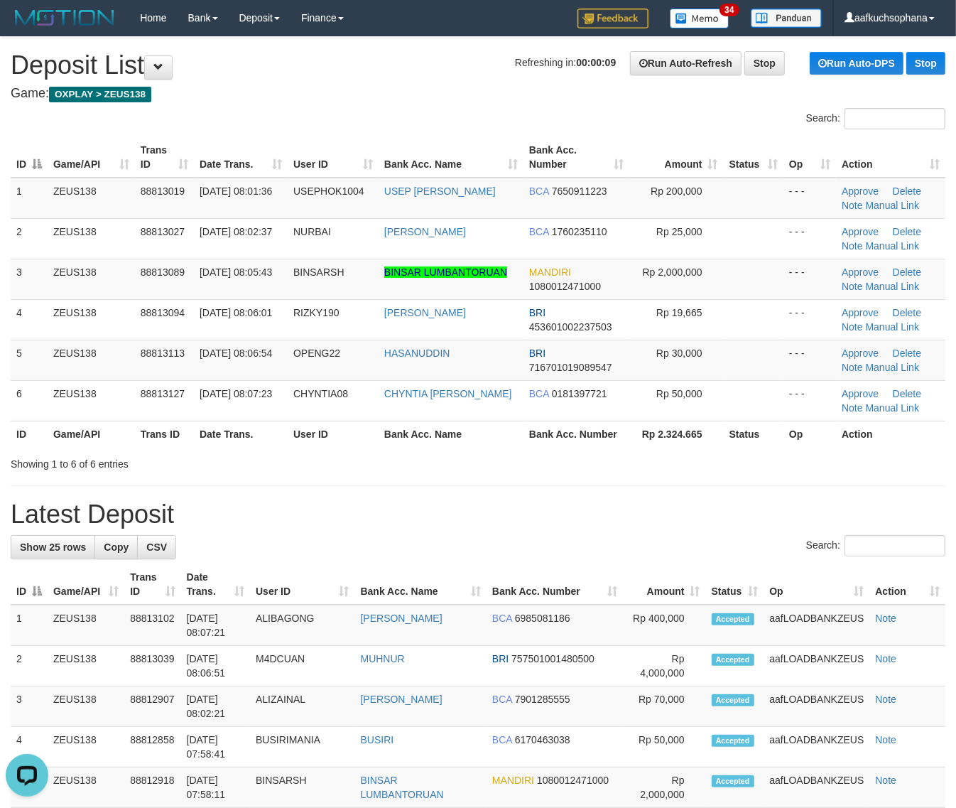
drag, startPoint x: 744, startPoint y: 517, endPoint x: 941, endPoint y: 514, distance: 197.6
click at [746, 519] on h1 "Latest Deposit" at bounding box center [478, 514] width 935 height 28
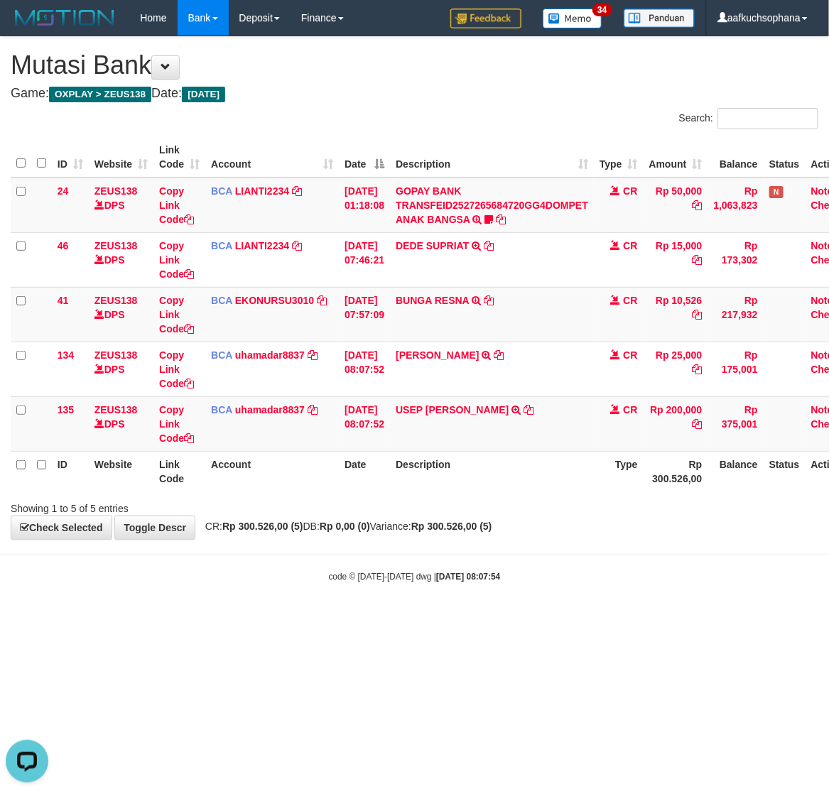
click at [276, 555] on hr at bounding box center [414, 554] width 829 height 1
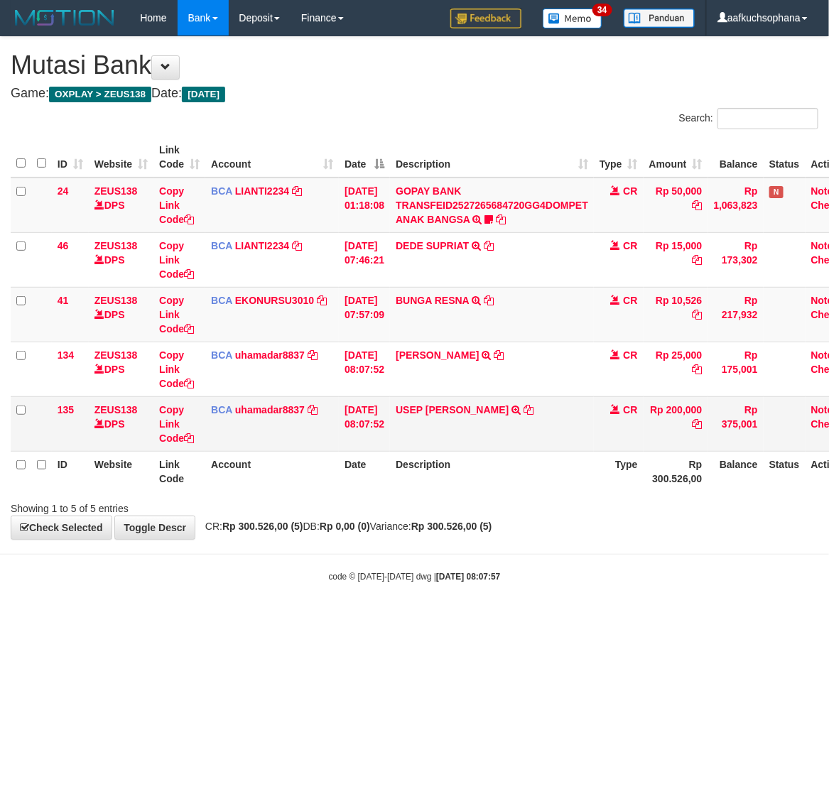
click at [361, 485] on div "Search: ID Website Link Code Account Date Description Type Amount Balance Statu…" at bounding box center [415, 312] width 808 height 408
click at [469, 414] on link "USEP [PERSON_NAME]" at bounding box center [452, 409] width 113 height 11
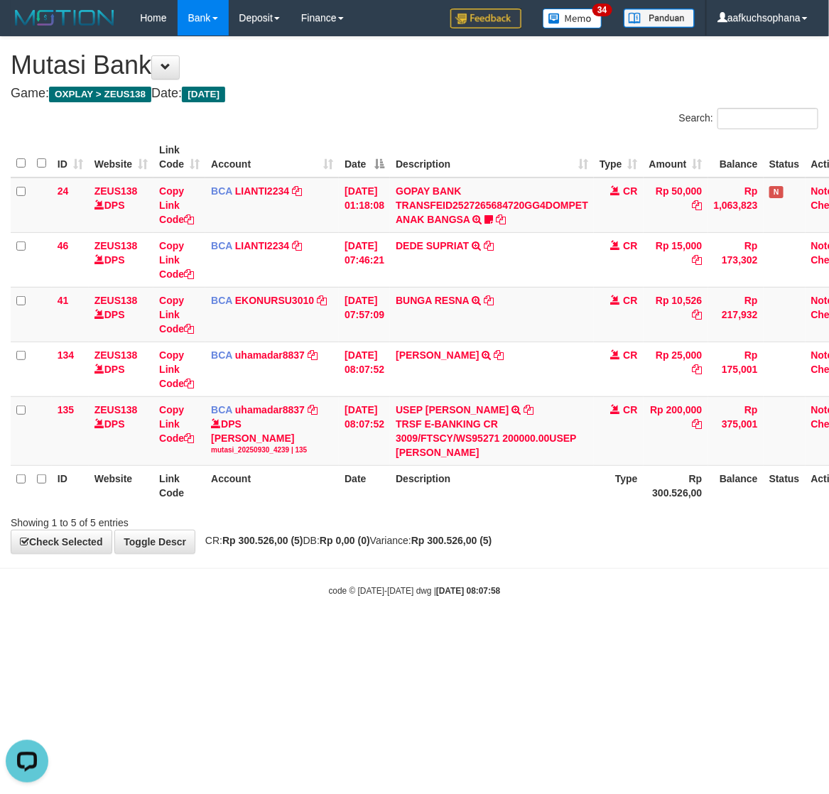
click at [398, 630] on body "Toggle navigation Home Bank Account List Load By Website Group [OXPLAY] ZEUS138…" at bounding box center [414, 316] width 829 height 633
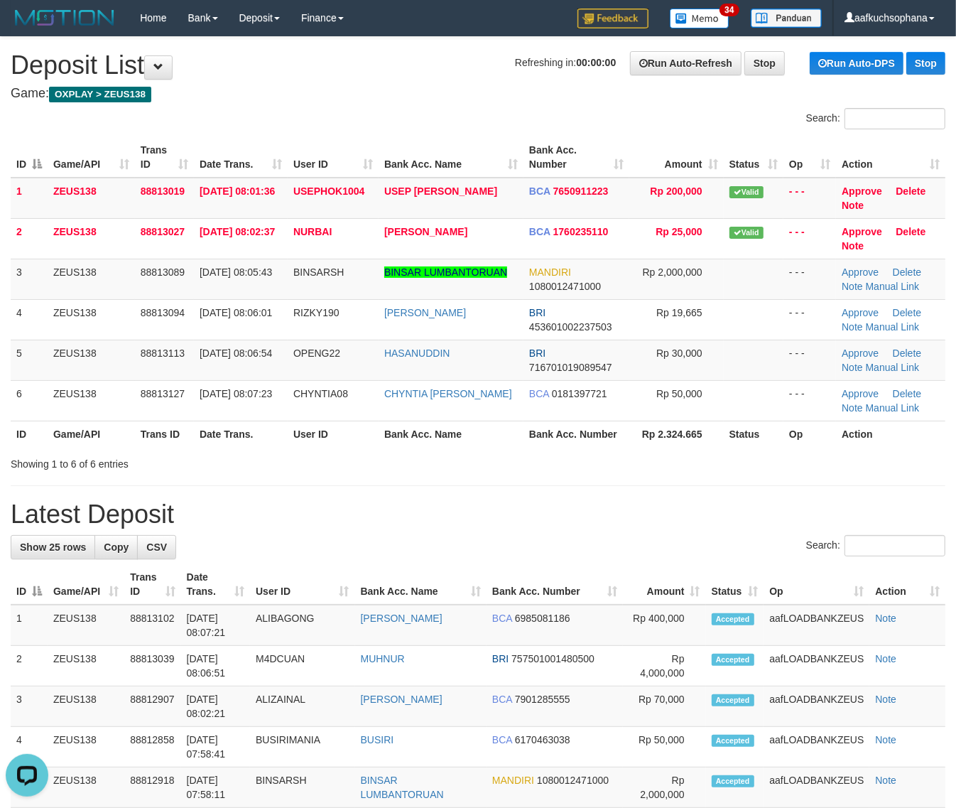
click at [759, 508] on h1 "Latest Deposit" at bounding box center [478, 514] width 935 height 28
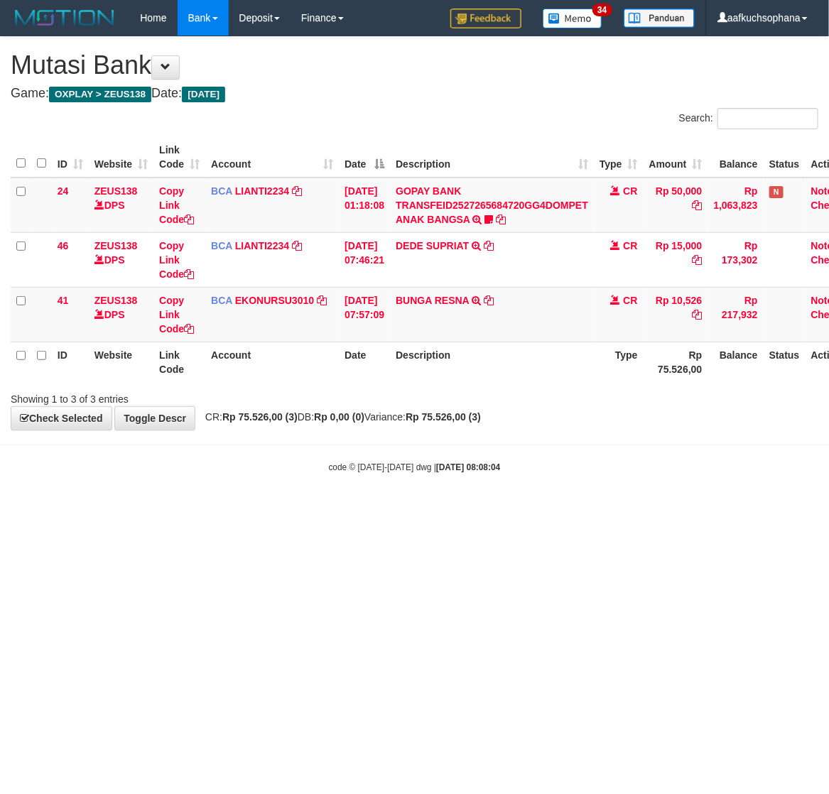
click at [394, 509] on html "Toggle navigation Home Bank Account List Load By Website Group [OXPLAY] ZEUS138…" at bounding box center [414, 254] width 829 height 509
drag, startPoint x: 379, startPoint y: 599, endPoint x: 328, endPoint y: 565, distance: 61.5
click at [371, 509] on html "Toggle navigation Home Bank Account List Load By Website Group [OXPLAY] ZEUS138…" at bounding box center [414, 254] width 829 height 509
click at [111, 509] on html "Toggle navigation Home Bank Account List Load By Website Group [OXPLAY] ZEUS138…" at bounding box center [414, 254] width 829 height 509
click at [374, 499] on body "Toggle navigation Home Bank Account List Load By Website Group [OXPLAY] ZEUS138…" at bounding box center [414, 254] width 829 height 509
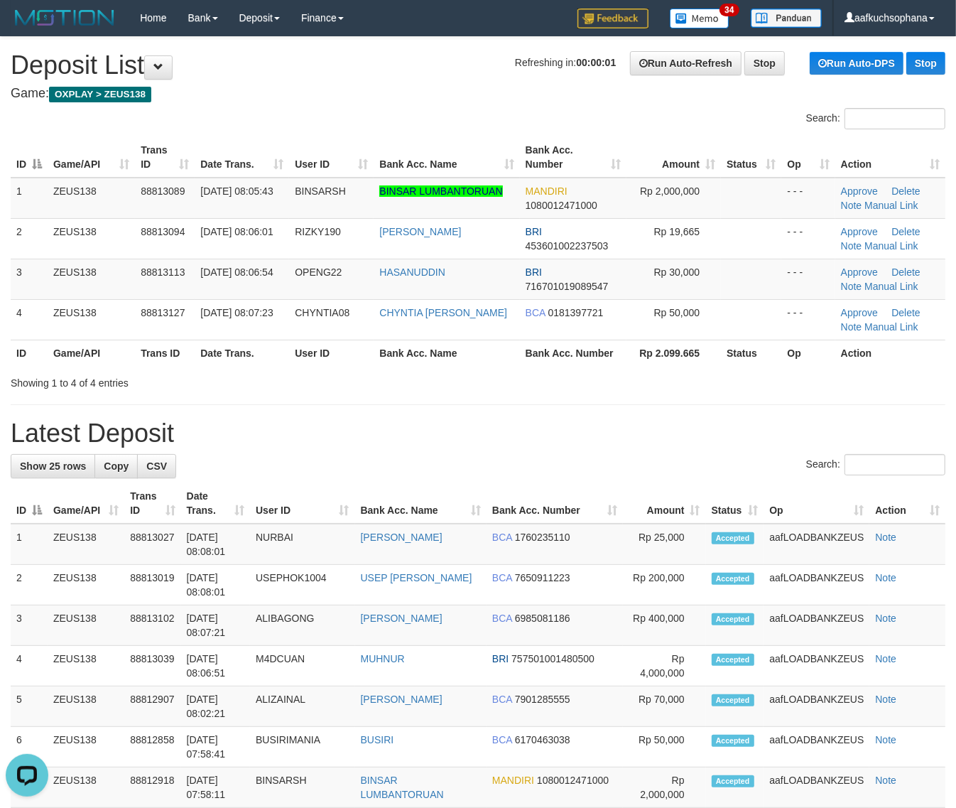
drag, startPoint x: 803, startPoint y: 384, endPoint x: 836, endPoint y: 421, distance: 48.8
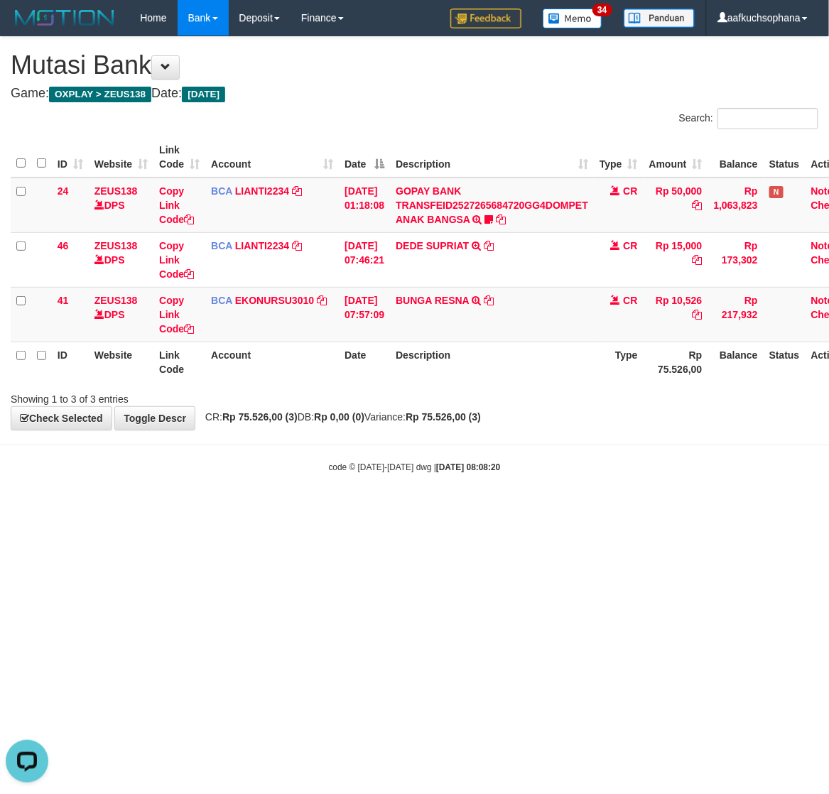
drag, startPoint x: 545, startPoint y: 559, endPoint x: 349, endPoint y: 541, distance: 196.9
click at [473, 509] on html "Toggle navigation Home Bank Account List Load By Website Group [OXPLAY] ZEUS138…" at bounding box center [414, 254] width 829 height 509
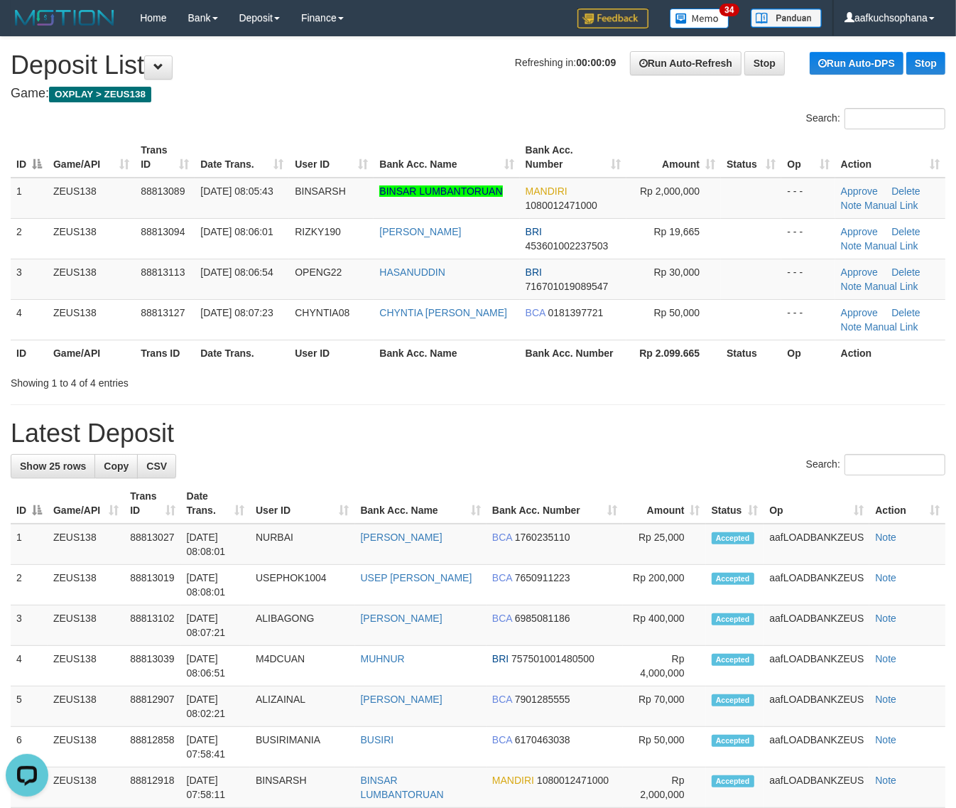
click at [598, 456] on div "Search:" at bounding box center [478, 466] width 935 height 25
click at [601, 456] on div "Search:" at bounding box center [478, 466] width 935 height 25
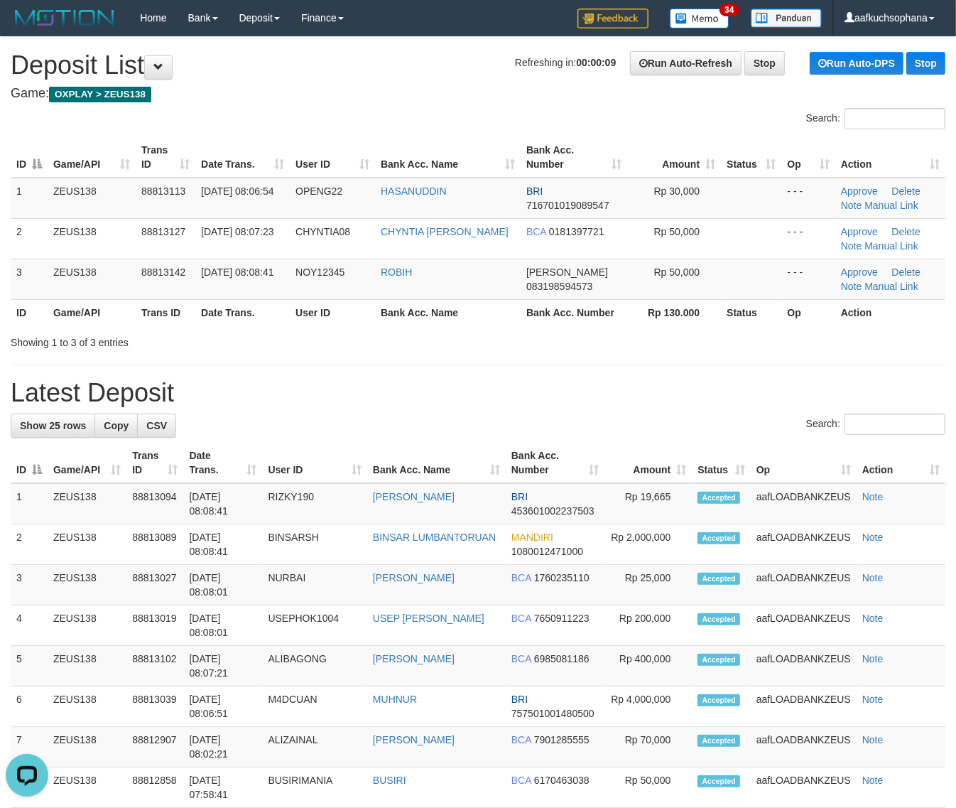
drag, startPoint x: 516, startPoint y: 382, endPoint x: 750, endPoint y: 453, distance: 244.5
click at [683, 438] on div "**********" at bounding box center [478, 814] width 956 height 1554
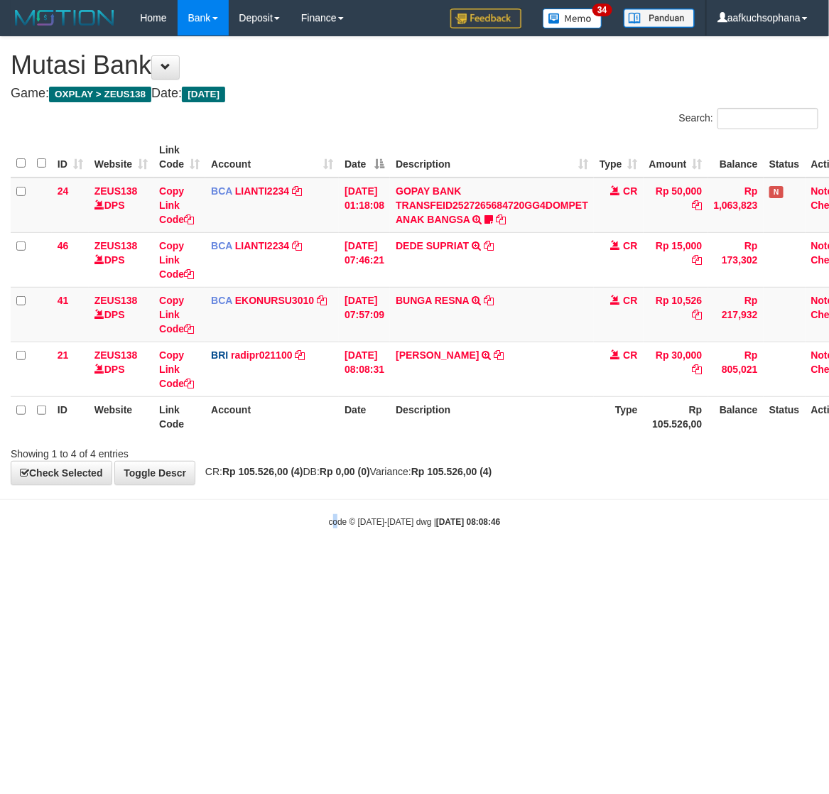
drag, startPoint x: 338, startPoint y: 536, endPoint x: 0, endPoint y: 445, distance: 350.4
click at [330, 531] on body "Toggle navigation Home Bank Account List Load By Website Group [OXPLAY] ZEUS138…" at bounding box center [414, 282] width 829 height 564
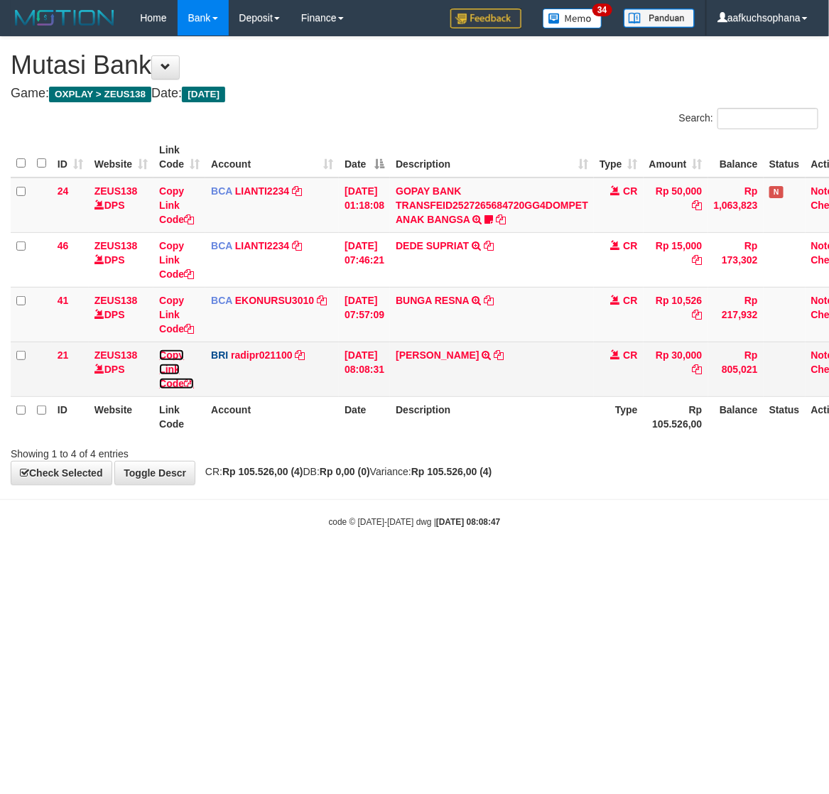
click at [188, 382] on icon at bounding box center [189, 384] width 10 height 10
drag, startPoint x: 188, startPoint y: 382, endPoint x: 154, endPoint y: 366, distance: 37.5
click at [190, 384] on icon at bounding box center [189, 384] width 10 height 10
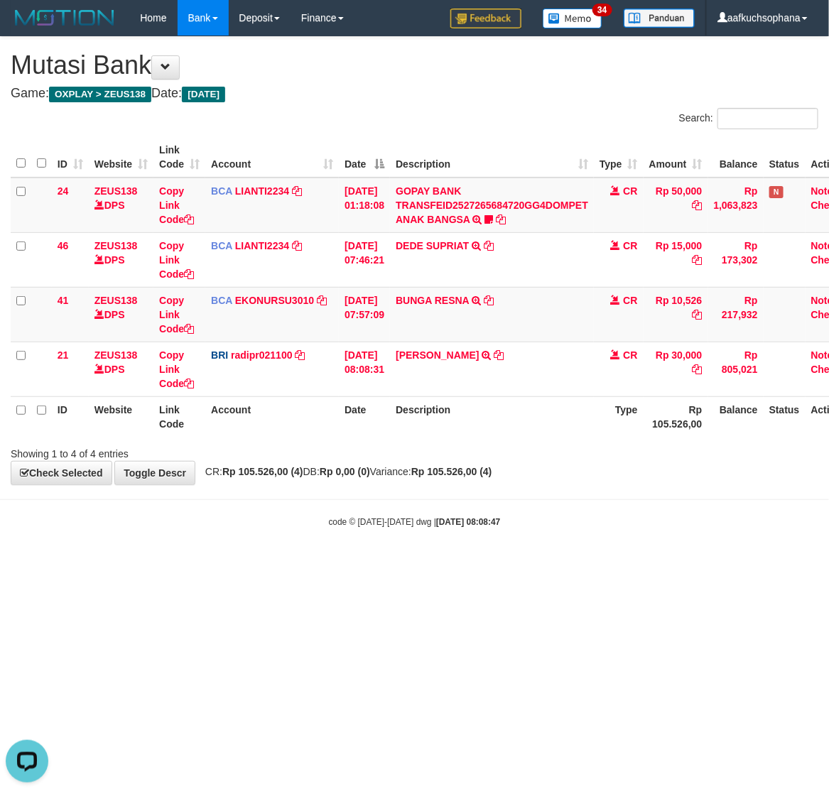
scroll to position [178, 0]
drag, startPoint x: 491, startPoint y: 487, endPoint x: 502, endPoint y: 505, distance: 21.7
click at [504, 505] on body "Toggle navigation Home Bank Account List Load By Website Group [OXPLAY] ZEUS138…" at bounding box center [414, 282] width 829 height 564
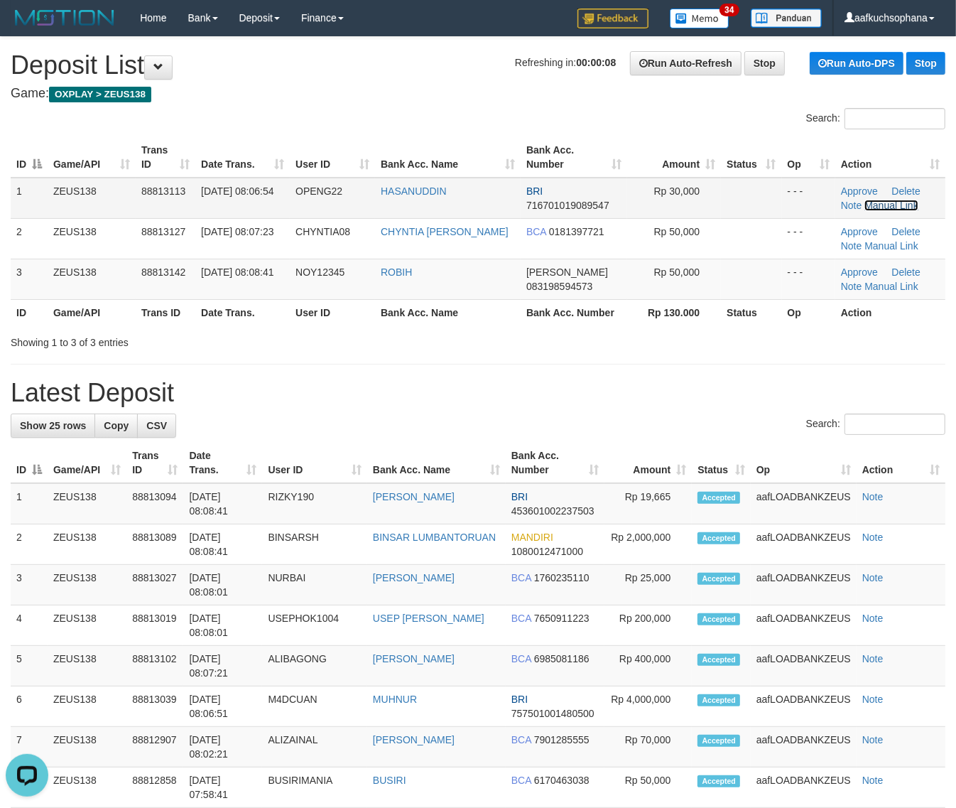
click at [878, 204] on link "Manual Link" at bounding box center [892, 205] width 54 height 11
drag, startPoint x: 806, startPoint y: 414, endPoint x: 968, endPoint y: 449, distance: 165.7
click at [864, 428] on label "Search:" at bounding box center [875, 424] width 139 height 21
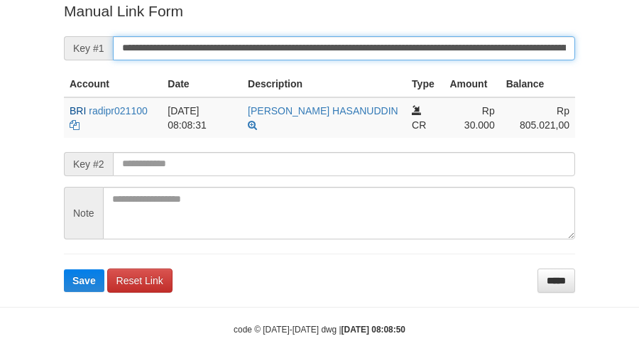
click at [64, 269] on button "Save" at bounding box center [84, 280] width 41 height 23
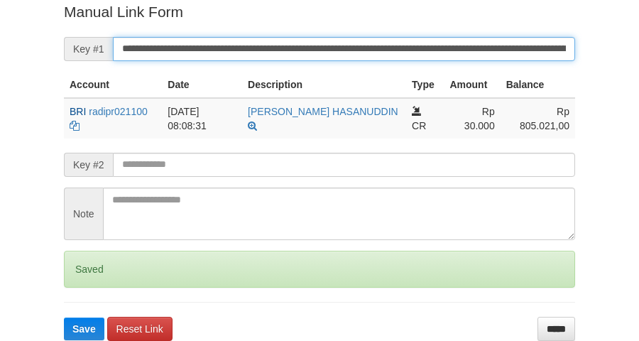
click at [64, 318] on button "Save" at bounding box center [84, 329] width 41 height 23
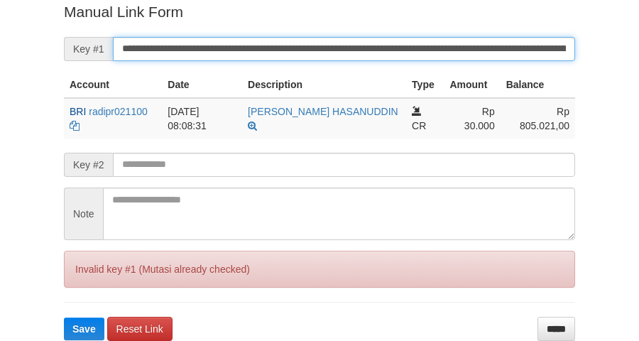
click at [64, 318] on button "Save" at bounding box center [84, 329] width 41 height 23
drag, startPoint x: 444, startPoint y: 37, endPoint x: 438, endPoint y: 48, distance: 12.1
click at [438, 48] on input "**********" at bounding box center [344, 49] width 463 height 24
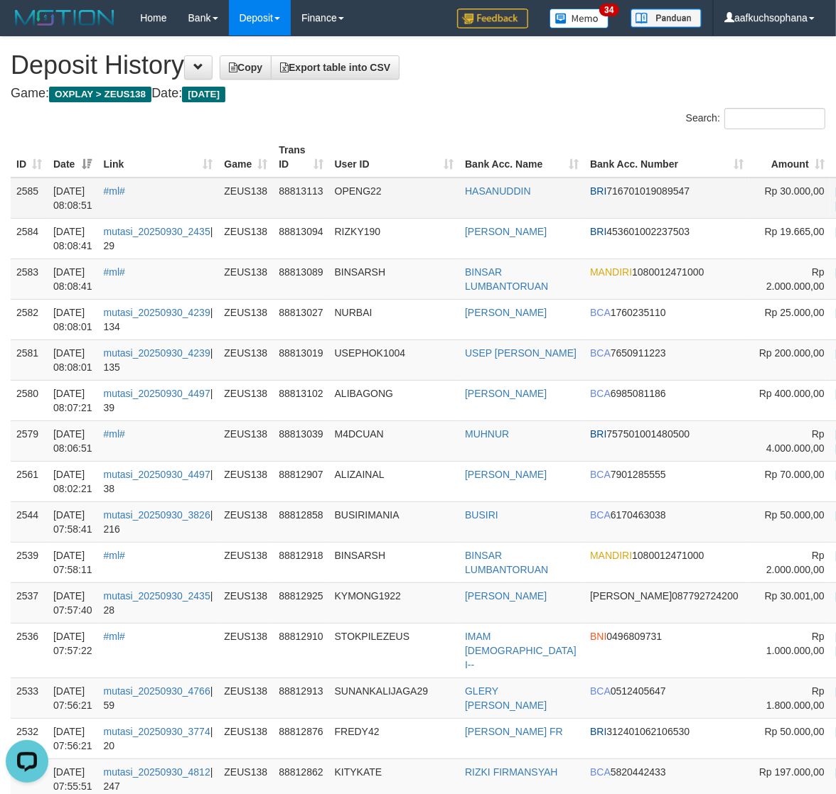
copy td "ML aafkuchsophana A"
click at [588, 126] on div "Search:" at bounding box center [626, 120] width 396 height 25
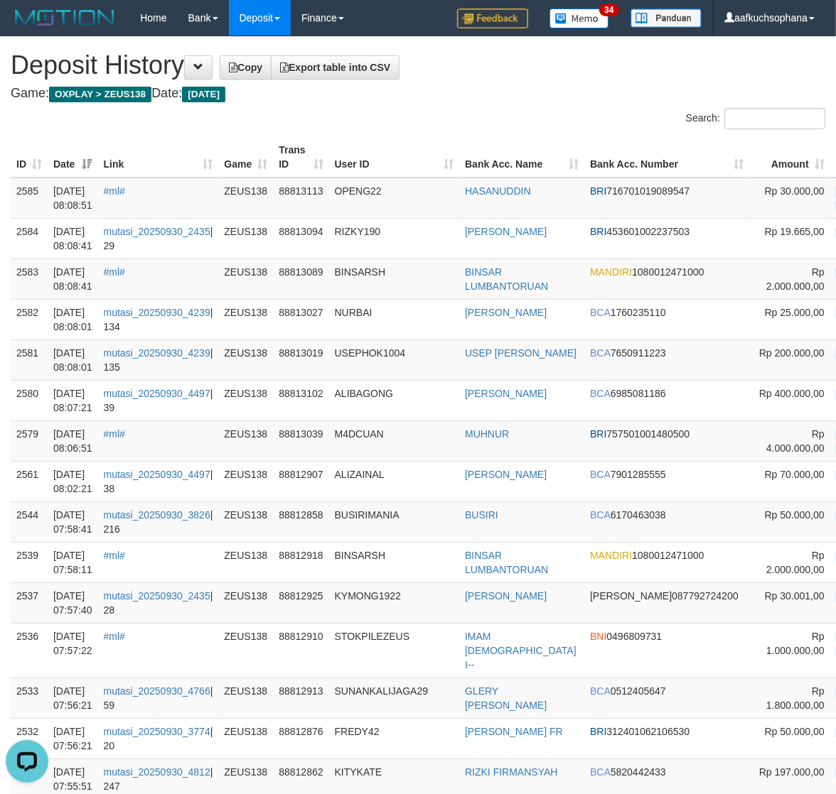
scroll to position [0, 14]
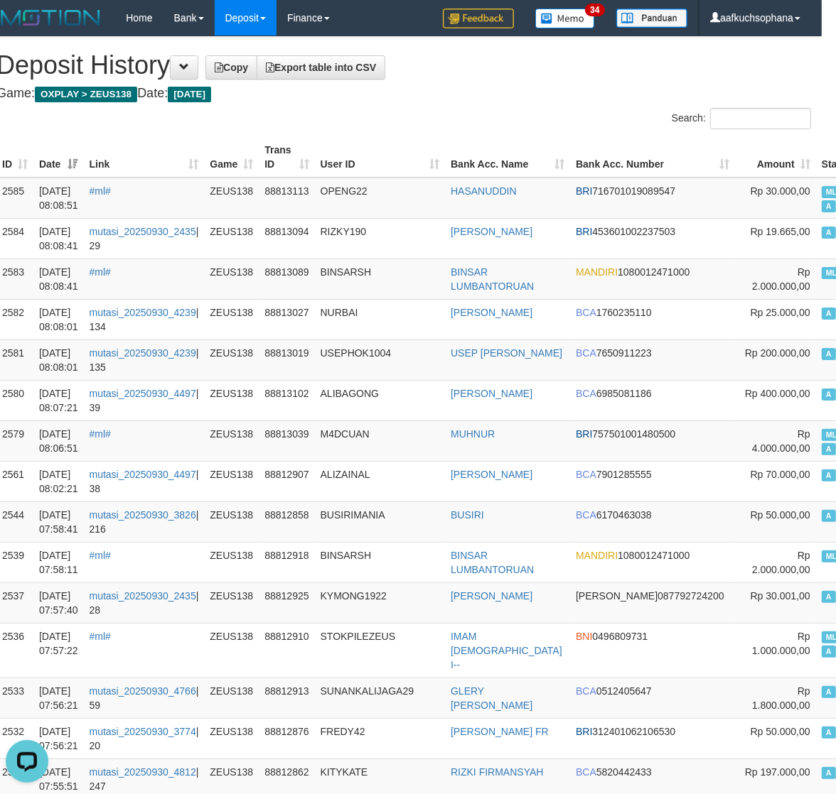
click at [527, 116] on div "Search:" at bounding box center [612, 120] width 396 height 25
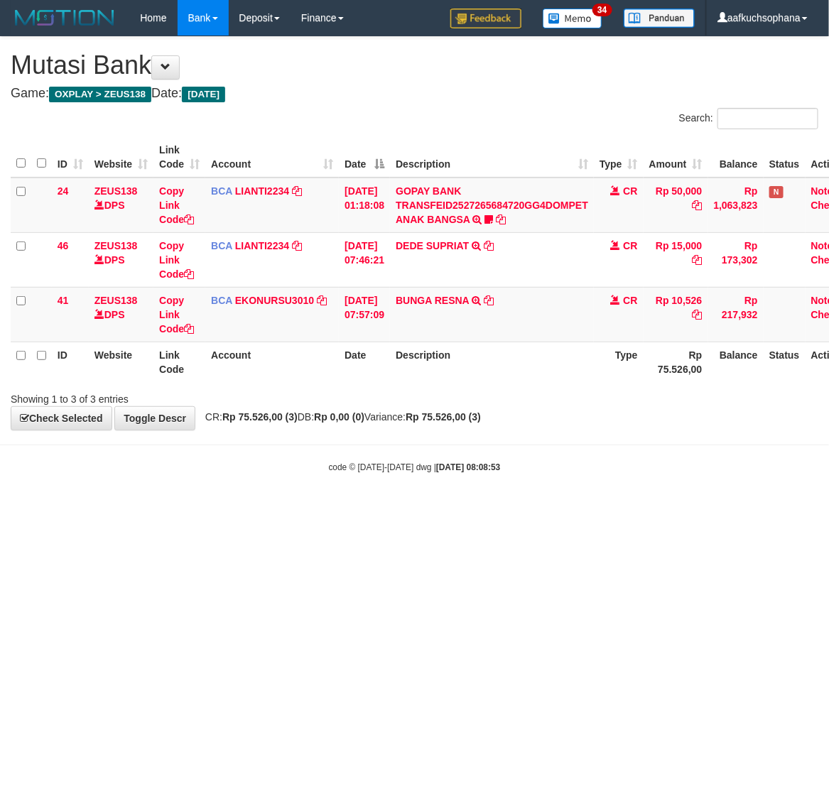
click at [516, 509] on html "Toggle navigation Home Bank Account List Load By Website Group [OXPLAY] ZEUS138…" at bounding box center [414, 254] width 829 height 509
drag, startPoint x: 507, startPoint y: 533, endPoint x: 566, endPoint y: 512, distance: 62.7
click at [508, 509] on html "Toggle navigation Home Bank Account List Load By Website Group [OXPLAY] ZEUS138…" at bounding box center [414, 254] width 829 height 509
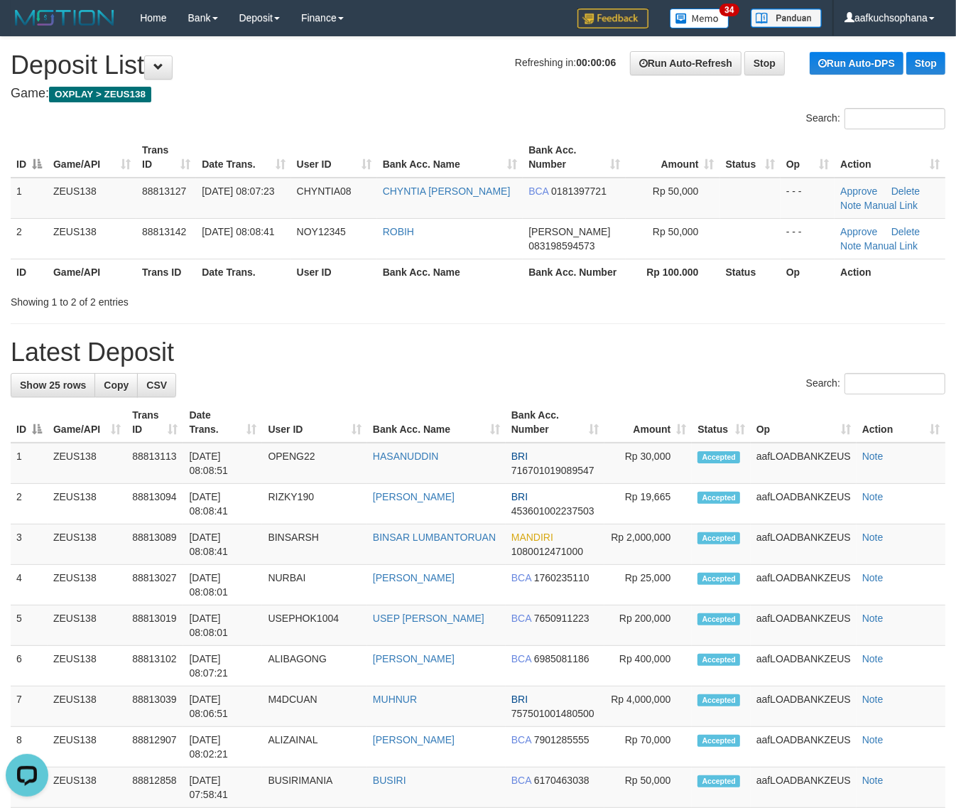
drag, startPoint x: 630, startPoint y: 343, endPoint x: 967, endPoint y: 420, distance: 345.4
click at [798, 393] on div "**********" at bounding box center [478, 793] width 956 height 1513
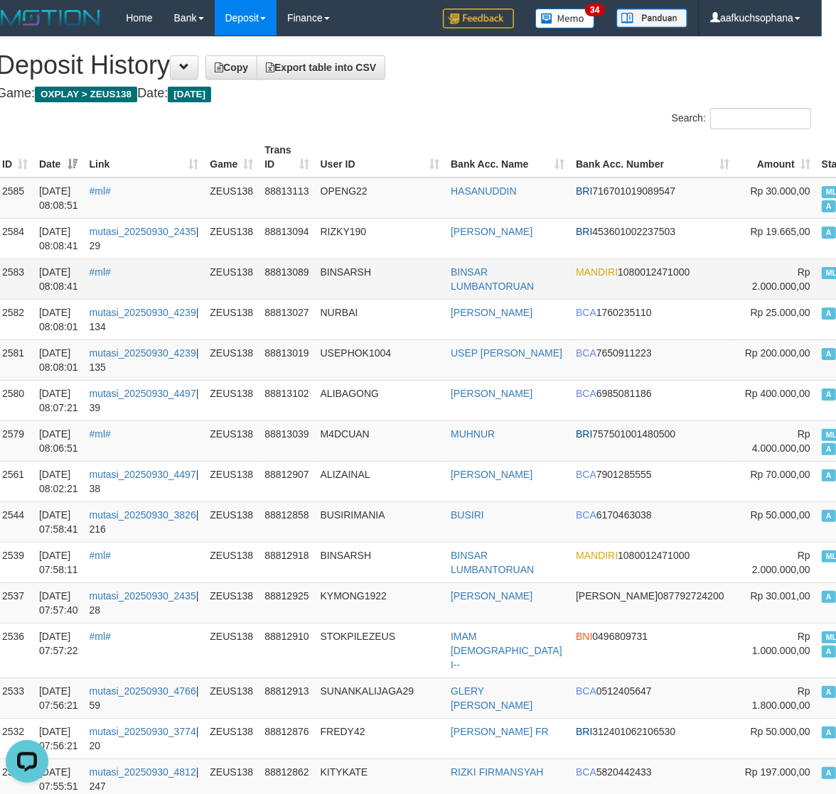
click at [821, 268] on span "ML aafosa" at bounding box center [843, 273] width 45 height 12
copy td "ML aafosa A"
click at [821, 268] on span "ML aafosa" at bounding box center [843, 273] width 45 height 12
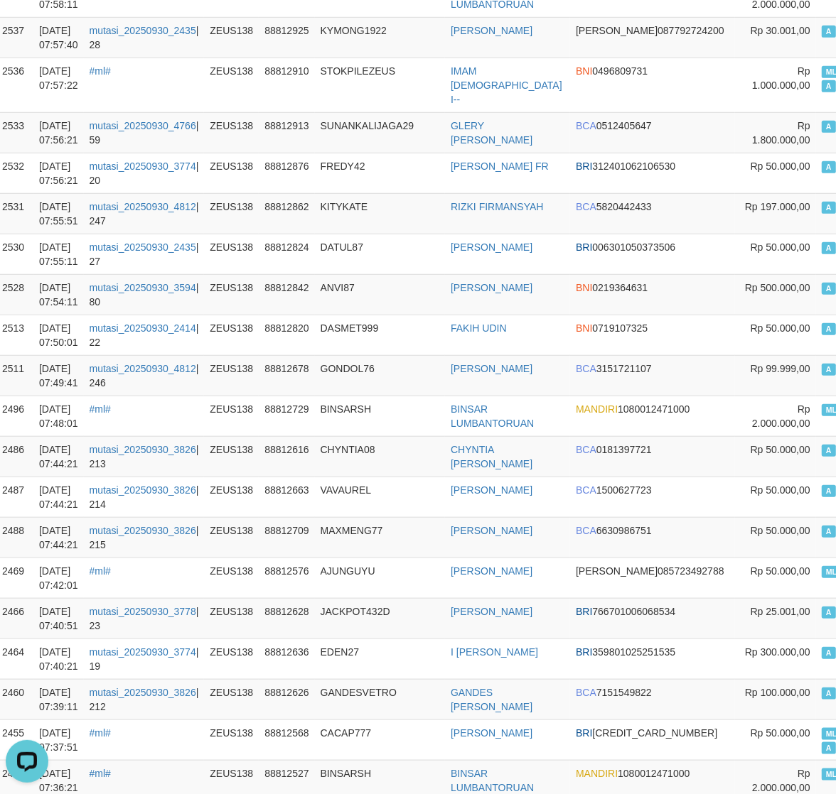
scroll to position [1542, 14]
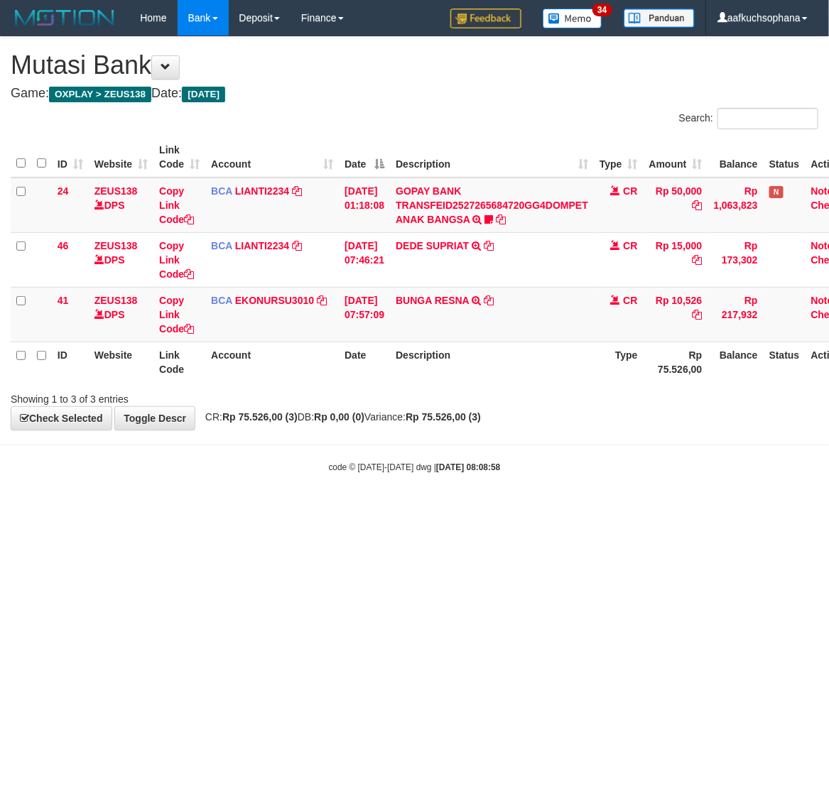
drag, startPoint x: 303, startPoint y: 484, endPoint x: 603, endPoint y: 460, distance: 300.1
click at [357, 489] on body "Toggle navigation Home Bank Account List Load By Website Group [OXPLAY] ZEUS138…" at bounding box center [414, 254] width 829 height 509
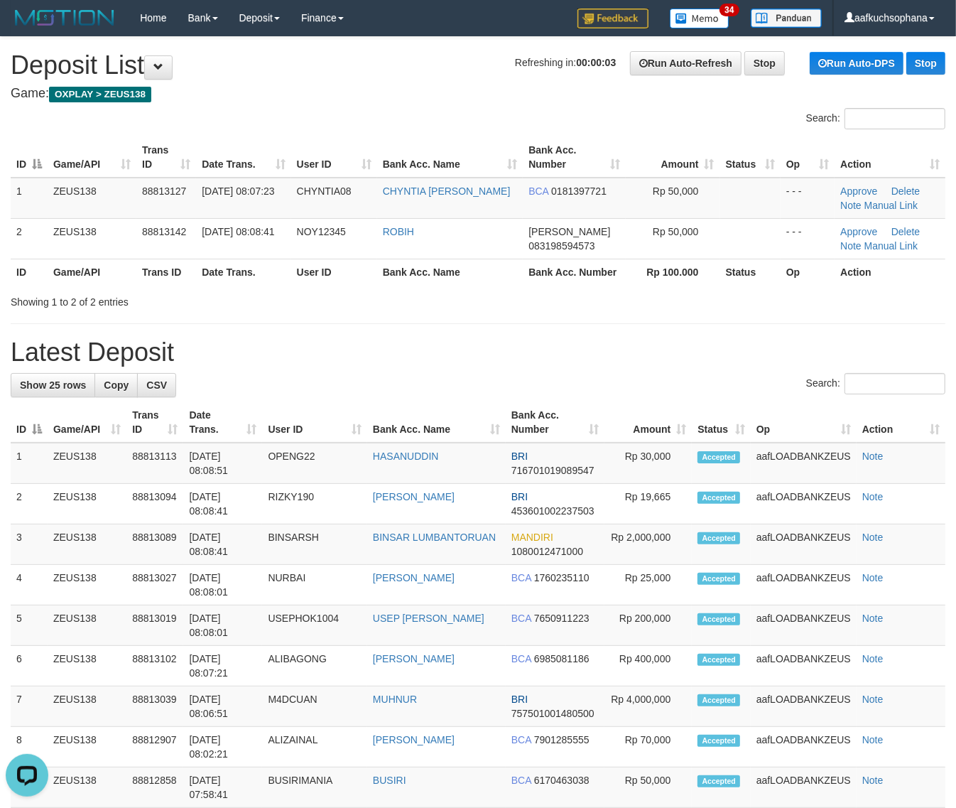
drag, startPoint x: 530, startPoint y: 365, endPoint x: 627, endPoint y: 386, distance: 99.6
click at [534, 363] on div "**********" at bounding box center [478, 793] width 956 height 1513
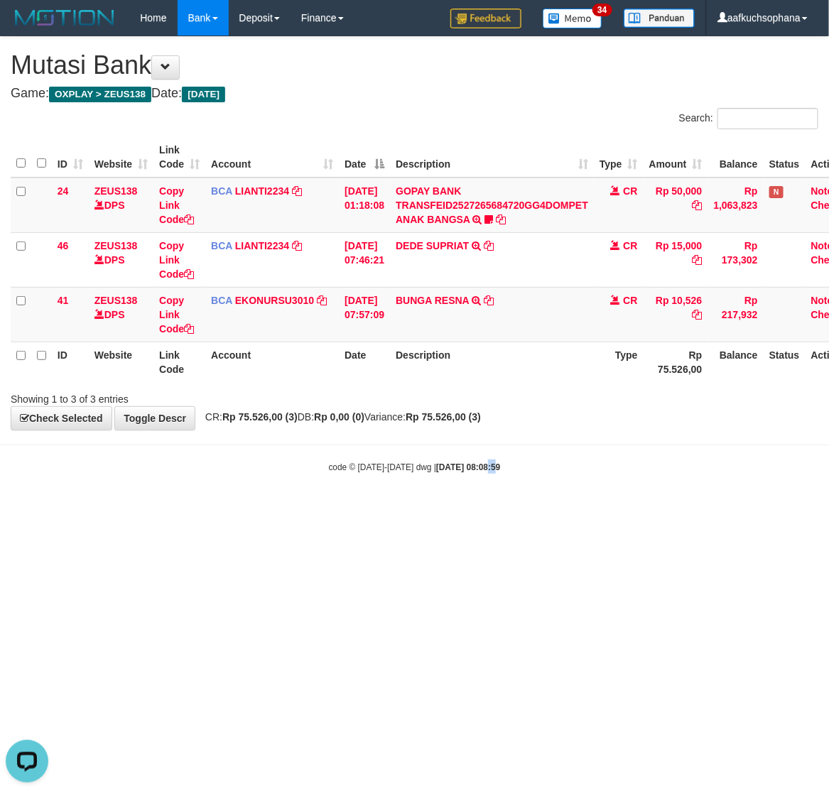
click at [470, 473] on div "code © 2012-2018 dwg | 2025/09/30 08:08:59" at bounding box center [414, 467] width 829 height 14
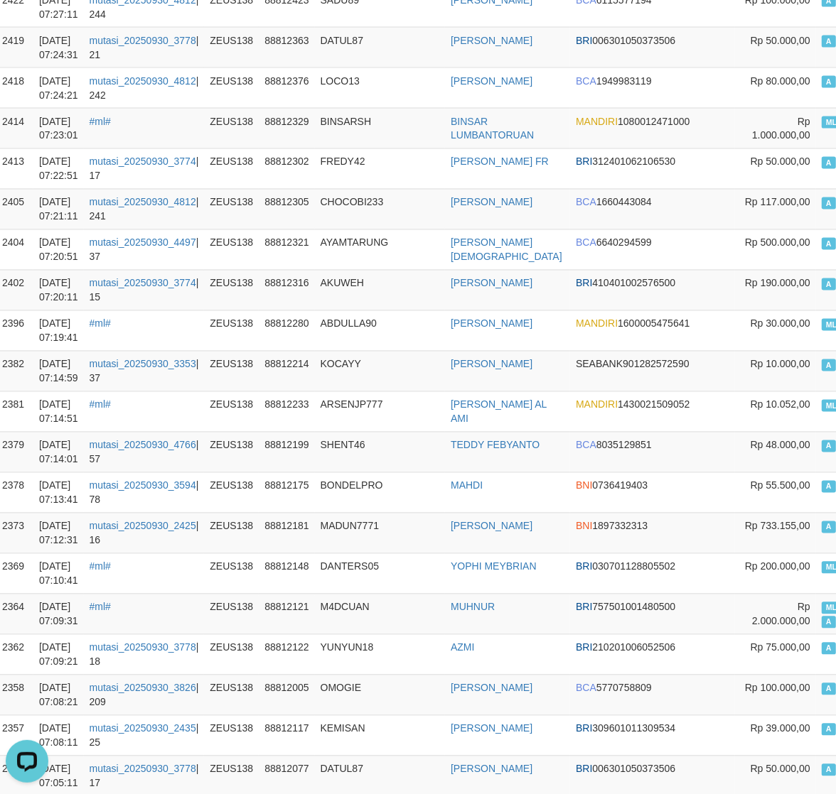
scroll to position [104, 14]
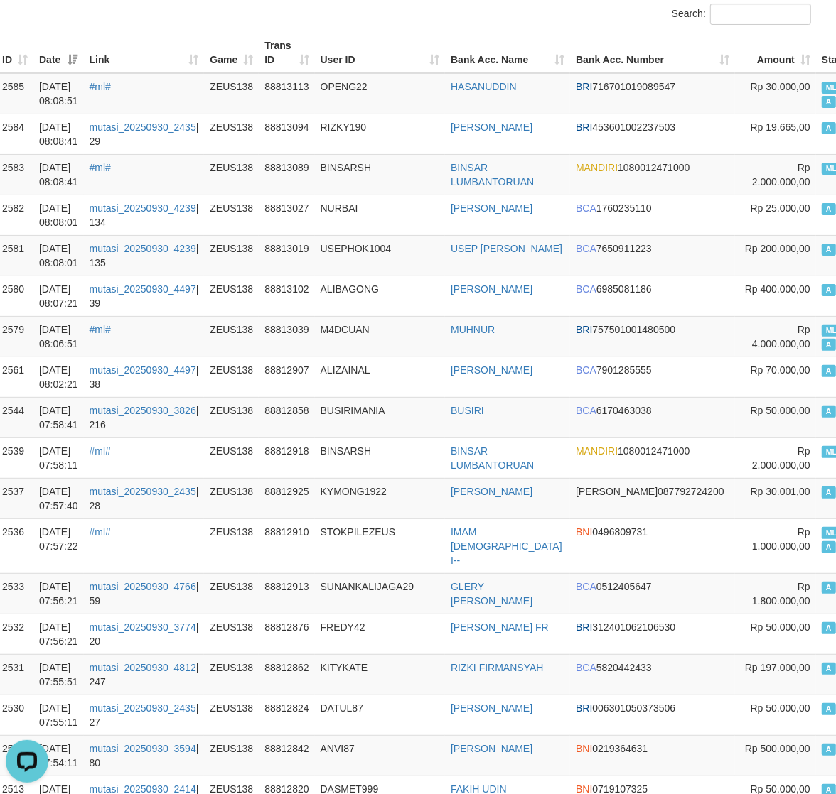
click at [642, 39] on th "Bank Acc. Number" at bounding box center [652, 53] width 165 height 41
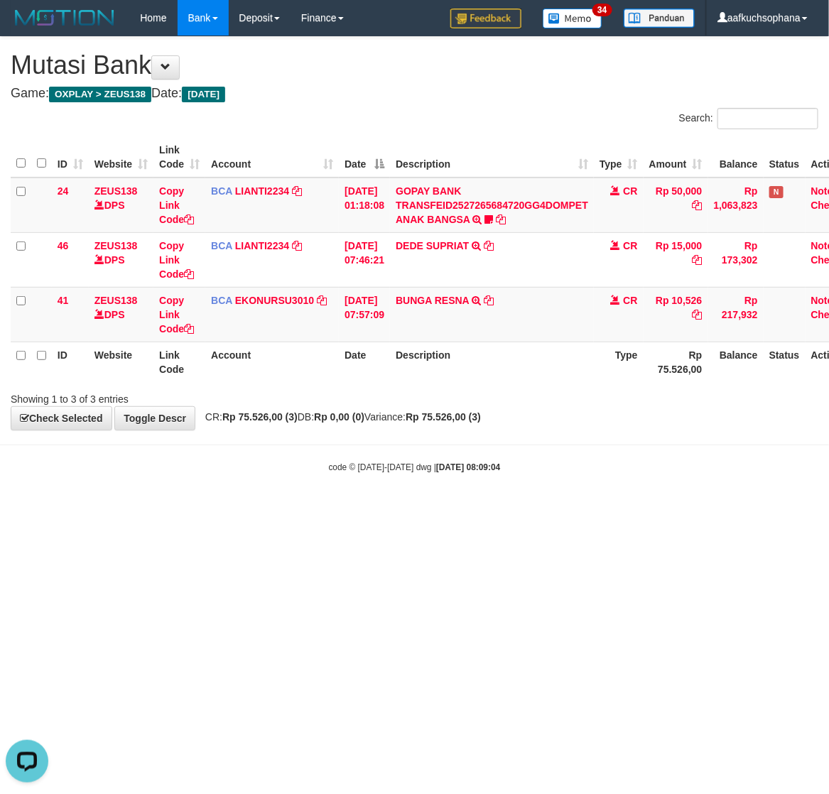
drag, startPoint x: 281, startPoint y: 536, endPoint x: 214, endPoint y: 541, distance: 67.6
click at [214, 509] on html "Toggle navigation Home Bank Account List Load By Website Group [OXPLAY] ZEUS138…" at bounding box center [414, 254] width 829 height 509
click at [336, 509] on html "Toggle navigation Home Bank Account List Load By Website Group [OXPLAY] ZEUS138…" at bounding box center [414, 254] width 829 height 509
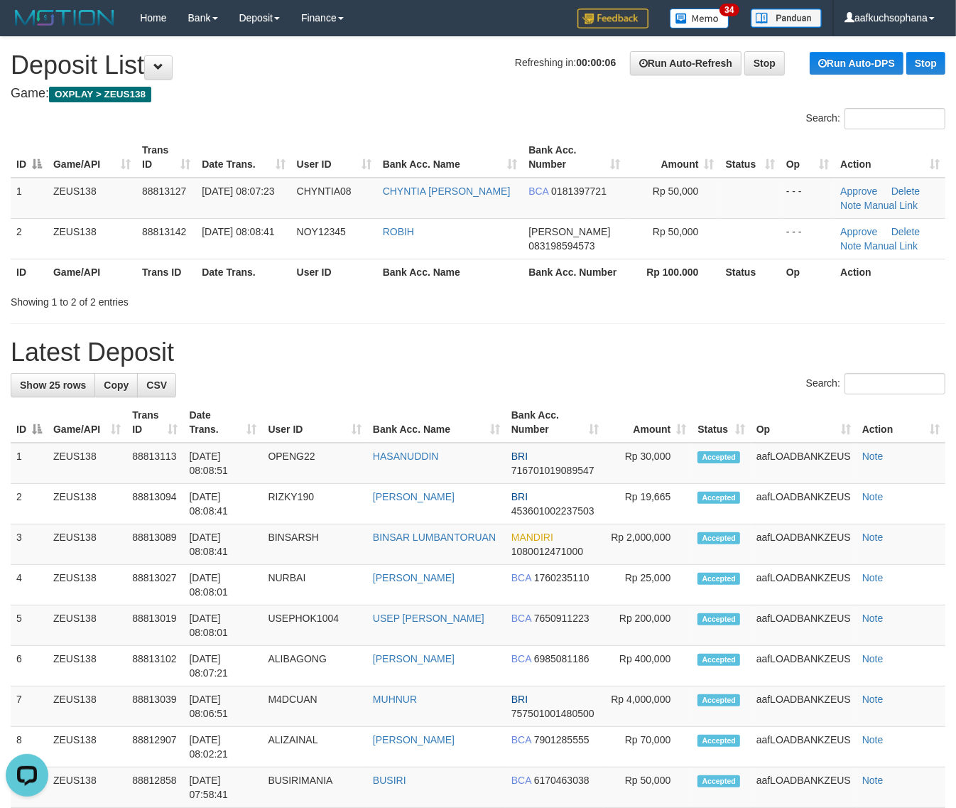
drag, startPoint x: 725, startPoint y: 345, endPoint x: 737, endPoint y: 367, distance: 25.4
click at [733, 366] on h1 "Latest Deposit" at bounding box center [478, 352] width 935 height 28
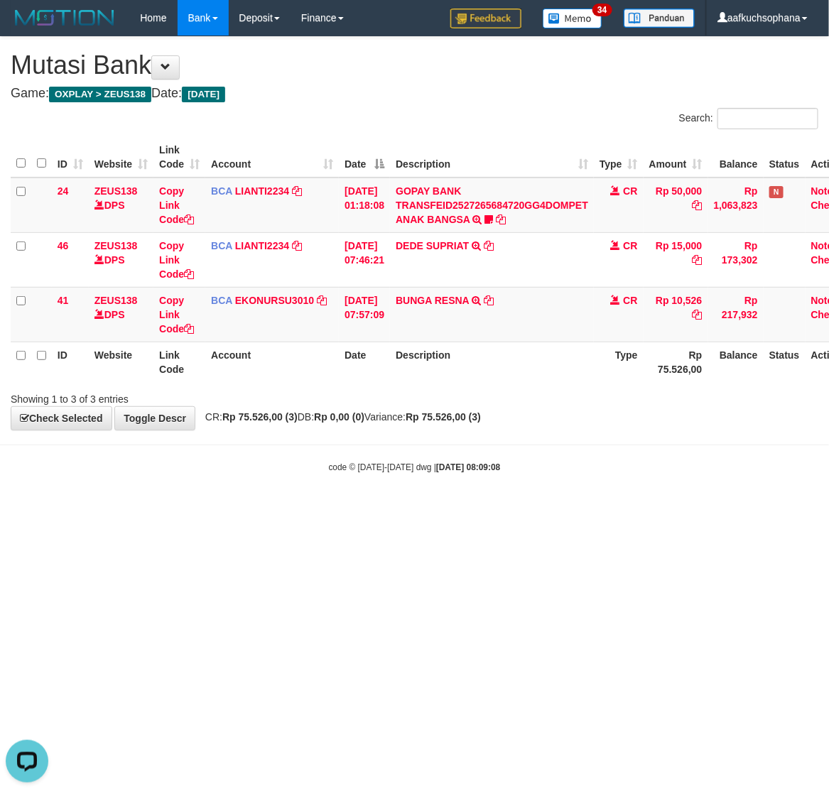
drag, startPoint x: 212, startPoint y: 562, endPoint x: 403, endPoint y: 639, distance: 206.2
click at [403, 509] on html "Toggle navigation Home Bank Account List Load By Website Group [OXPLAY] ZEUS138…" at bounding box center [414, 254] width 829 height 509
drag, startPoint x: 271, startPoint y: 545, endPoint x: 275, endPoint y: 556, distance: 12.1
click at [268, 509] on html "Toggle navigation Home Bank Account List Load By Website Group [OXPLAY] ZEUS138…" at bounding box center [414, 254] width 829 height 509
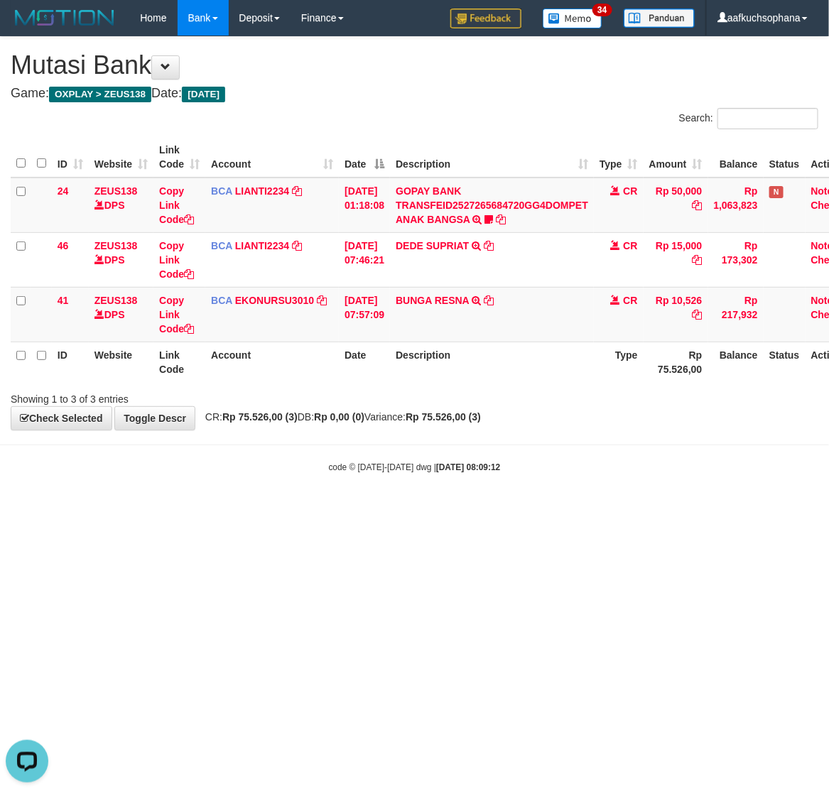
click at [247, 509] on html "Toggle navigation Home Bank Account List Load By Website Group [OXPLAY] ZEUS138…" at bounding box center [414, 254] width 829 height 509
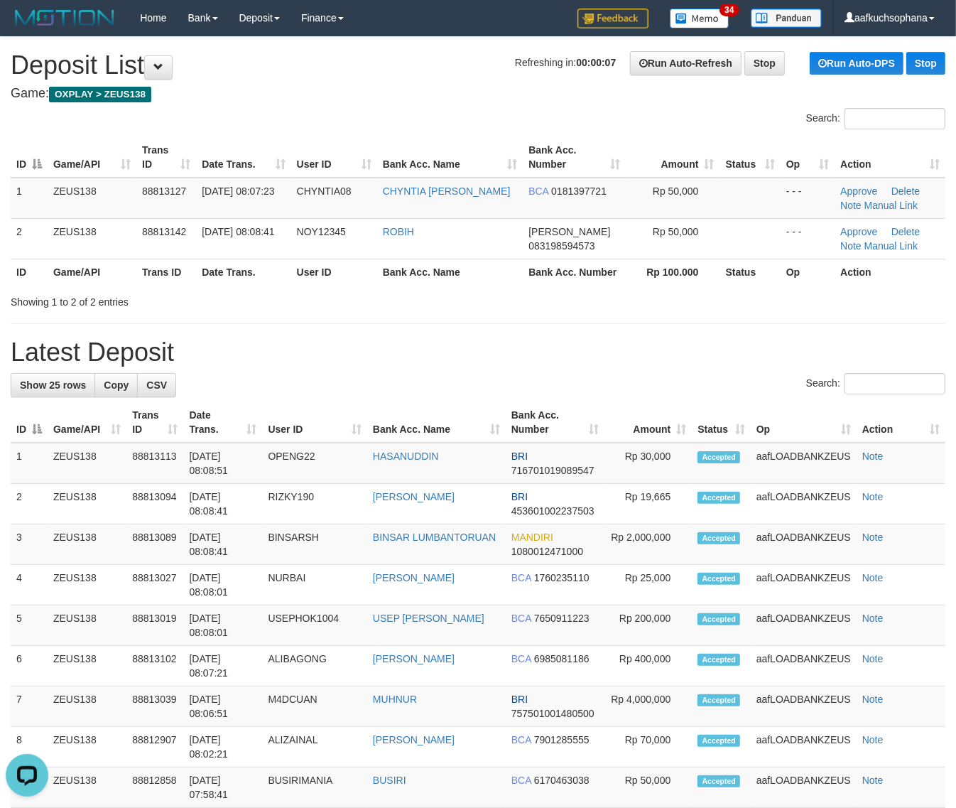
drag, startPoint x: 554, startPoint y: 392, endPoint x: 968, endPoint y: 465, distance: 420.1
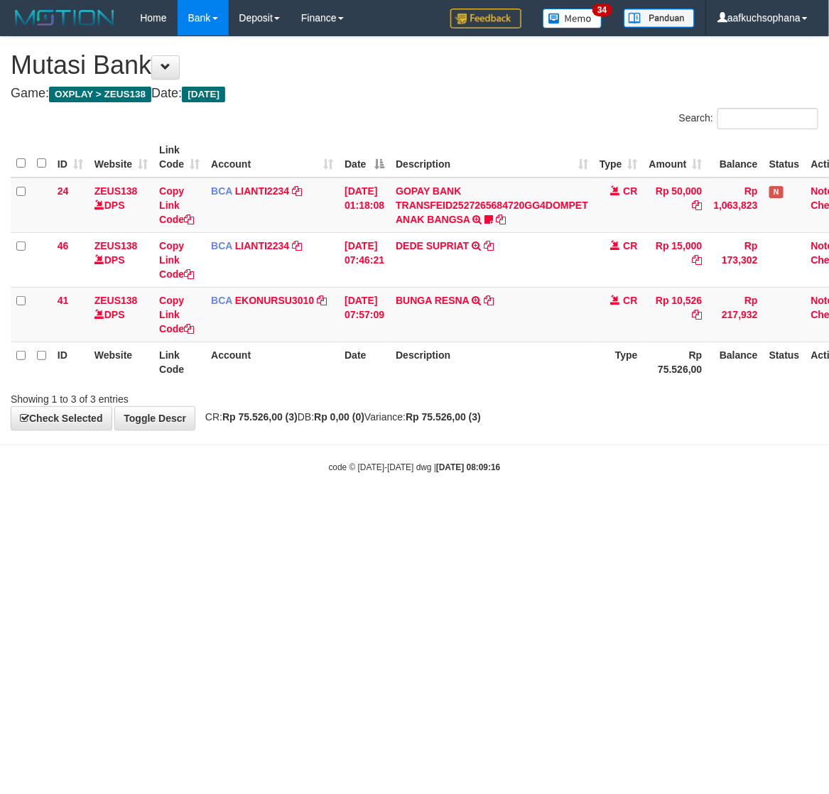
click at [328, 509] on html "Toggle navigation Home Bank Account List Load By Website Group [OXPLAY] ZEUS138…" at bounding box center [414, 254] width 829 height 509
click at [477, 509] on html "Toggle navigation Home Bank Account List Load By Website Group [OXPLAY] ZEUS138…" at bounding box center [414, 254] width 829 height 509
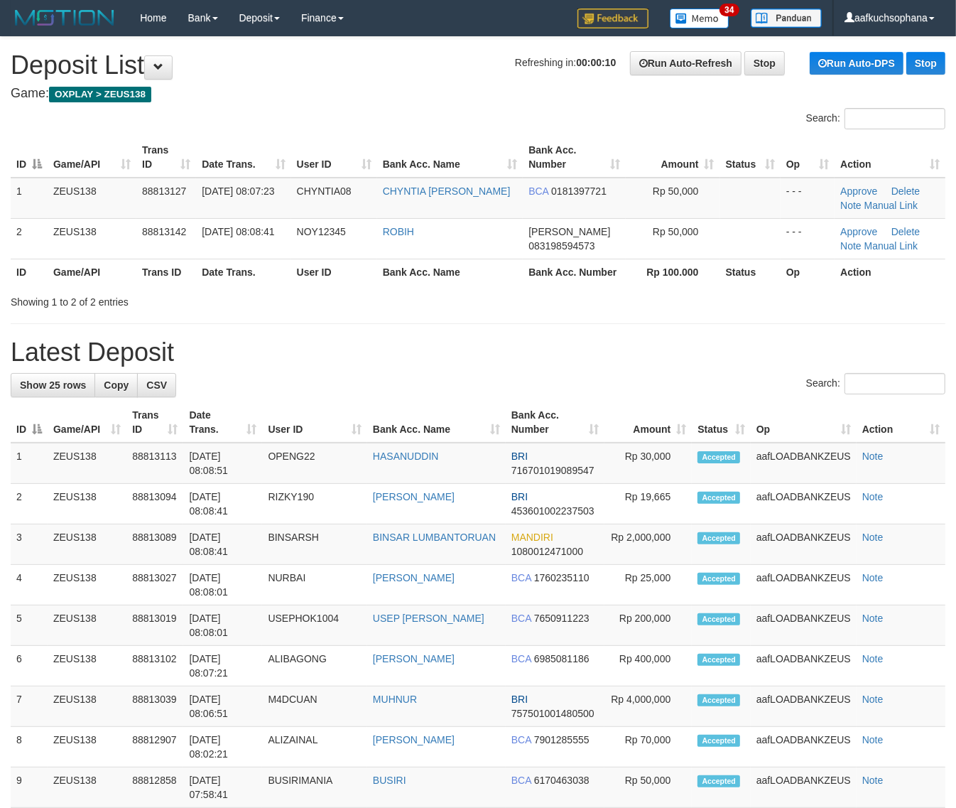
drag, startPoint x: 423, startPoint y: 359, endPoint x: 968, endPoint y: 509, distance: 565.2
click at [430, 360] on h1 "Latest Deposit" at bounding box center [478, 352] width 935 height 28
drag, startPoint x: 682, startPoint y: 359, endPoint x: 963, endPoint y: 465, distance: 300.2
click at [687, 366] on h1 "Latest Deposit" at bounding box center [478, 352] width 935 height 28
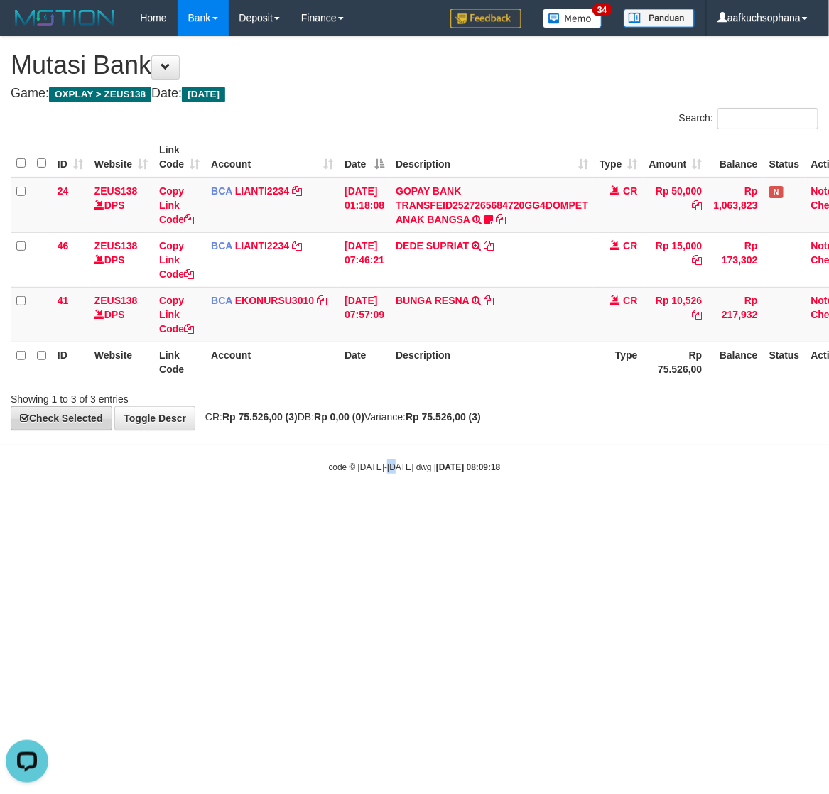
drag, startPoint x: 396, startPoint y: 556, endPoint x: 61, endPoint y: 421, distance: 361.1
click at [386, 509] on html "Toggle navigation Home Bank Account List Load By Website Group [OXPLAY] ZEUS138…" at bounding box center [414, 254] width 829 height 509
drag, startPoint x: 336, startPoint y: 534, endPoint x: 254, endPoint y: 504, distance: 86.7
click at [277, 509] on html "Toggle navigation Home Bank Account List Load By Website Group [OXPLAY] ZEUS138…" at bounding box center [414, 254] width 829 height 509
drag, startPoint x: 301, startPoint y: 520, endPoint x: 4, endPoint y: 434, distance: 309.2
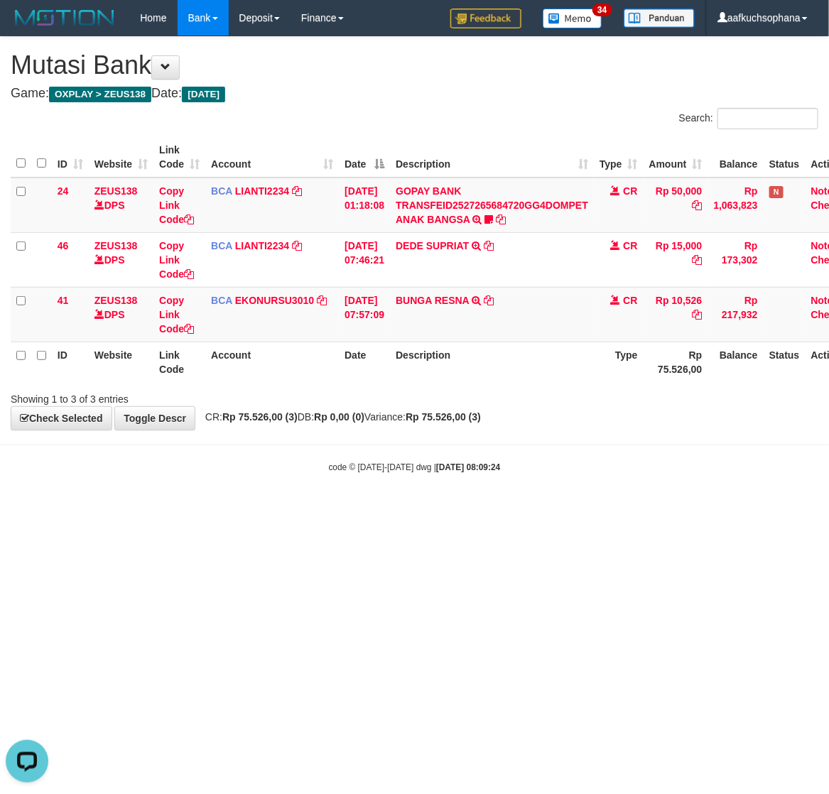
click at [297, 509] on html "Toggle navigation Home Bank Account List Load By Website Group [OXPLAY] ZEUS138…" at bounding box center [414, 254] width 829 height 509
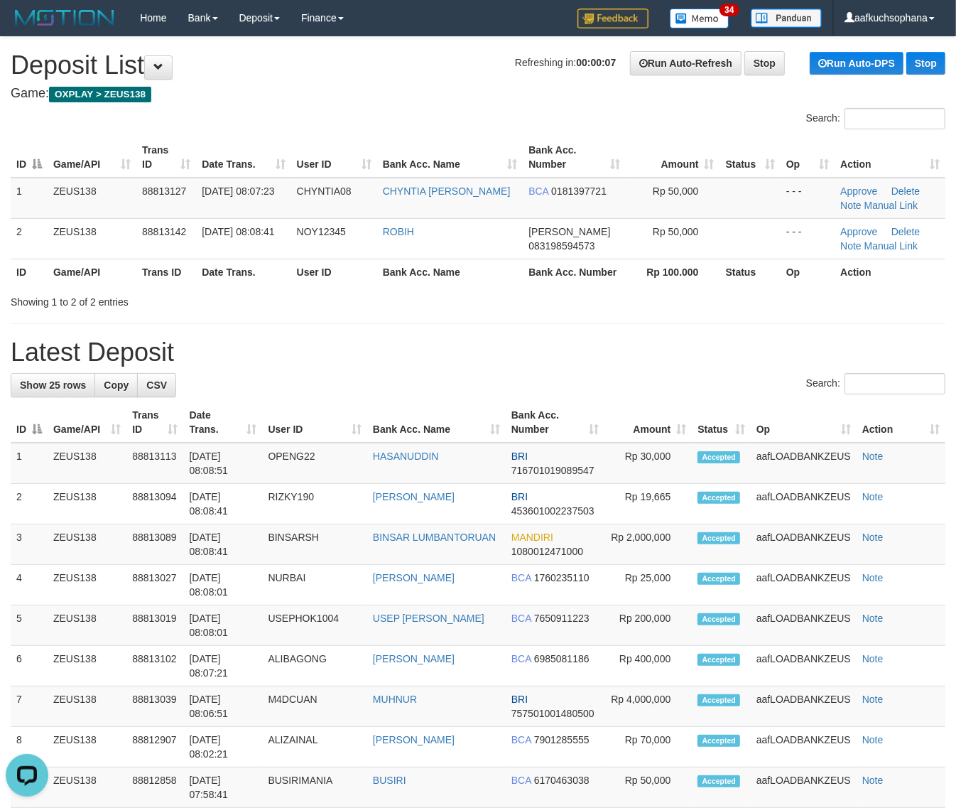
drag, startPoint x: 459, startPoint y: 368, endPoint x: 539, endPoint y: 382, distance: 80.8
click at [463, 370] on div "**********" at bounding box center [478, 793] width 956 height 1513
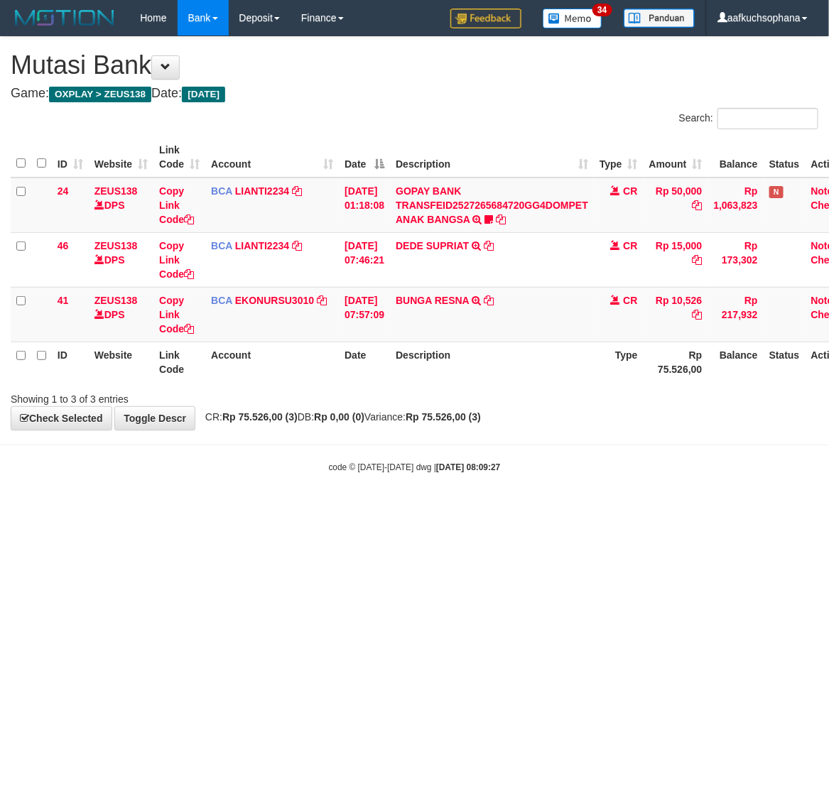
click at [257, 509] on html "Toggle navigation Home Bank Account List Load By Website Group [OXPLAY] ZEUS138…" at bounding box center [414, 254] width 829 height 509
drag, startPoint x: 174, startPoint y: 523, endPoint x: 79, endPoint y: 476, distance: 106.1
click at [173, 509] on html "Toggle navigation Home Bank Account List Load By Website Group [OXPLAY] ZEUS138…" at bounding box center [414, 254] width 829 height 509
click at [301, 509] on html "Toggle navigation Home Bank Account List Load By Website Group [OXPLAY] ZEUS138…" at bounding box center [414, 254] width 829 height 509
drag, startPoint x: 346, startPoint y: 572, endPoint x: 257, endPoint y: 528, distance: 99.8
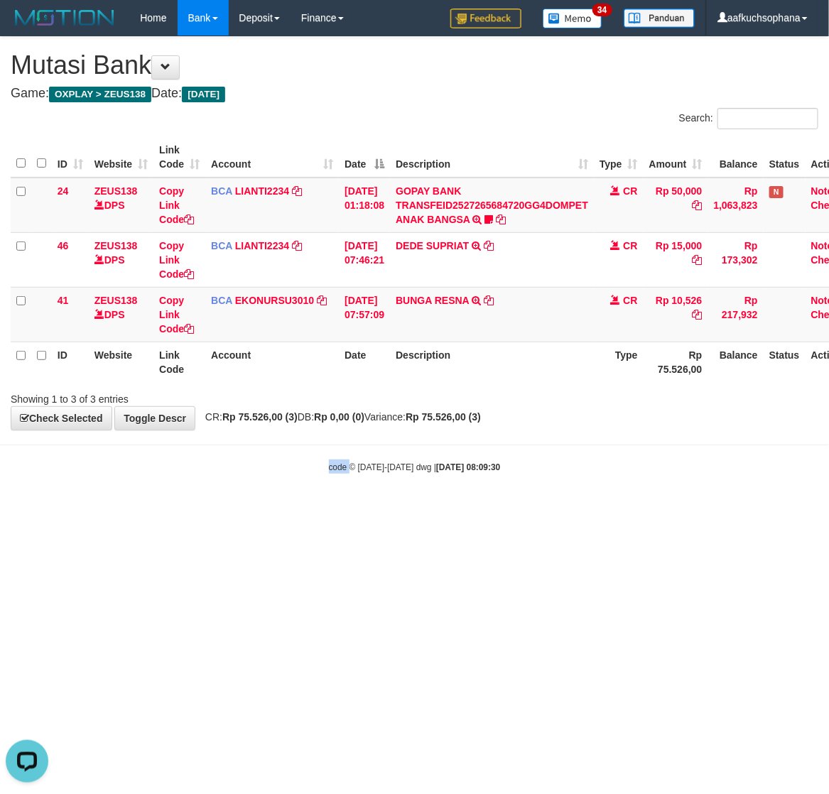
click at [343, 509] on html "Toggle navigation Home Bank Account List Load By Website Group [OXPLAY] ZEUS138…" at bounding box center [414, 254] width 829 height 509
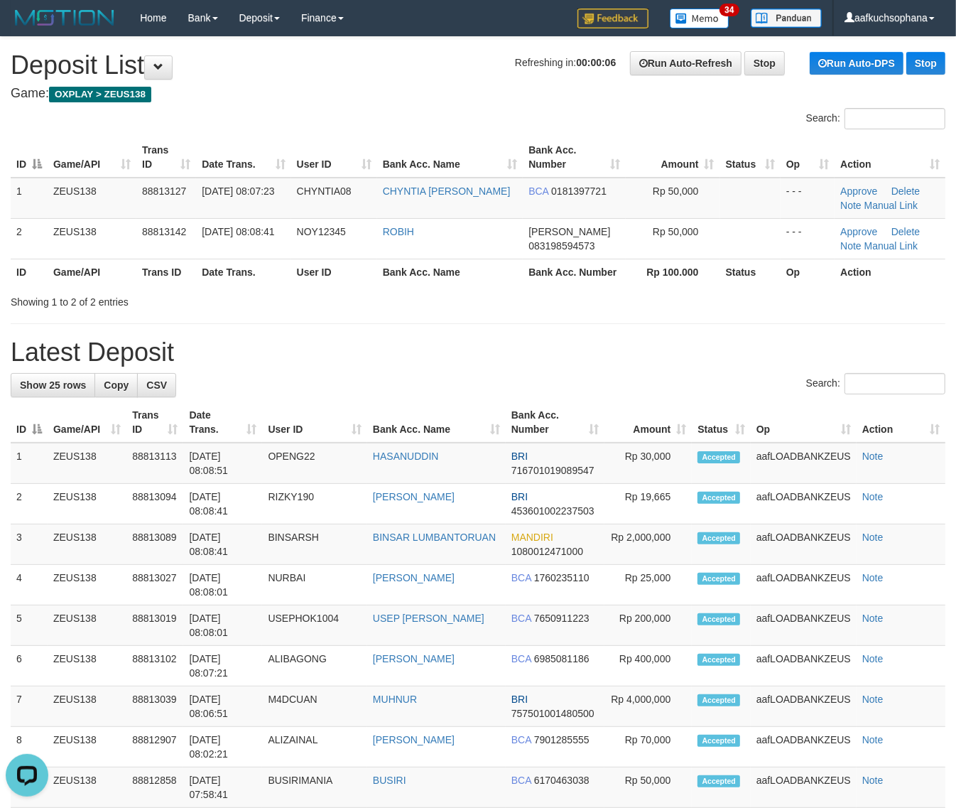
click at [740, 396] on div "Search:" at bounding box center [478, 385] width 935 height 25
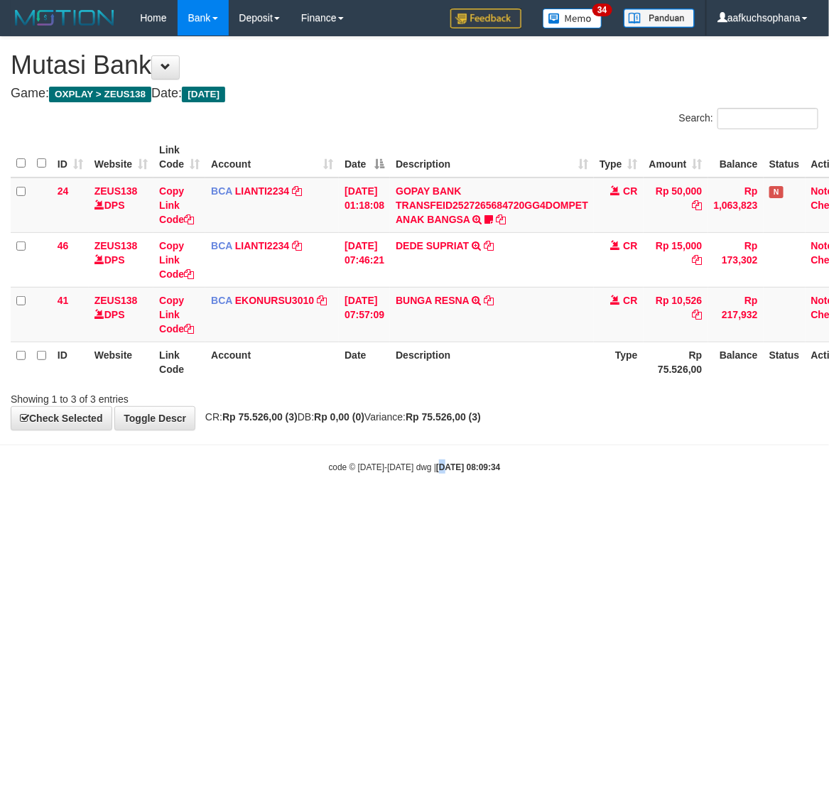
click at [432, 509] on html "Toggle navigation Home Bank Account List Load By Website Group [OXPLAY] ZEUS138…" at bounding box center [414, 254] width 829 height 509
drag, startPoint x: 172, startPoint y: 563, endPoint x: 254, endPoint y: 515, distance: 95.5
click at [171, 509] on html "Toggle navigation Home Bank Account List Load By Website Group [OXPLAY] ZEUS138…" at bounding box center [414, 254] width 829 height 509
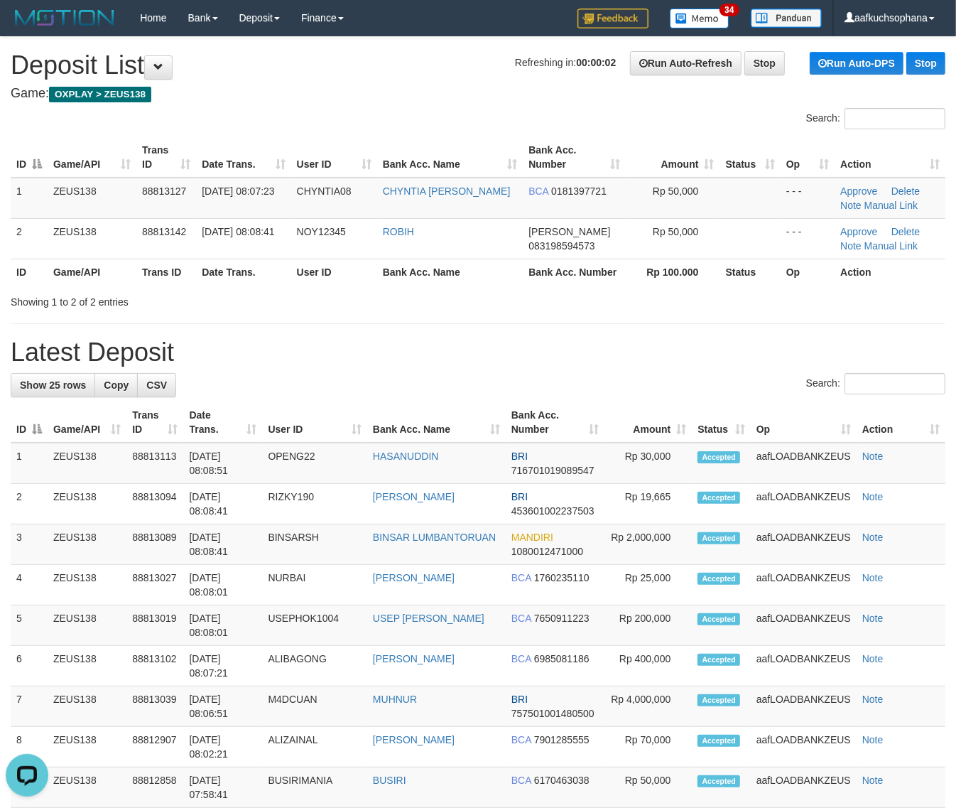
drag, startPoint x: 515, startPoint y: 316, endPoint x: 968, endPoint y: 431, distance: 467.5
click at [577, 341] on div "**********" at bounding box center [478, 793] width 956 height 1513
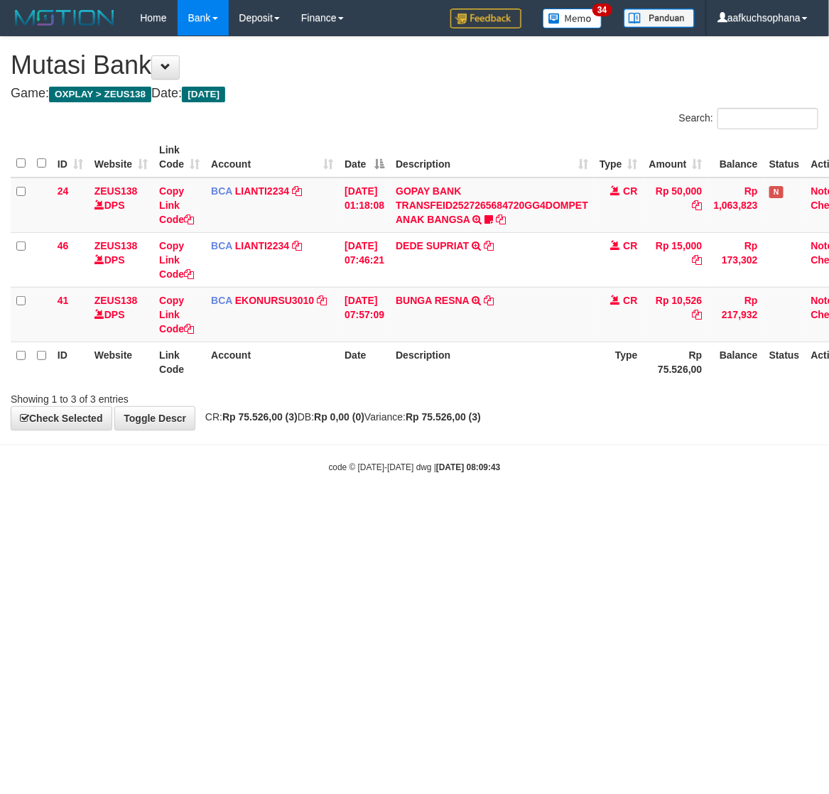
drag, startPoint x: 260, startPoint y: 504, endPoint x: 253, endPoint y: 502, distance: 7.7
click at [256, 503] on body "Toggle navigation Home Bank Account List Load By Website Group [OXPLAY] ZEUS138…" at bounding box center [414, 254] width 829 height 509
drag, startPoint x: 168, startPoint y: 495, endPoint x: 130, endPoint y: 492, distance: 38.5
click at [151, 502] on body "Toggle navigation Home Bank Account List Load By Website Group [OXPLAY] ZEUS138…" at bounding box center [414, 254] width 829 height 509
click at [176, 509] on html "Toggle navigation Home Bank Account List Load By Website Group [OXPLAY] ZEUS138…" at bounding box center [414, 254] width 829 height 509
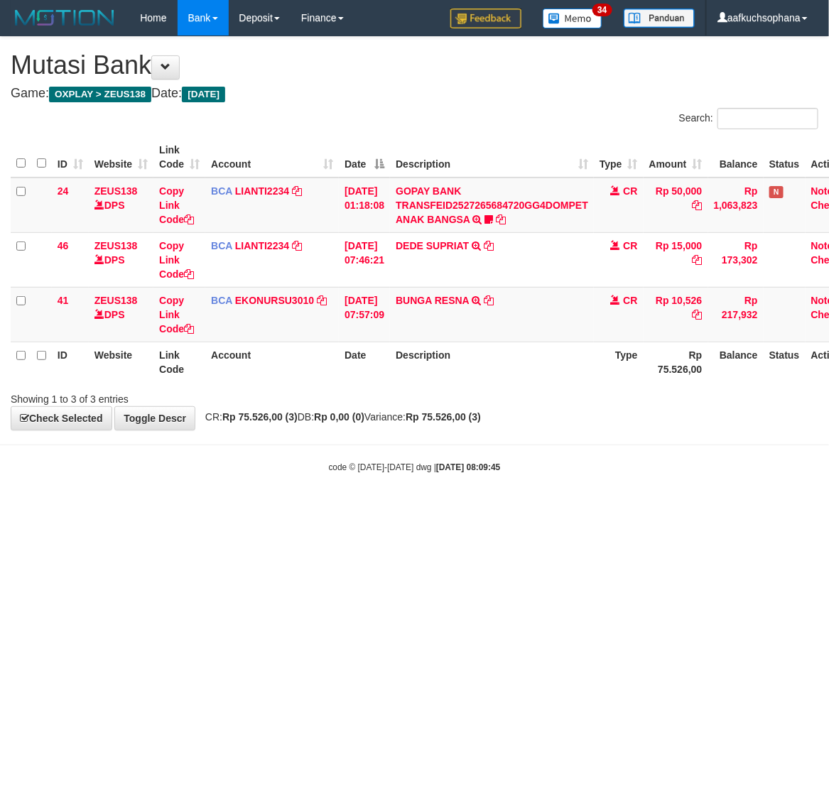
click at [168, 509] on html "Toggle navigation Home Bank Account List Load By Website Group [OXPLAY] ZEUS138…" at bounding box center [414, 254] width 829 height 509
drag, startPoint x: 168, startPoint y: 649, endPoint x: 157, endPoint y: 641, distance: 13.2
click at [167, 509] on html "Toggle navigation Home Bank Account List Load By Website Group [OXPLAY] ZEUS138…" at bounding box center [414, 254] width 829 height 509
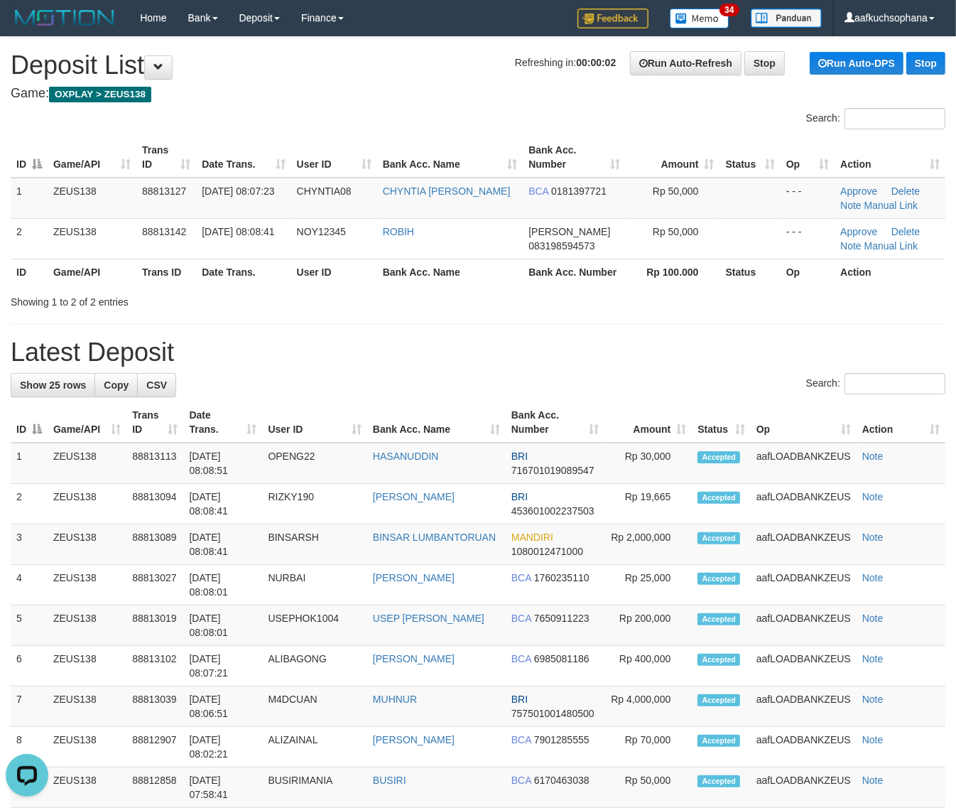
drag, startPoint x: 477, startPoint y: 342, endPoint x: 961, endPoint y: 495, distance: 508.3
click at [512, 350] on h1 "Latest Deposit" at bounding box center [478, 352] width 935 height 28
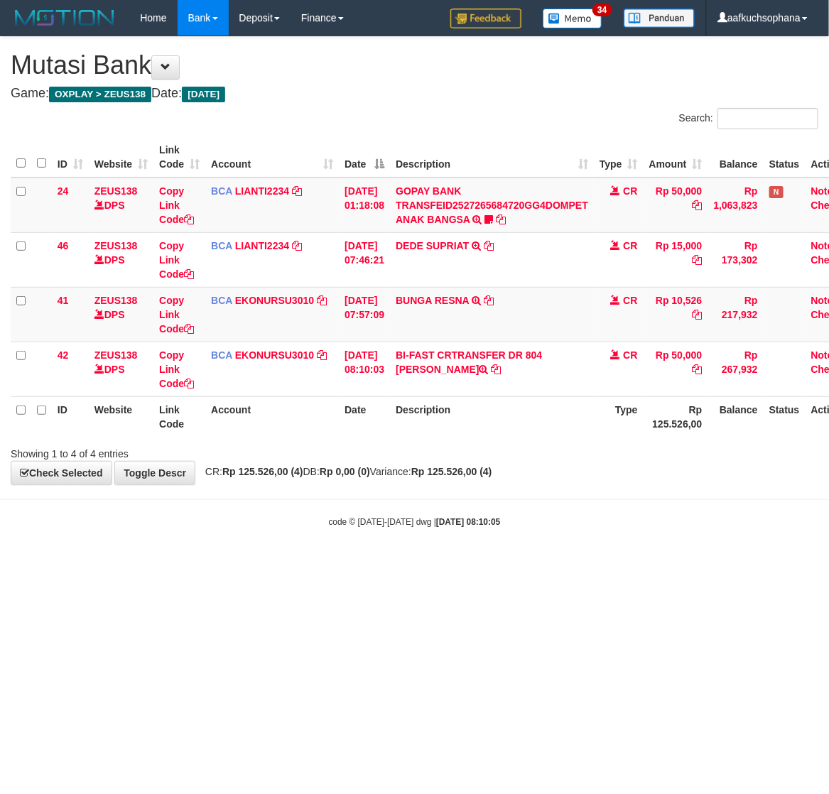
drag, startPoint x: 562, startPoint y: 611, endPoint x: 320, endPoint y: 506, distance: 264.1
click at [551, 564] on html "Toggle navigation Home Bank Account List Load By Website Group [OXPLAY] ZEUS138…" at bounding box center [414, 282] width 829 height 564
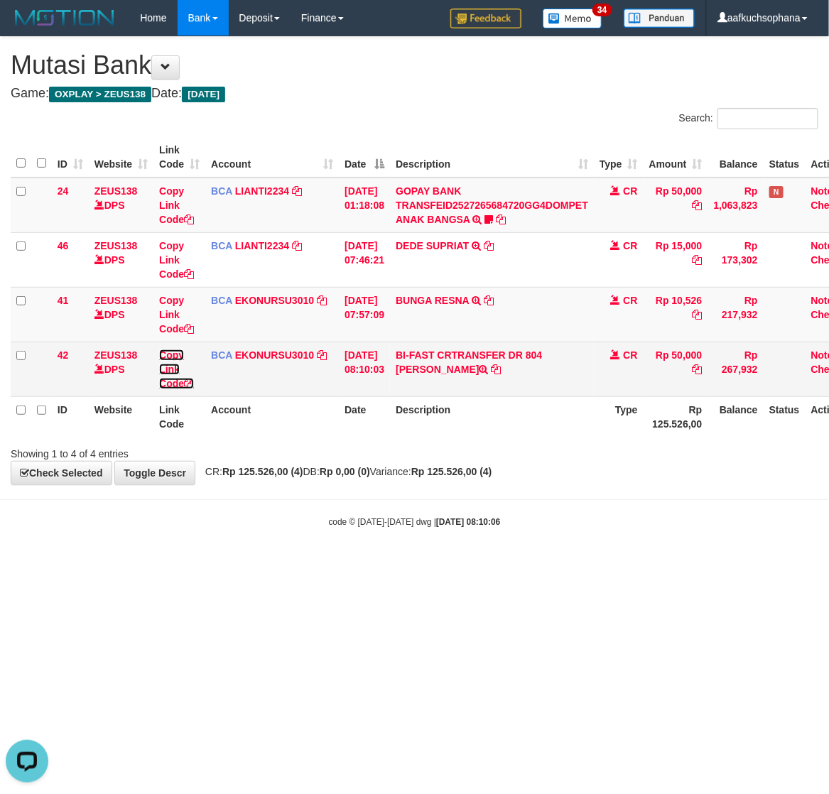
click at [194, 385] on icon at bounding box center [189, 384] width 10 height 10
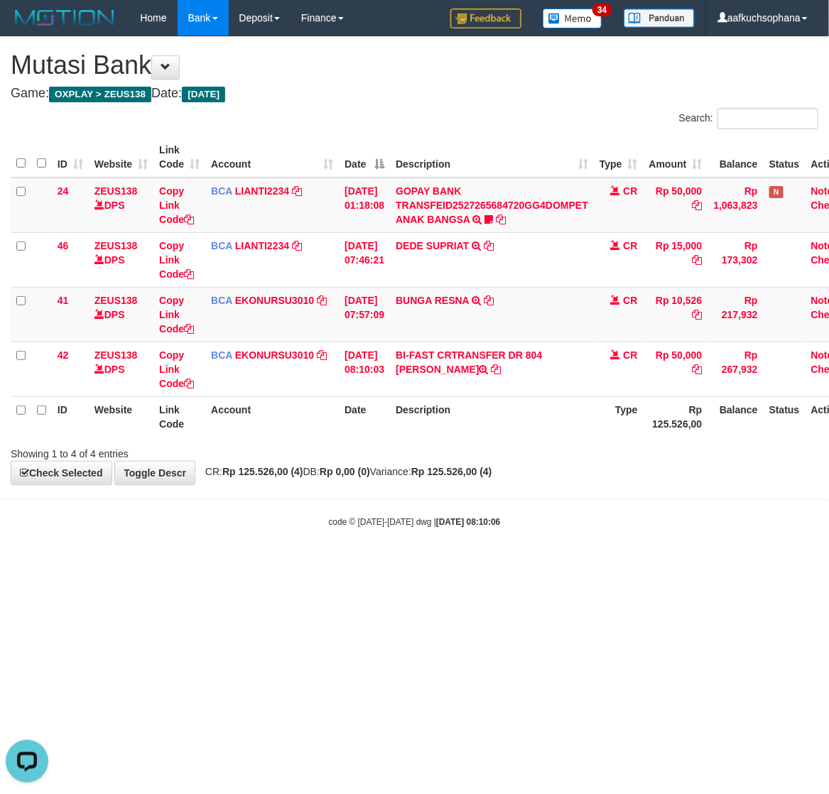
scroll to position [194, 0]
drag, startPoint x: 296, startPoint y: 574, endPoint x: 195, endPoint y: 502, distance: 123.7
click at [267, 549] on html "Toggle navigation Home Bank Account List Load By Website Group [OXPLAY] ZEUS138…" at bounding box center [414, 282] width 829 height 564
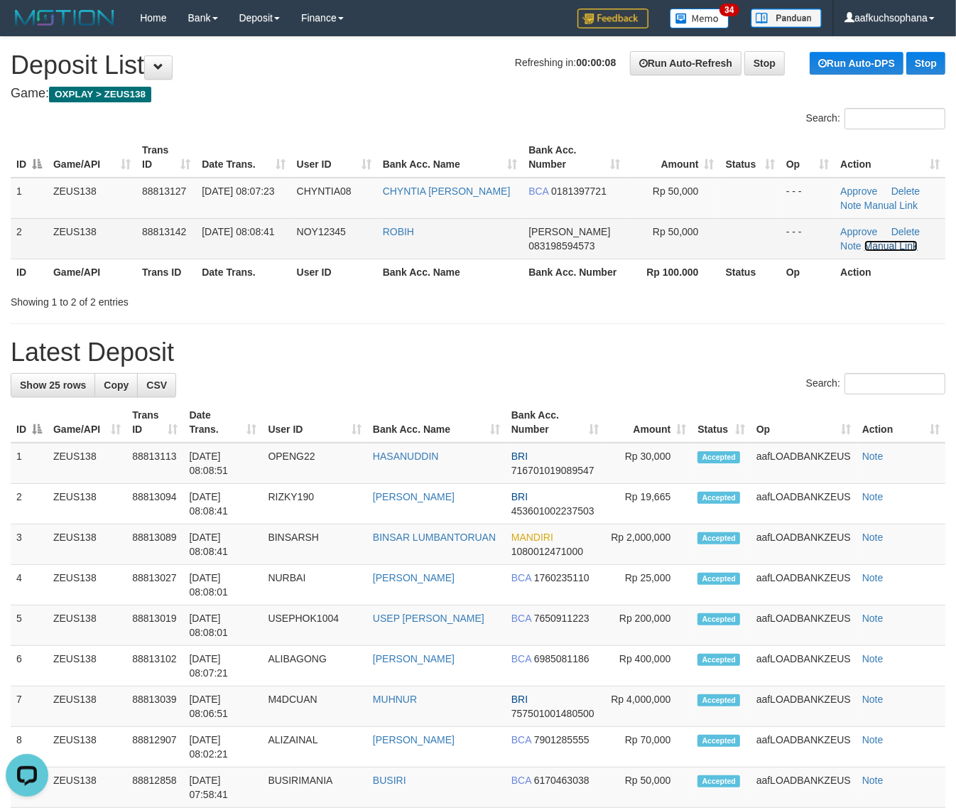
click at [885, 250] on link "Manual Link" at bounding box center [892, 245] width 54 height 11
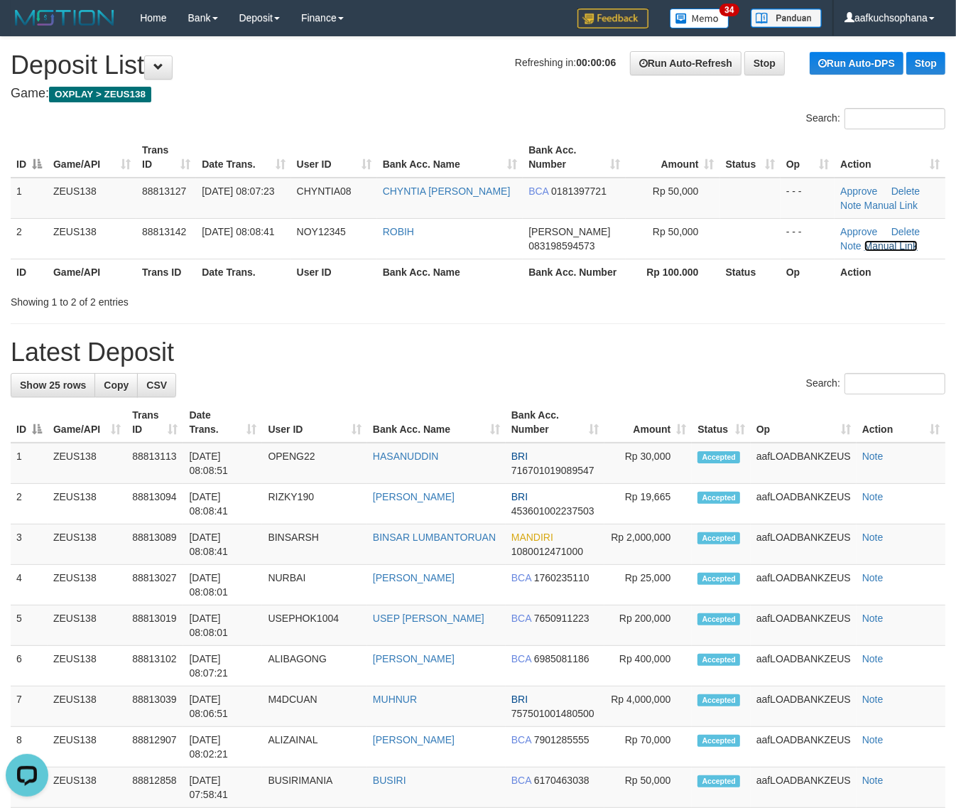
click at [865, 240] on link "Manual Link" at bounding box center [892, 245] width 54 height 11
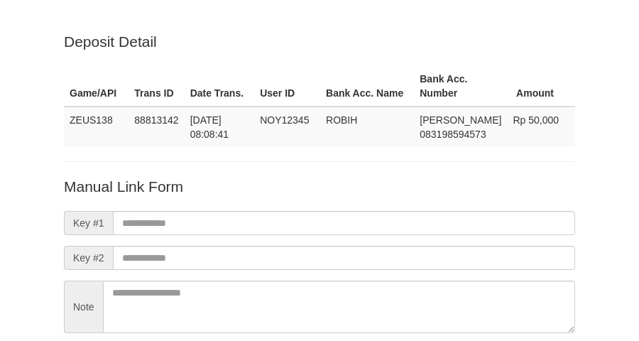
scroll to position [125, 0]
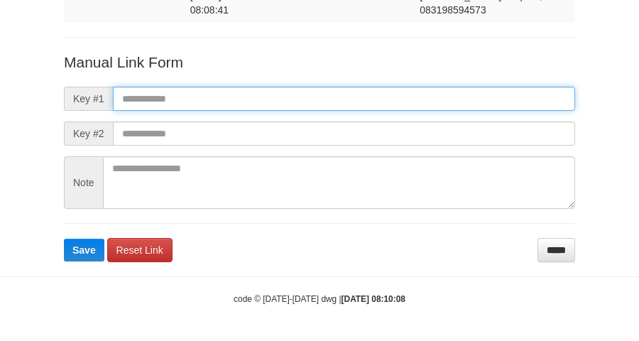
click at [387, 108] on input "text" at bounding box center [344, 99] width 463 height 24
paste input "**********"
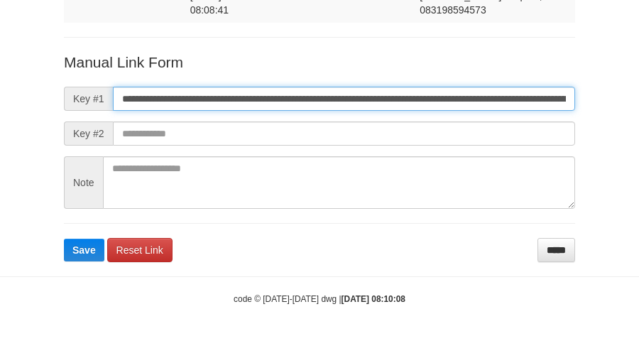
type input "**********"
click at [64, 239] on button "Save" at bounding box center [84, 250] width 41 height 23
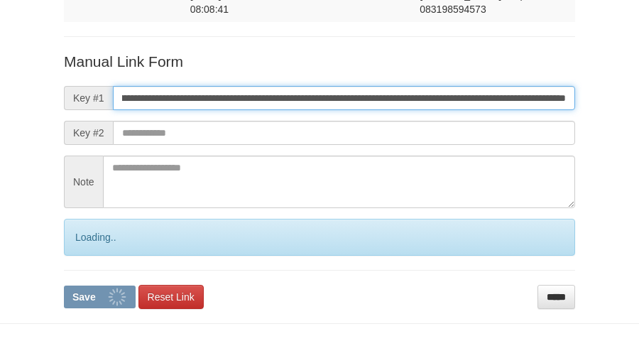
click at [64, 286] on button "Save" at bounding box center [100, 297] width 72 height 23
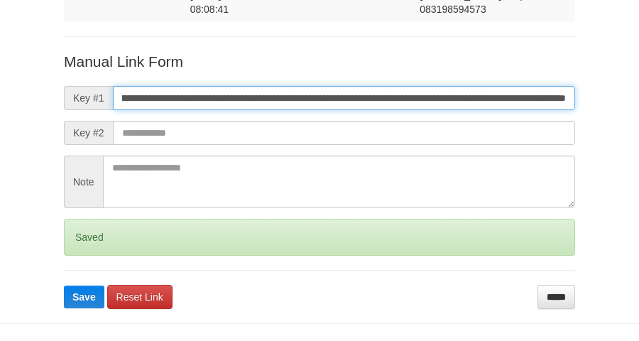
click at [64, 286] on button "Save" at bounding box center [84, 297] width 41 height 23
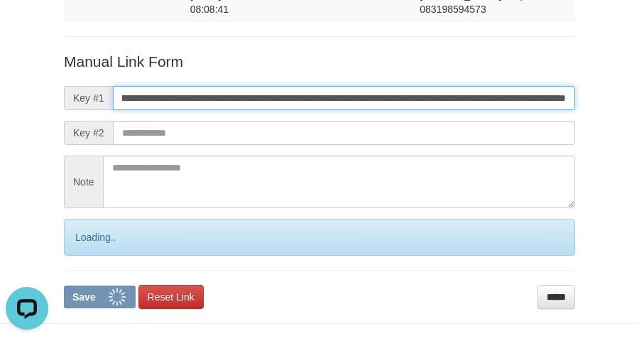
click at [64, 286] on button "Save" at bounding box center [100, 297] width 72 height 23
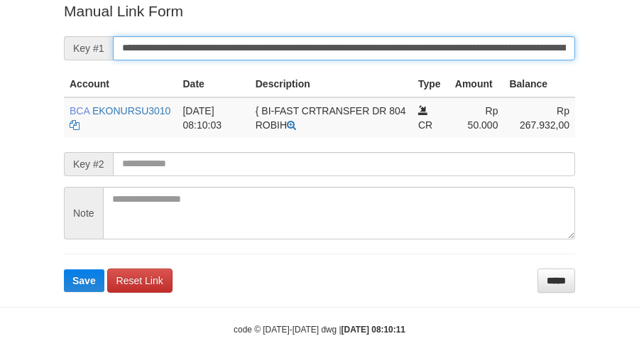
click at [64, 269] on button "Save" at bounding box center [84, 280] width 41 height 23
click at [389, 58] on input "**********" at bounding box center [344, 48] width 463 height 24
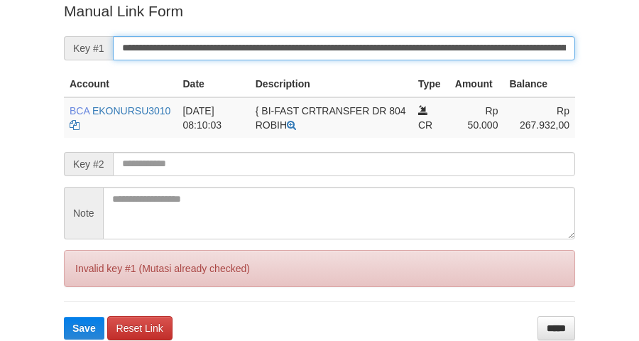
click at [389, 58] on input "**********" at bounding box center [344, 48] width 463 height 24
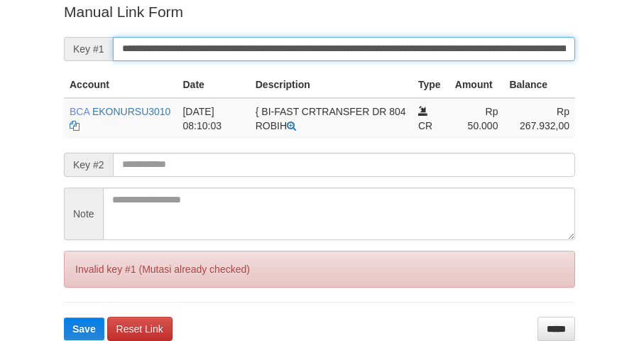
click at [64, 318] on button "Save" at bounding box center [84, 329] width 41 height 23
click at [387, 57] on input "**********" at bounding box center [344, 49] width 463 height 24
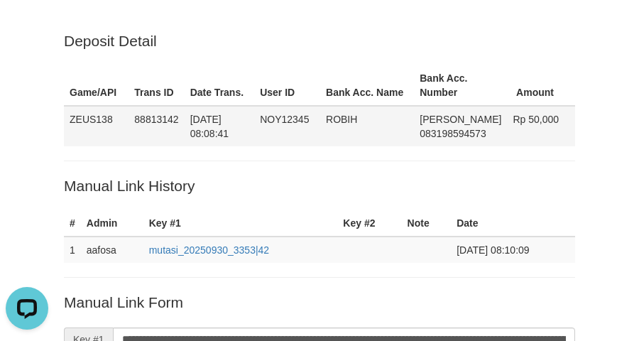
scroll to position [0, 0]
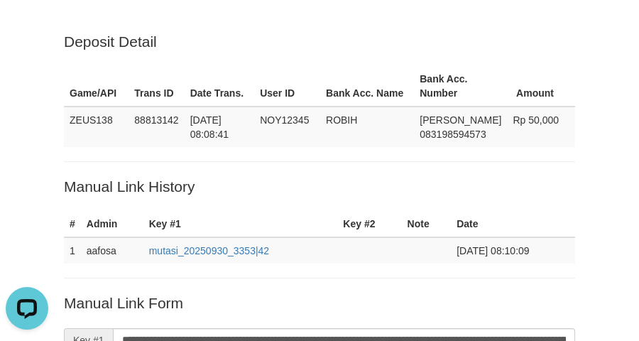
drag, startPoint x: 111, startPoint y: 87, endPoint x: 249, endPoint y: 71, distance: 139.5
click at [111, 87] on th "Game/API" at bounding box center [96, 86] width 65 height 41
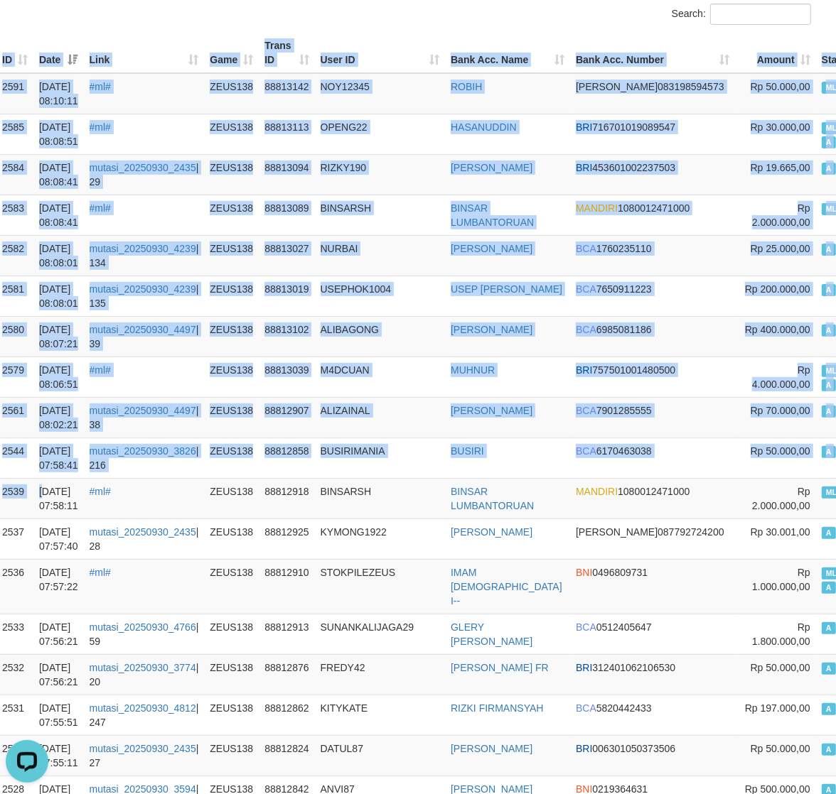
drag, startPoint x: -3, startPoint y: 492, endPoint x: -91, endPoint y: 522, distance: 93.3
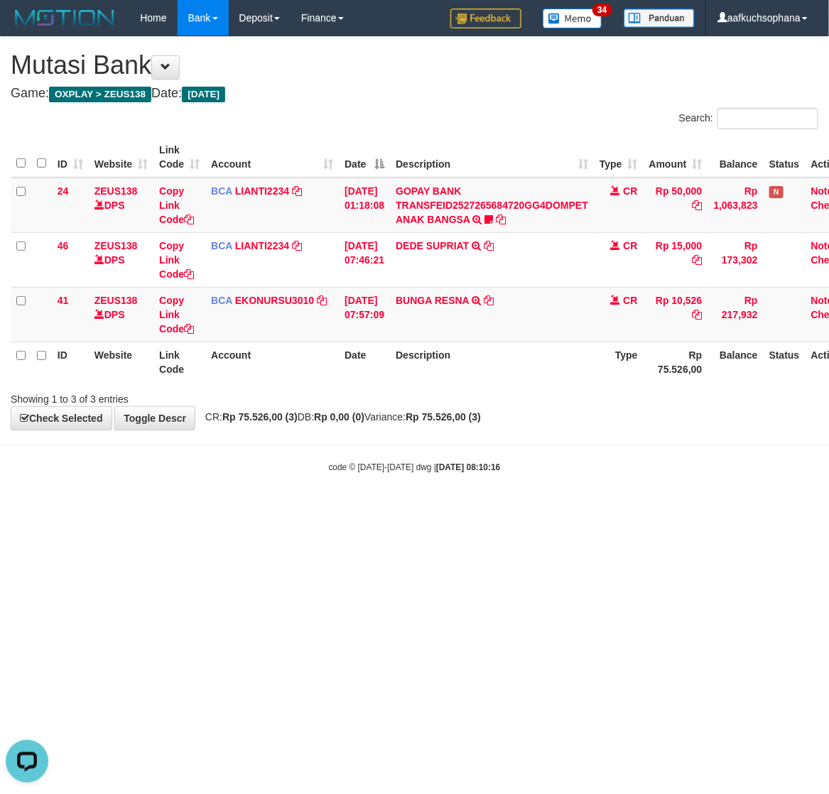
drag, startPoint x: 225, startPoint y: 572, endPoint x: 232, endPoint y: 573, distance: 7.2
click at [232, 509] on html "Toggle navigation Home Bank Account List Load By Website Group [OXPLAY] ZEUS138…" at bounding box center [414, 254] width 829 height 509
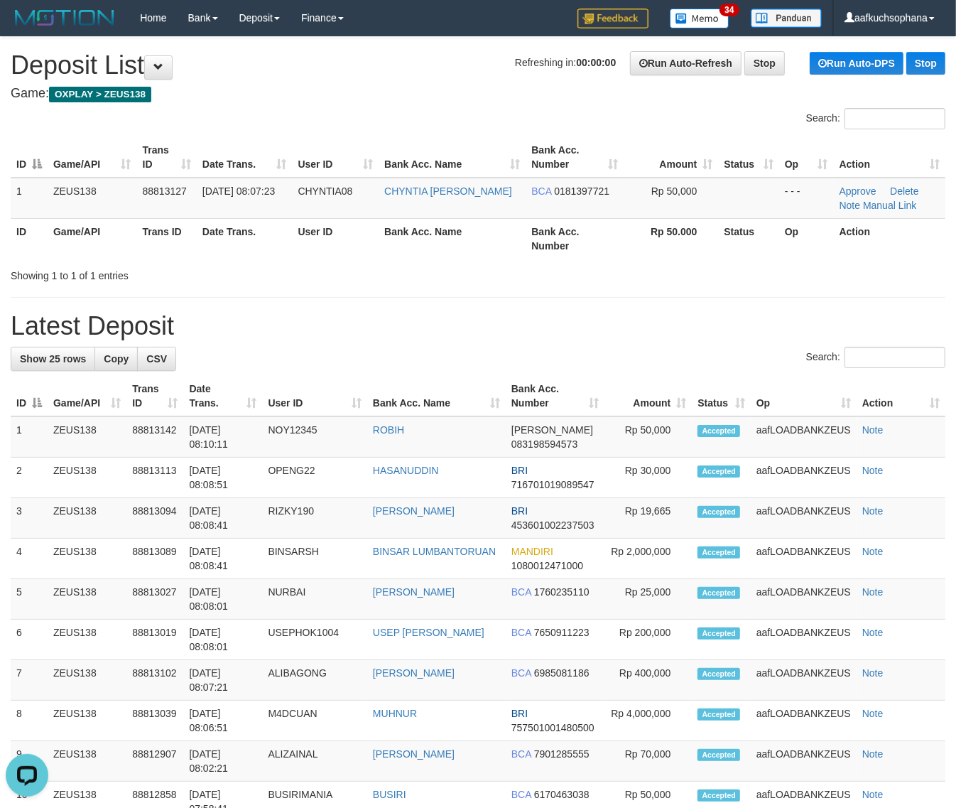
drag, startPoint x: 637, startPoint y: 335, endPoint x: 649, endPoint y: 342, distance: 13.0
click at [645, 341] on div "**********" at bounding box center [478, 780] width 956 height 1487
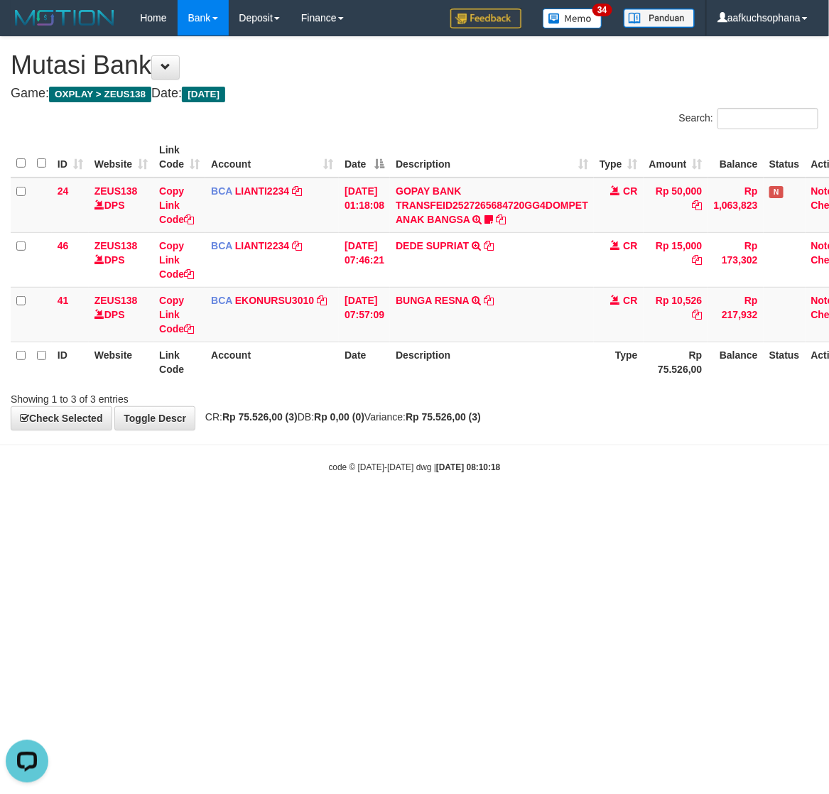
drag, startPoint x: 269, startPoint y: 578, endPoint x: 0, endPoint y: 441, distance: 301.6
click at [267, 509] on html "Toggle navigation Home Bank Account List Load By Website Group [OXPLAY] ZEUS138…" at bounding box center [414, 254] width 829 height 509
click at [189, 509] on html "Toggle navigation Home Bank Account List Load By Website Group [OXPLAY] ZEUS138…" at bounding box center [414, 254] width 829 height 509
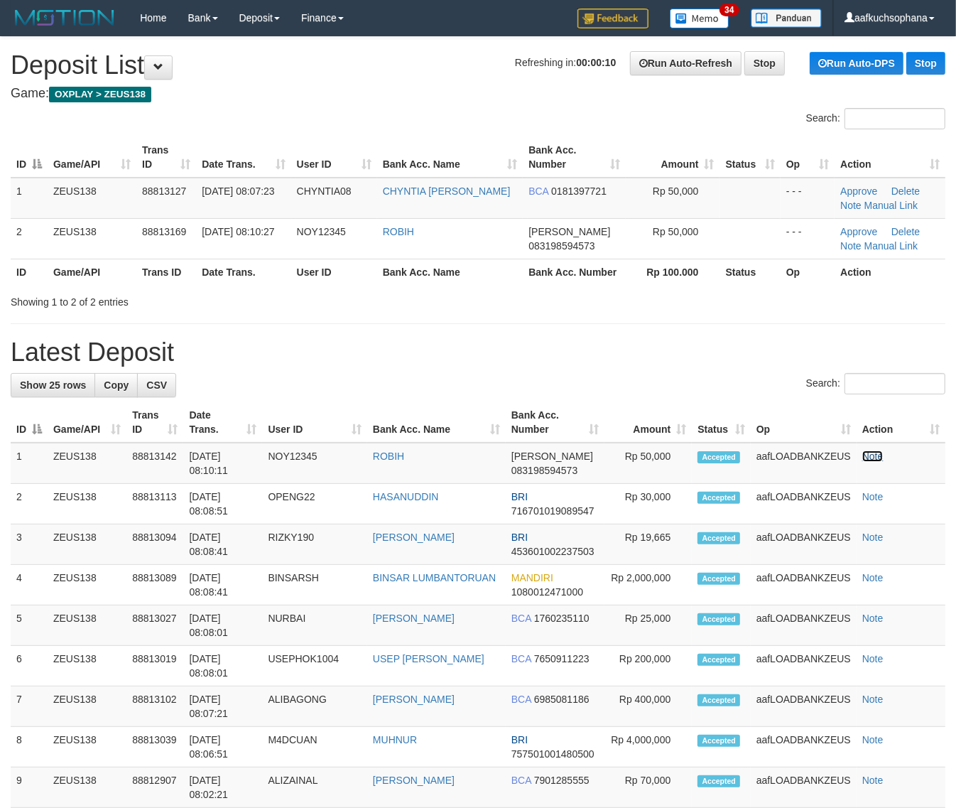
drag, startPoint x: 882, startPoint y: 455, endPoint x: 799, endPoint y: 439, distance: 84.6
click at [882, 455] on td "Note" at bounding box center [901, 463] width 89 height 41
drag, startPoint x: 471, startPoint y: 400, endPoint x: 459, endPoint y: 396, distance: 12.6
drag, startPoint x: 502, startPoint y: 352, endPoint x: 759, endPoint y: 450, distance: 275.3
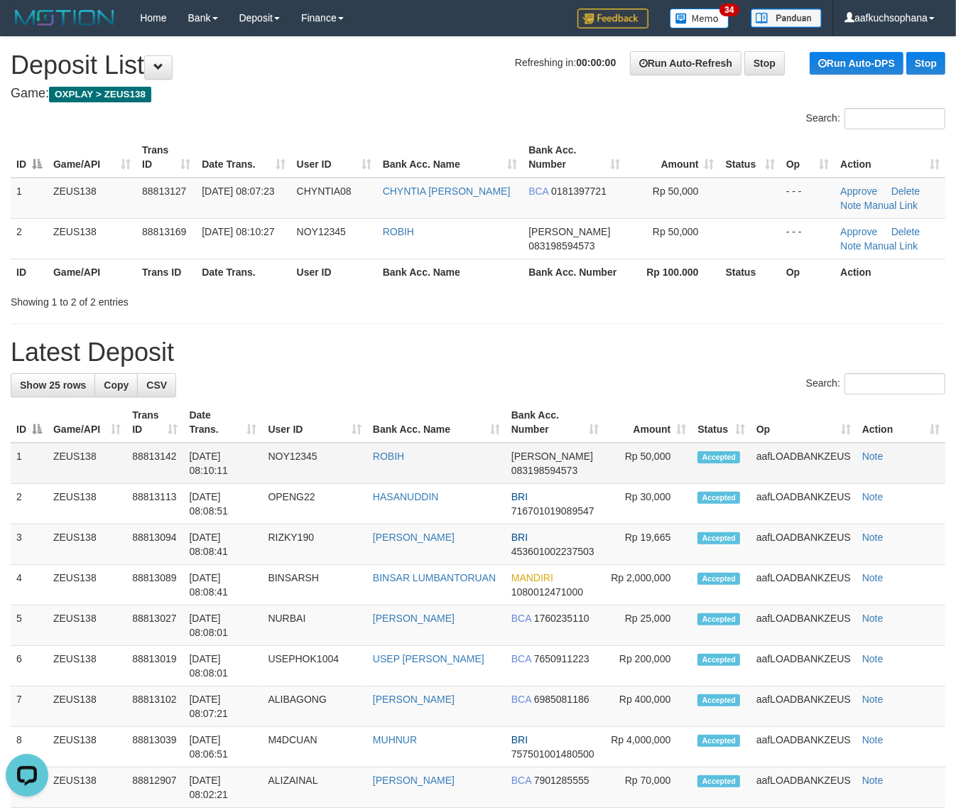
click at [522, 367] on div "**********" at bounding box center [478, 793] width 956 height 1513
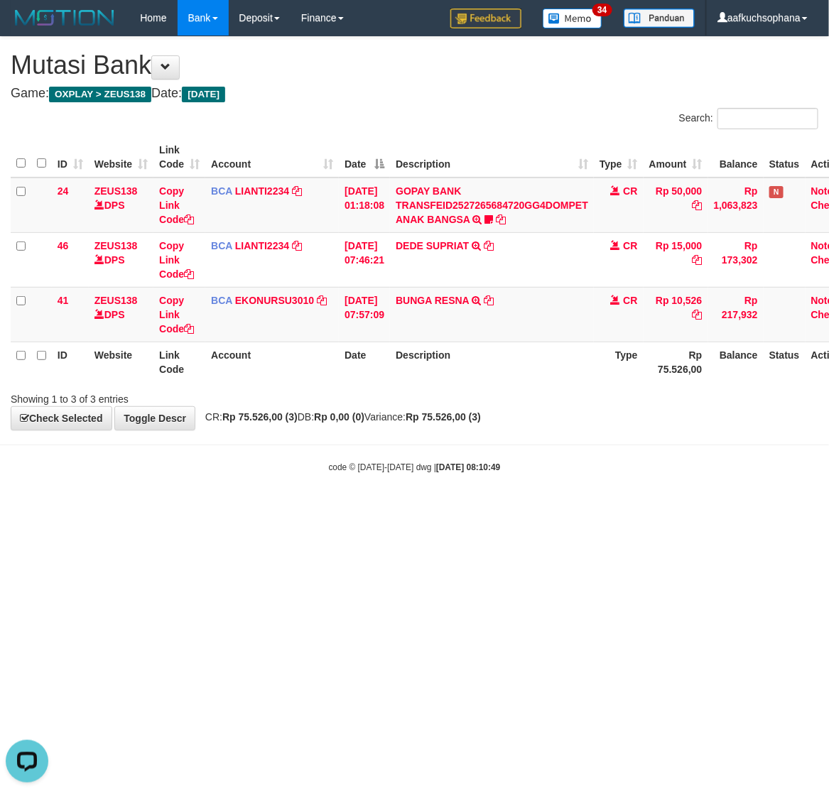
click at [419, 458] on body "Toggle navigation Home Bank Account List Load By Website Group [OXPLAY] ZEUS138…" at bounding box center [414, 254] width 829 height 509
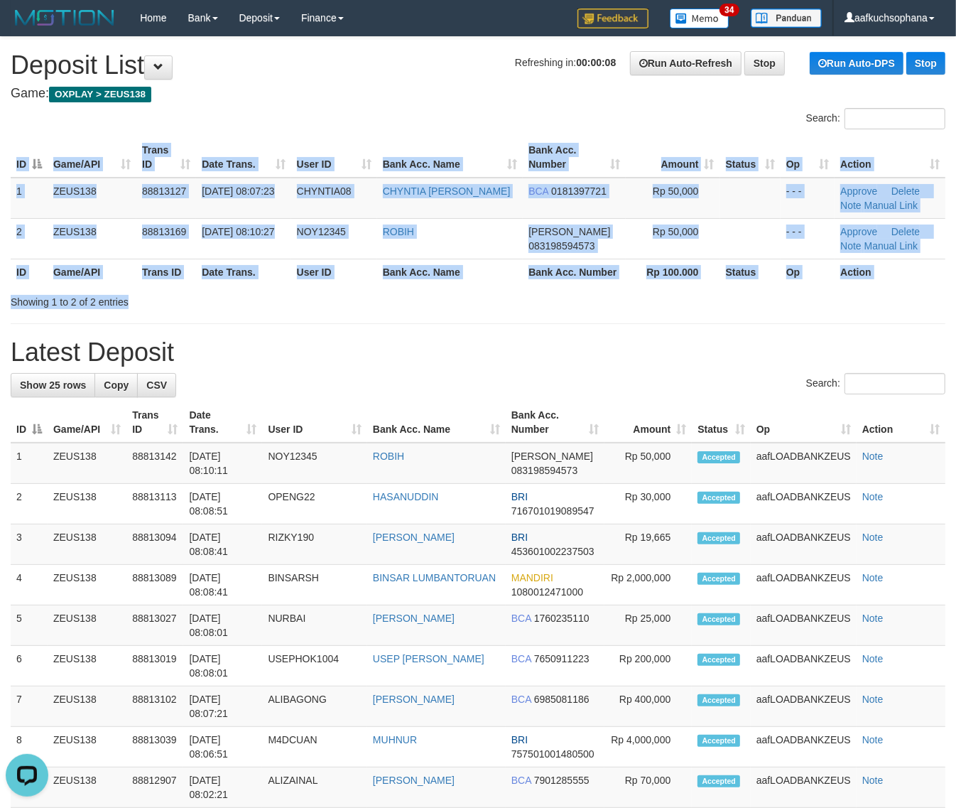
drag, startPoint x: 492, startPoint y: 297, endPoint x: 477, endPoint y: 286, distance: 17.8
click at [477, 286] on div "Search: ID Game/API Trans ID Date Trans. User ID Bank Acc. Name Bank Acc. Numbe…" at bounding box center [478, 208] width 935 height 201
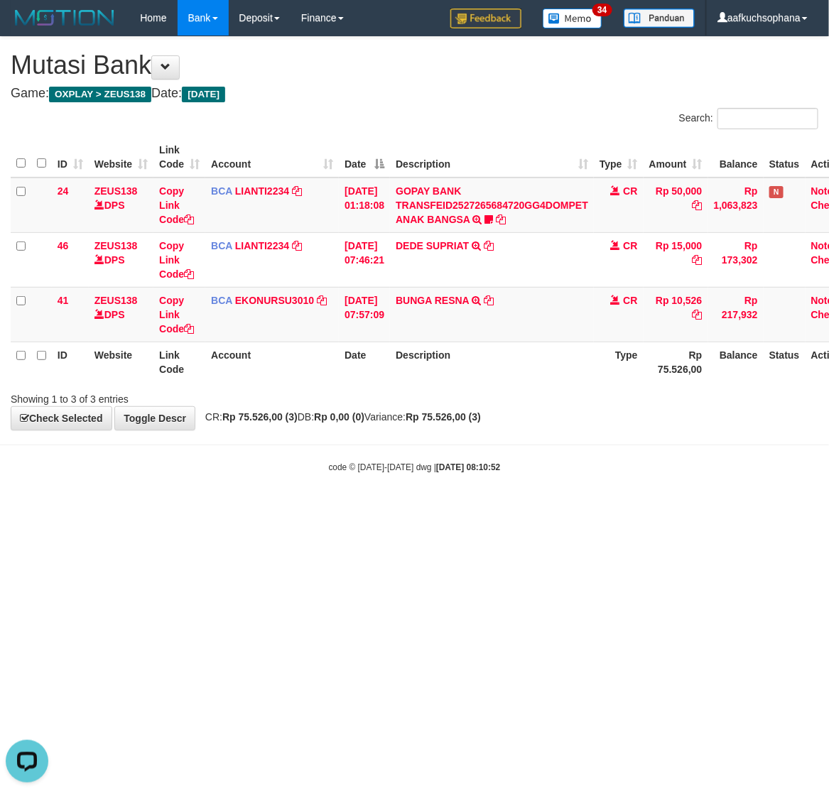
click at [402, 509] on html "Toggle navigation Home Bank Account List Load By Website Group [OXPLAY] ZEUS138…" at bounding box center [414, 254] width 829 height 509
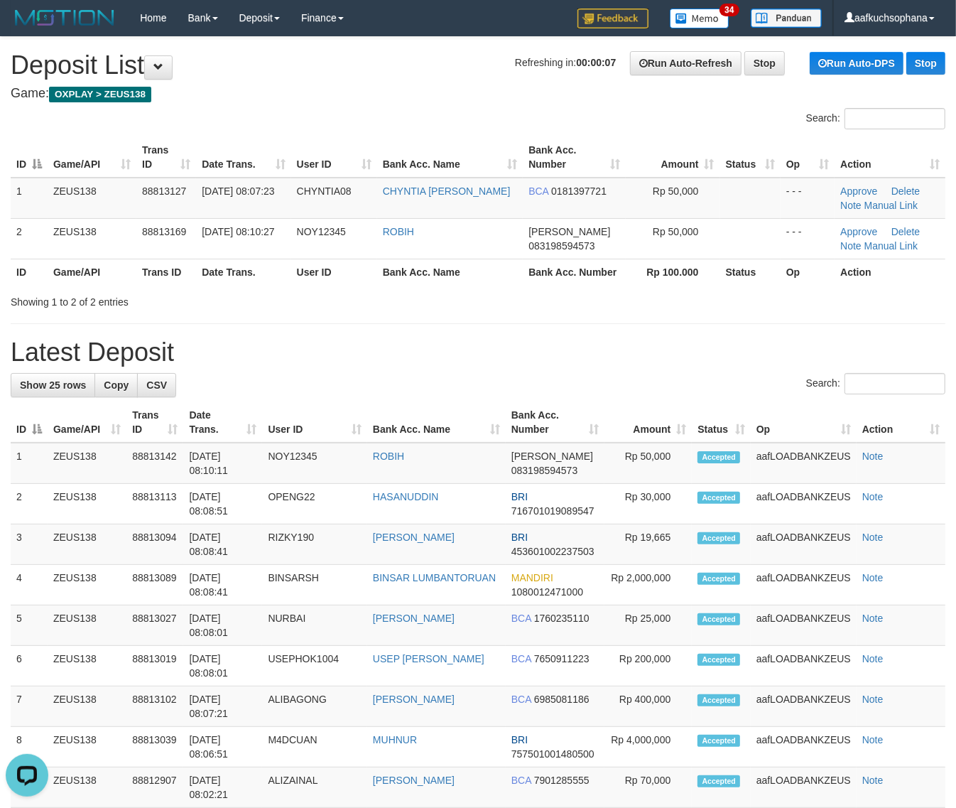
drag, startPoint x: 579, startPoint y: 350, endPoint x: 664, endPoint y: 389, distance: 93.8
click at [588, 354] on h1 "Latest Deposit" at bounding box center [478, 352] width 935 height 28
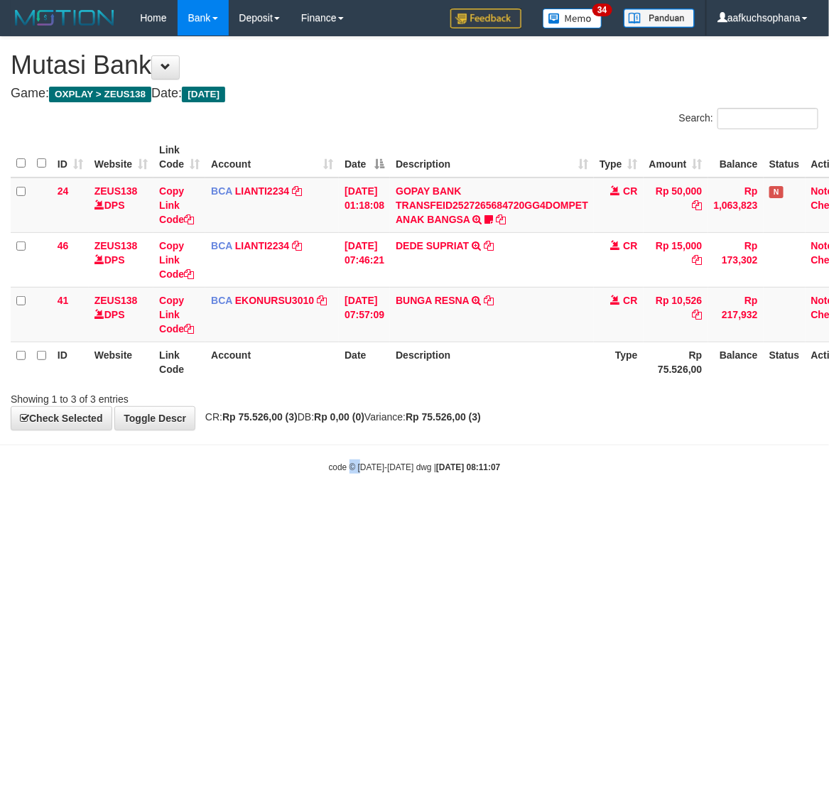
drag, startPoint x: 342, startPoint y: 551, endPoint x: 21, endPoint y: 435, distance: 340.7
click at [293, 509] on html "Toggle navigation Home Bank Account List Load By Website Group [OXPLAY] ZEUS138…" at bounding box center [414, 254] width 829 height 509
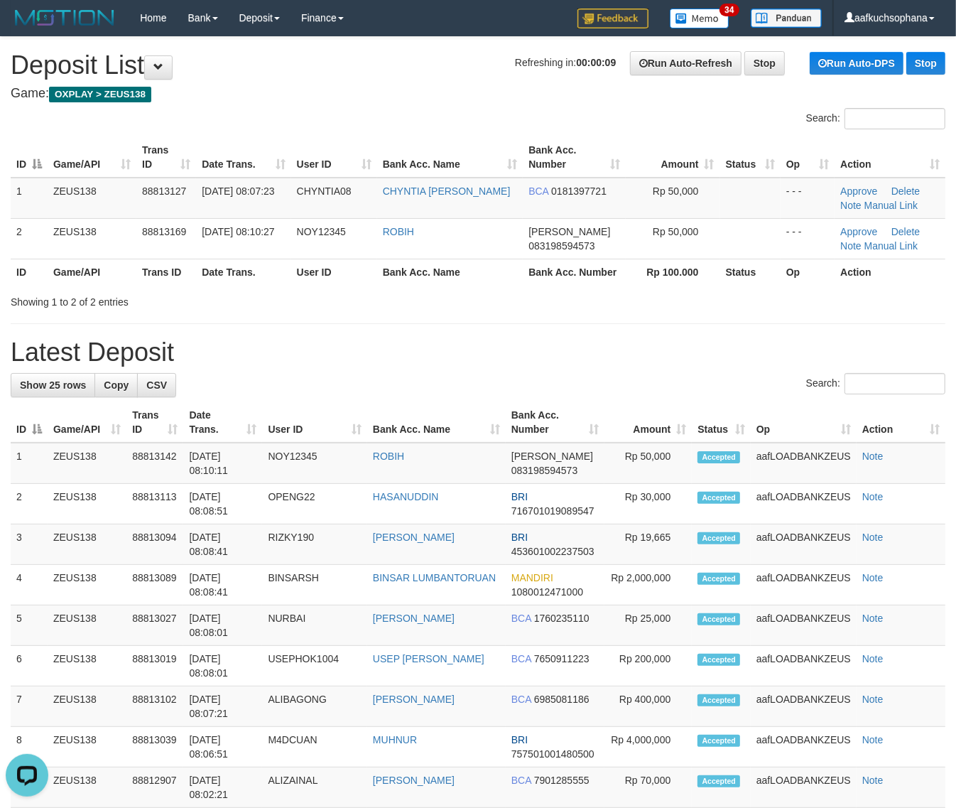
click at [659, 363] on h1 "Latest Deposit" at bounding box center [478, 352] width 935 height 28
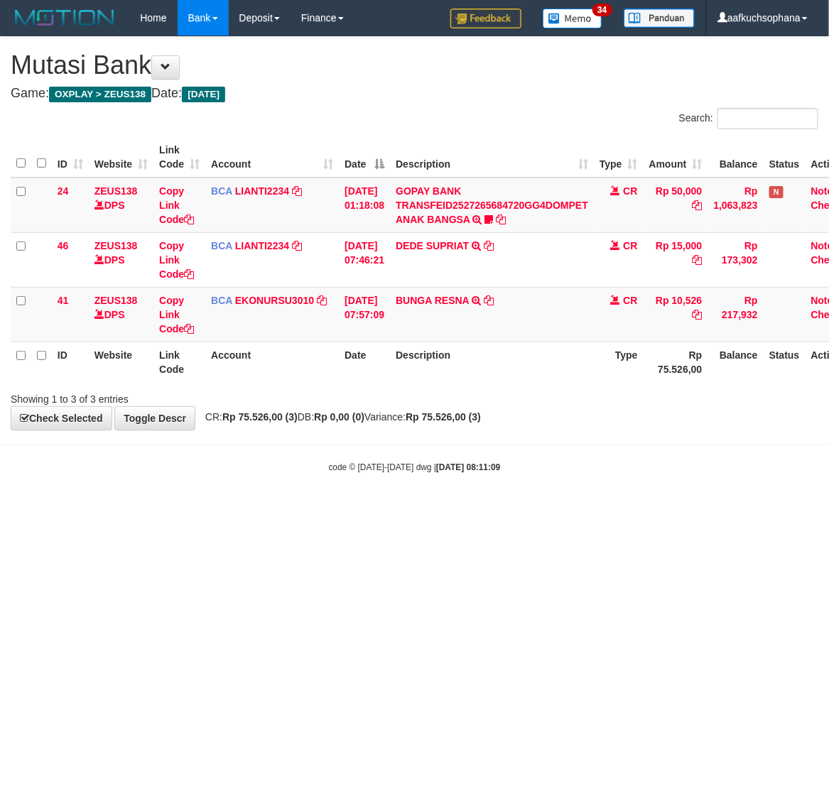
drag, startPoint x: 371, startPoint y: 544, endPoint x: 166, endPoint y: 433, distance: 233.4
click at [367, 509] on html "Toggle navigation Home Bank Account List Load By Website Group [OXPLAY] ZEUS138…" at bounding box center [414, 254] width 829 height 509
click at [340, 509] on html "Toggle navigation Home Bank Account List Load By Website Group [OXPLAY] ZEUS138…" at bounding box center [414, 254] width 829 height 509
click at [200, 509] on html "Toggle navigation Home Bank Account List Load By Website Group [OXPLAY] ZEUS138…" at bounding box center [414, 254] width 829 height 509
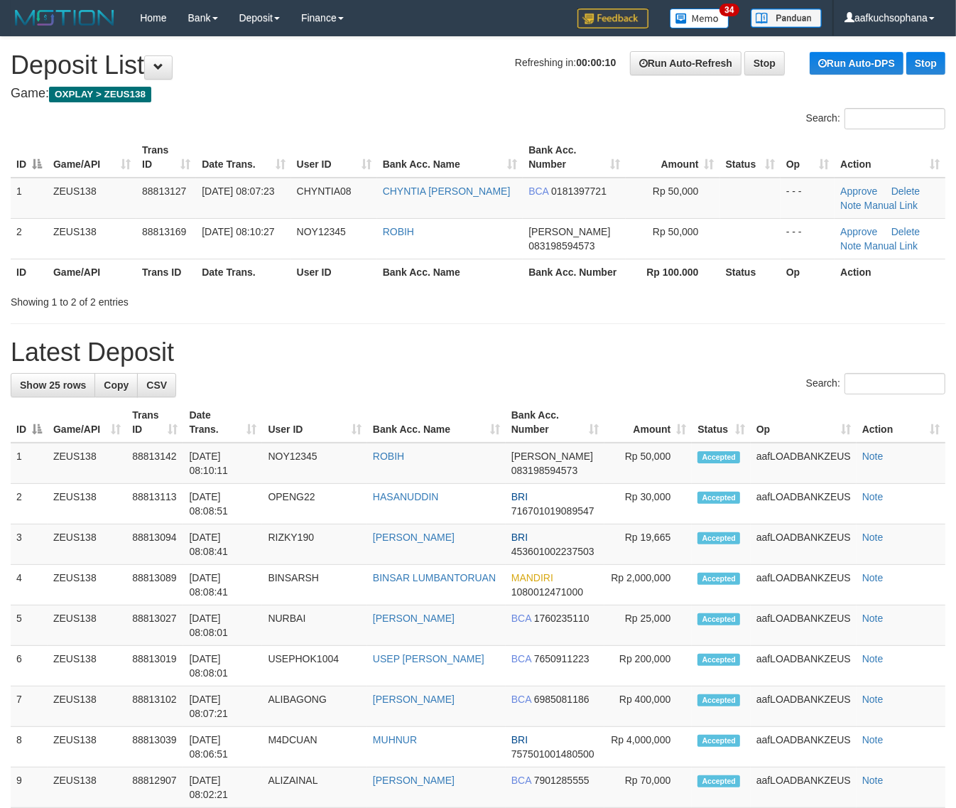
drag, startPoint x: 651, startPoint y: 384, endPoint x: 968, endPoint y: 477, distance: 330.3
click at [658, 386] on div "Search:" at bounding box center [478, 385] width 935 height 25
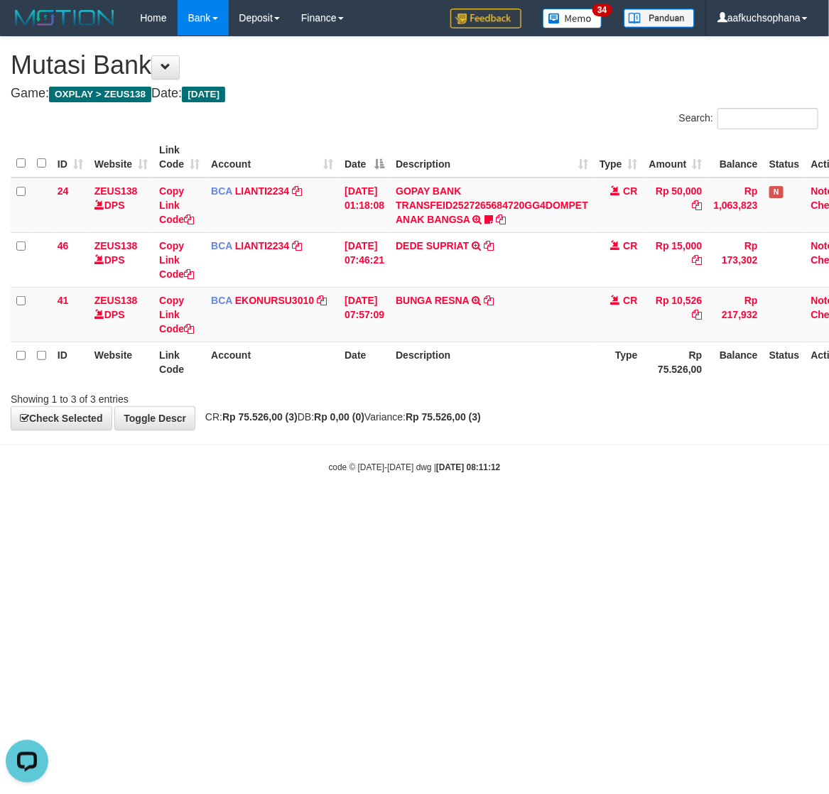
drag, startPoint x: 328, startPoint y: 787, endPoint x: 314, endPoint y: 738, distance: 51.0
click at [327, 509] on html "Toggle navigation Home Bank Account List Load By Website Group [OXPLAY] ZEUS138…" at bounding box center [414, 254] width 829 height 509
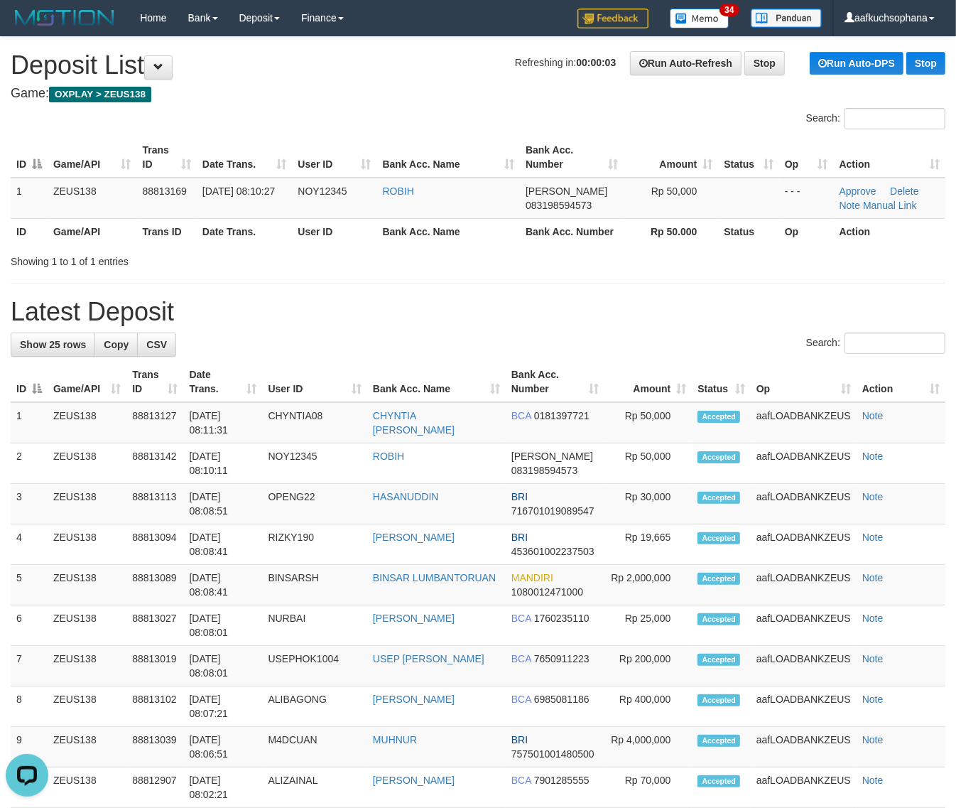
drag, startPoint x: 661, startPoint y: 309, endPoint x: 968, endPoint y: 508, distance: 366.4
click at [679, 331] on div "**********" at bounding box center [478, 773] width 956 height 1473
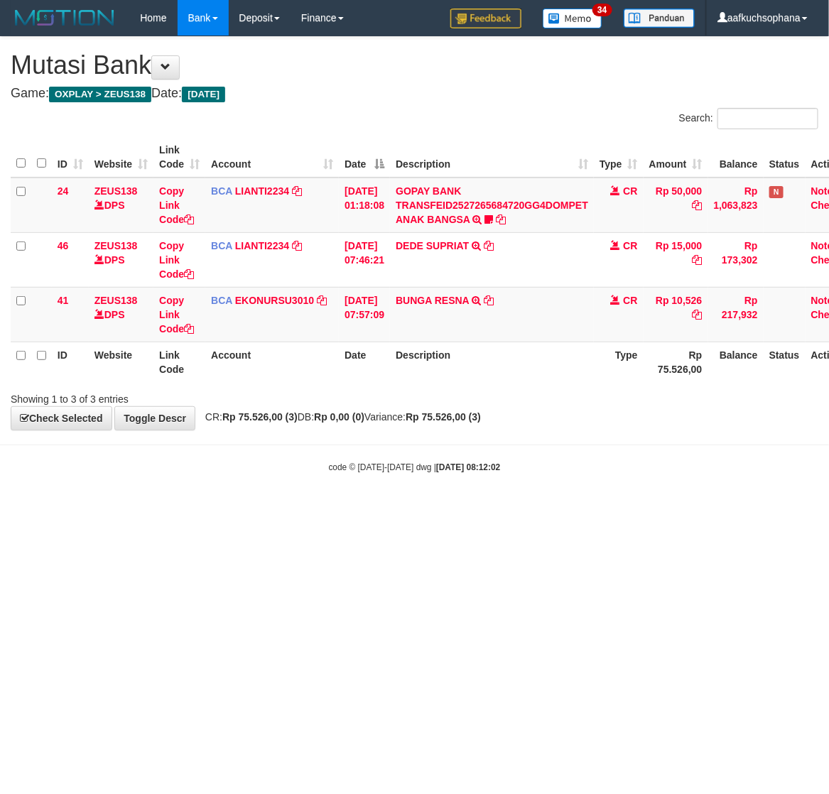
drag, startPoint x: 162, startPoint y: 531, endPoint x: 85, endPoint y: 522, distance: 77.2
click at [163, 509] on html "Toggle navigation Home Bank Account List Load By Website Group [OXPLAY] ZEUS138…" at bounding box center [414, 254] width 829 height 509
click at [33, 509] on html "Toggle navigation Home Bank Account List Load By Website Group [OXPLAY] ZEUS138…" at bounding box center [414, 254] width 829 height 509
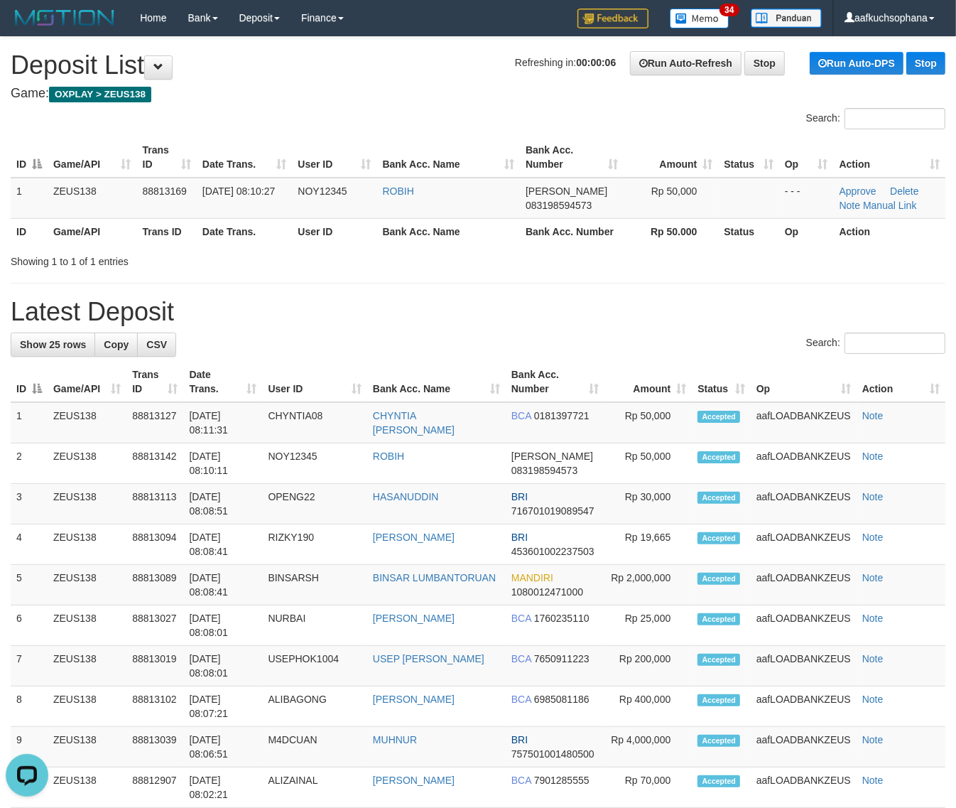
click at [638, 303] on h1 "Latest Deposit" at bounding box center [478, 312] width 935 height 28
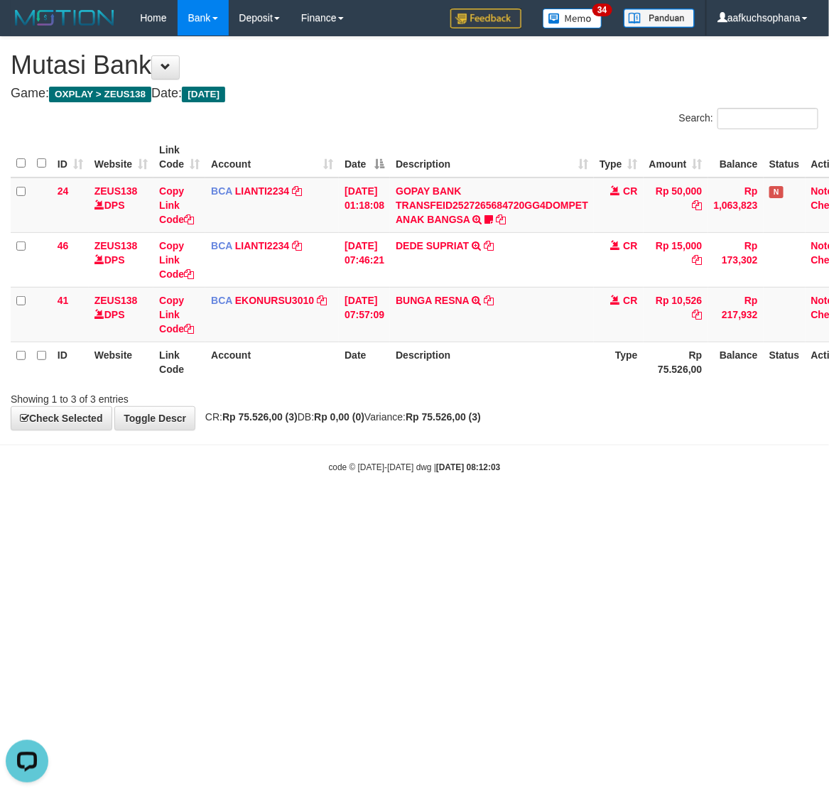
click at [190, 509] on html "Toggle navigation Home Bank Account List Load By Website Group [OXPLAY] ZEUS138…" at bounding box center [414, 254] width 829 height 509
click at [281, 509] on html "Toggle navigation Home Bank Account List Load By Website Group [OXPLAY] ZEUS138…" at bounding box center [414, 254] width 829 height 509
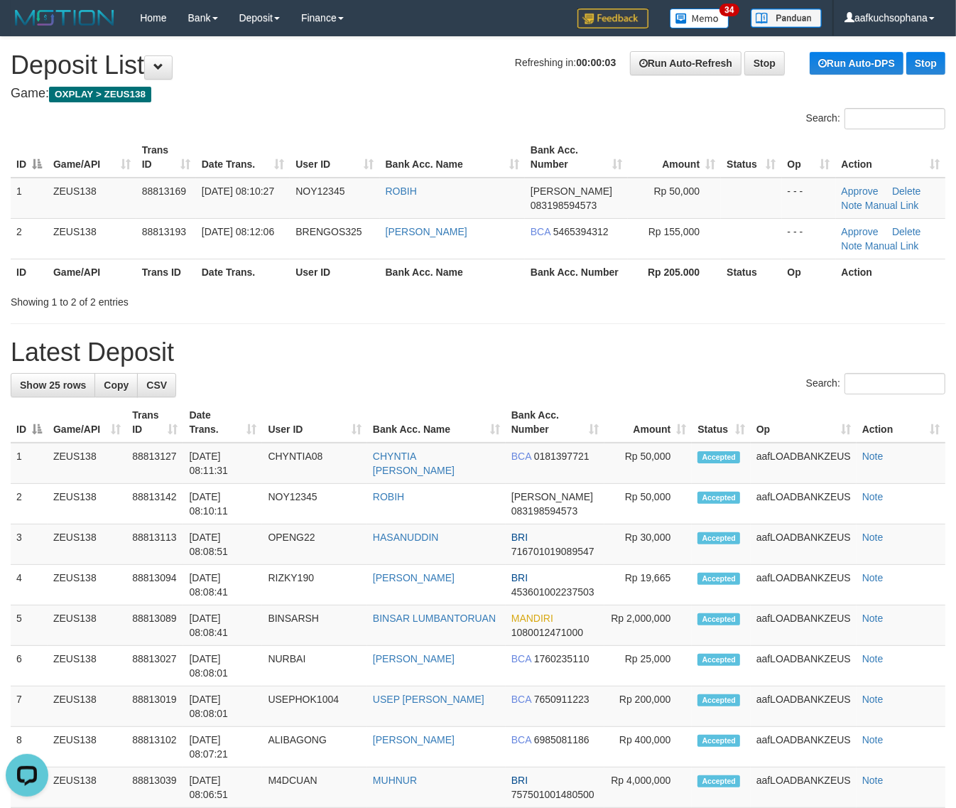
click at [784, 371] on div "**********" at bounding box center [478, 793] width 956 height 1513
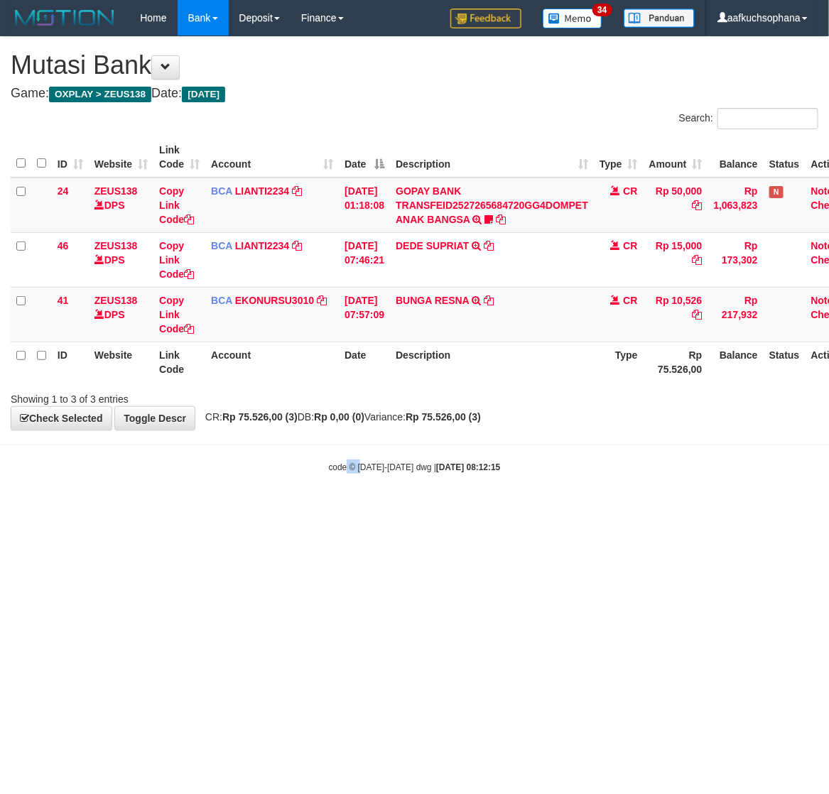
drag, startPoint x: 363, startPoint y: 600, endPoint x: 313, endPoint y: 602, distance: 49.8
click at [343, 509] on html "Toggle navigation Home Bank Account List Load By Website Group [OXPLAY] ZEUS138…" at bounding box center [414, 254] width 829 height 509
